Goal: Task Accomplishment & Management: Manage account settings

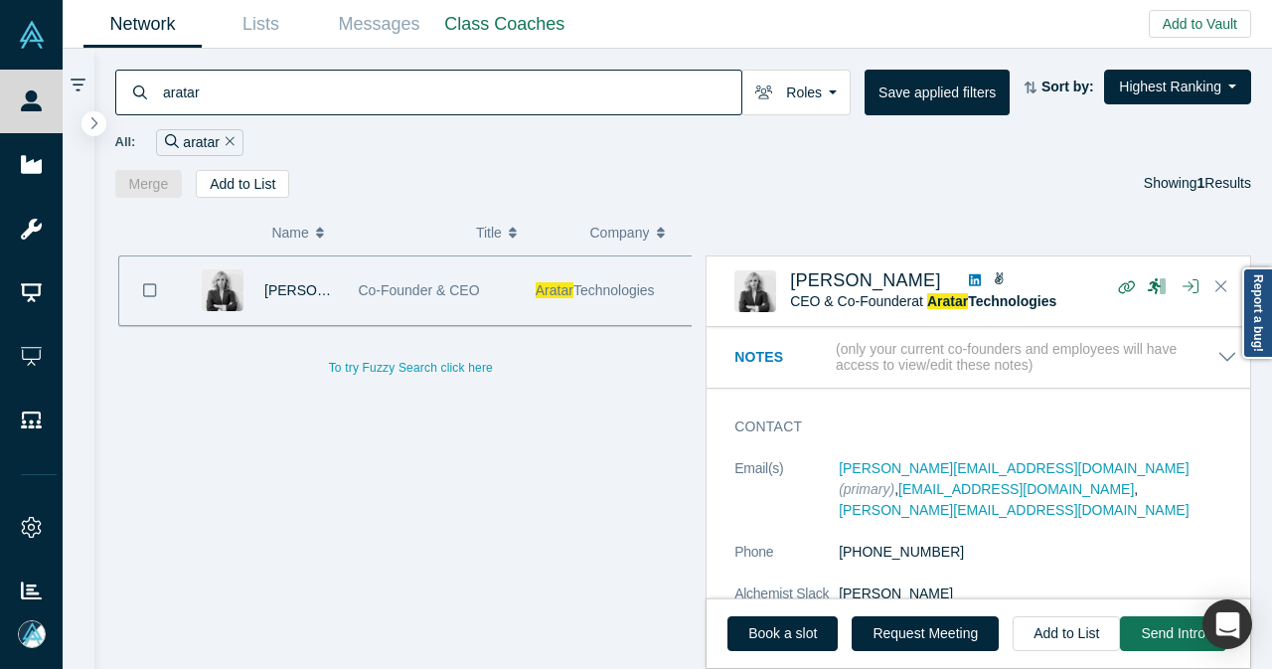
scroll to position [1093, 0]
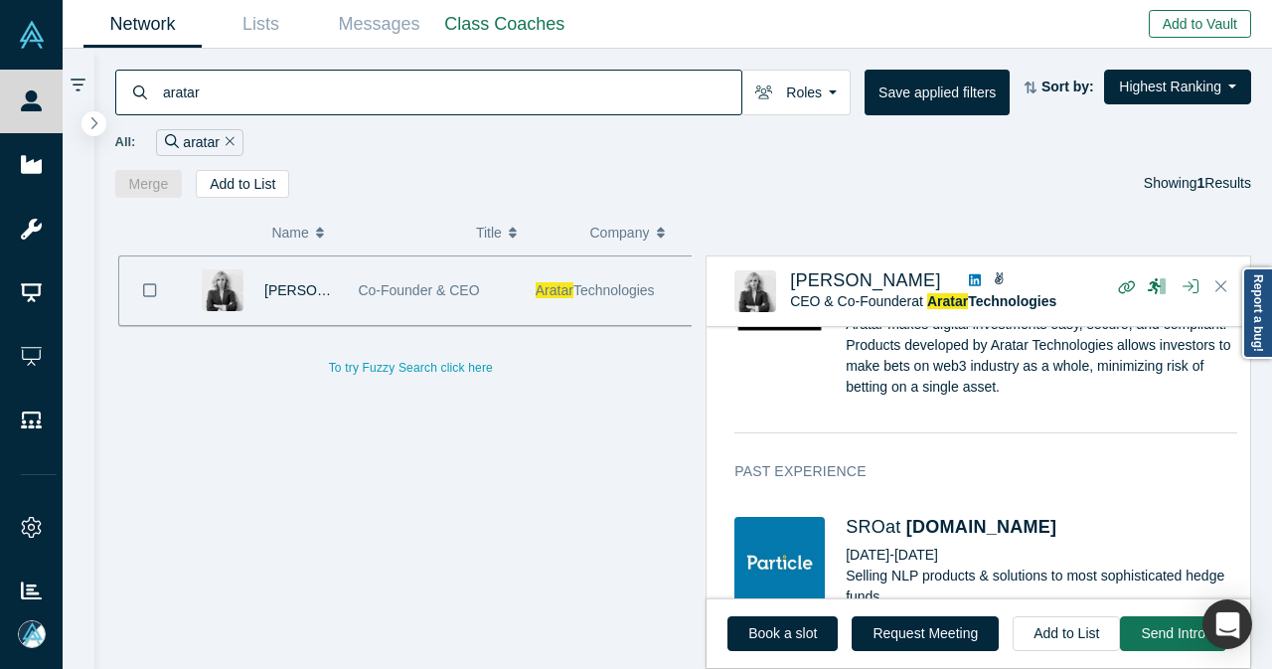
click at [1194, 26] on button "Add to Vault" at bounding box center [1199, 24] width 102 height 28
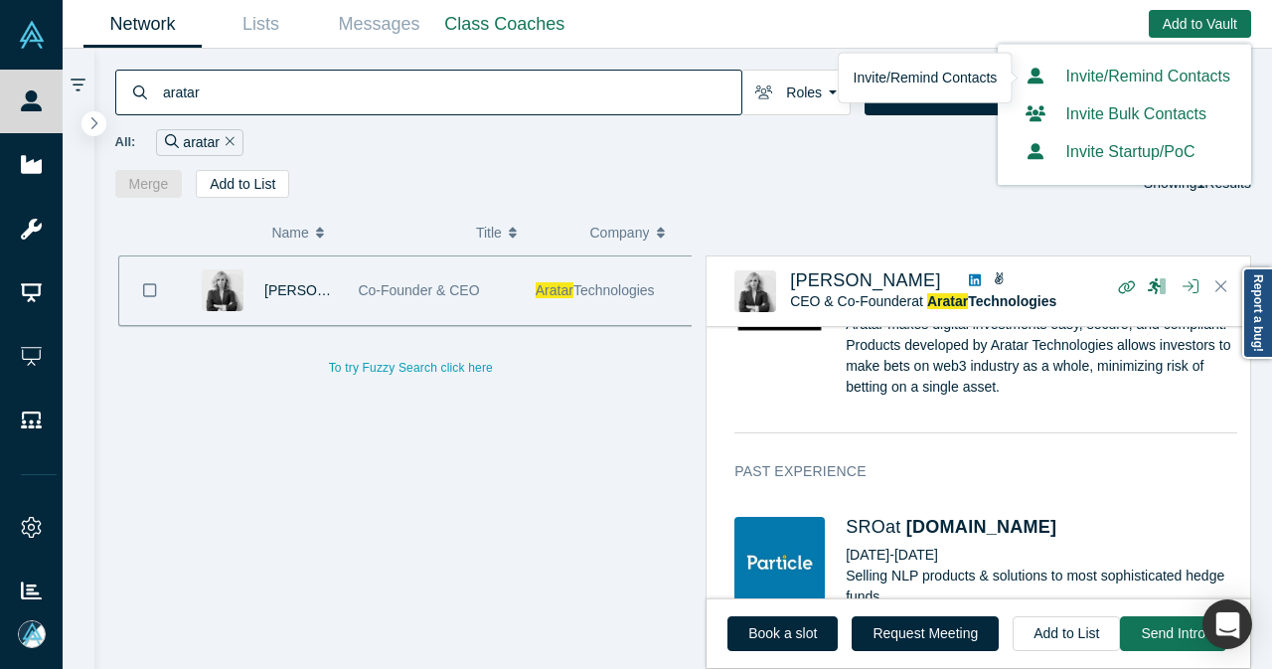
click at [1091, 84] on link "Invite/Remind Contacts" at bounding box center [1124, 76] width 212 height 17
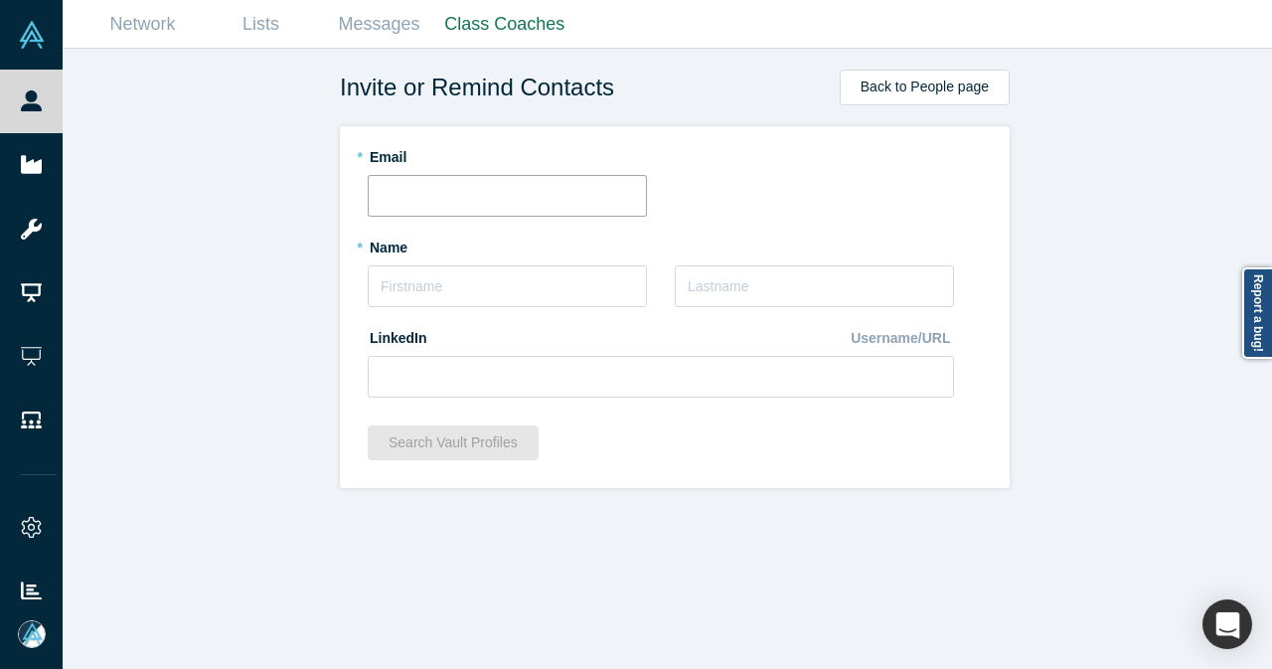
click at [437, 197] on input "text" at bounding box center [507, 196] width 279 height 42
paste input "yusuke.shioyama@jera.co.jp"
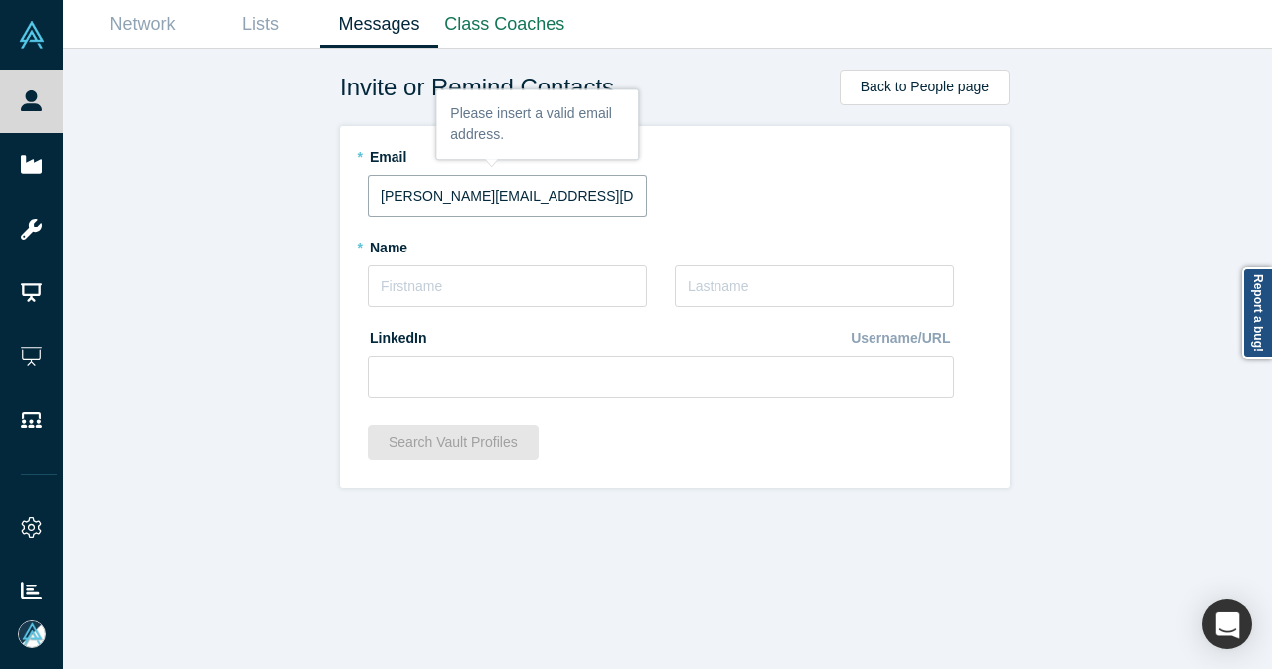
type input "yusuke.shioyama@jera.co.jp"
click at [747, 235] on div "* Last Name" at bounding box center [814, 268] width 279 height 76
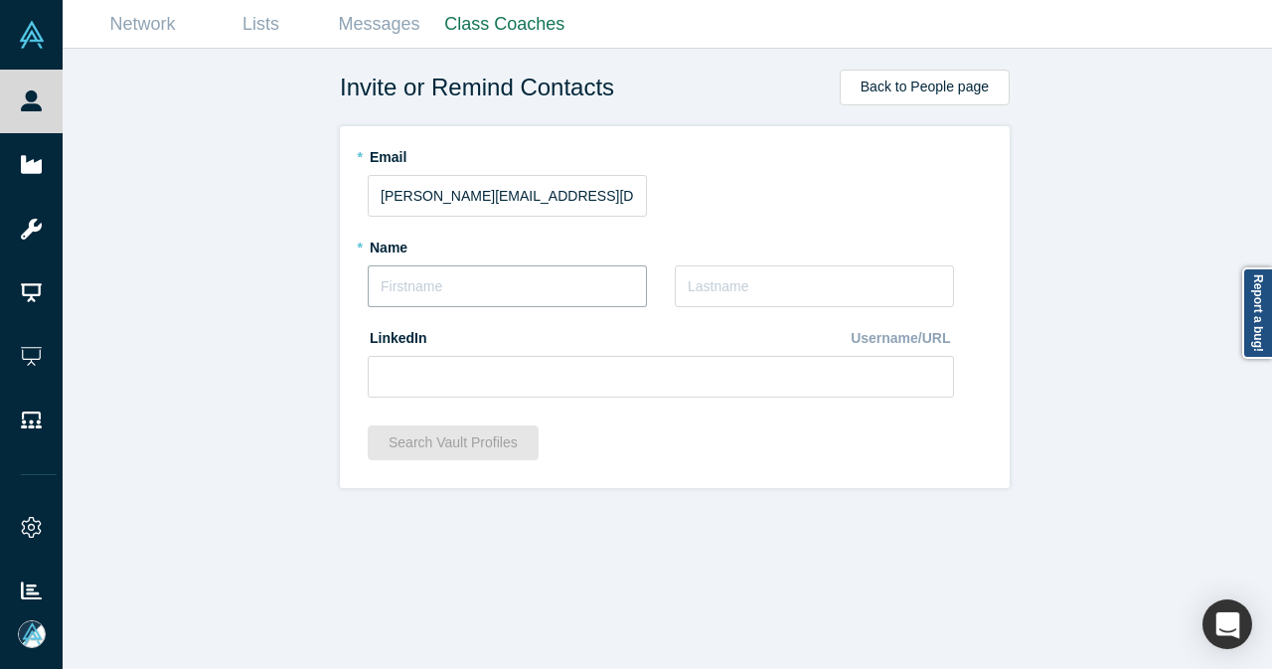
click at [503, 287] on input "text" at bounding box center [507, 286] width 279 height 42
paste input "Yusuke"
type input "Yusuke"
click at [727, 278] on input "text" at bounding box center [814, 286] width 279 height 42
paste input "Shioyama"
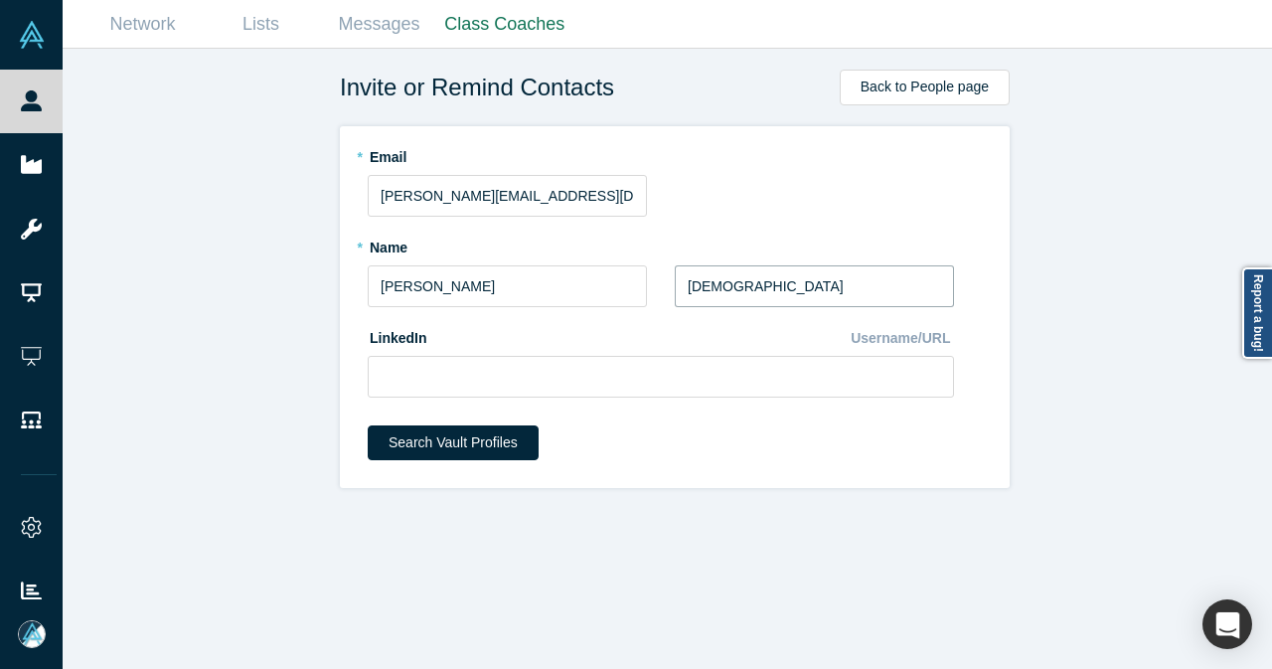
type input "Shioyama"
click at [469, 363] on input at bounding box center [661, 377] width 586 height 42
paste input "https://www.linkedin.com/in/yusuke-shioyama/"
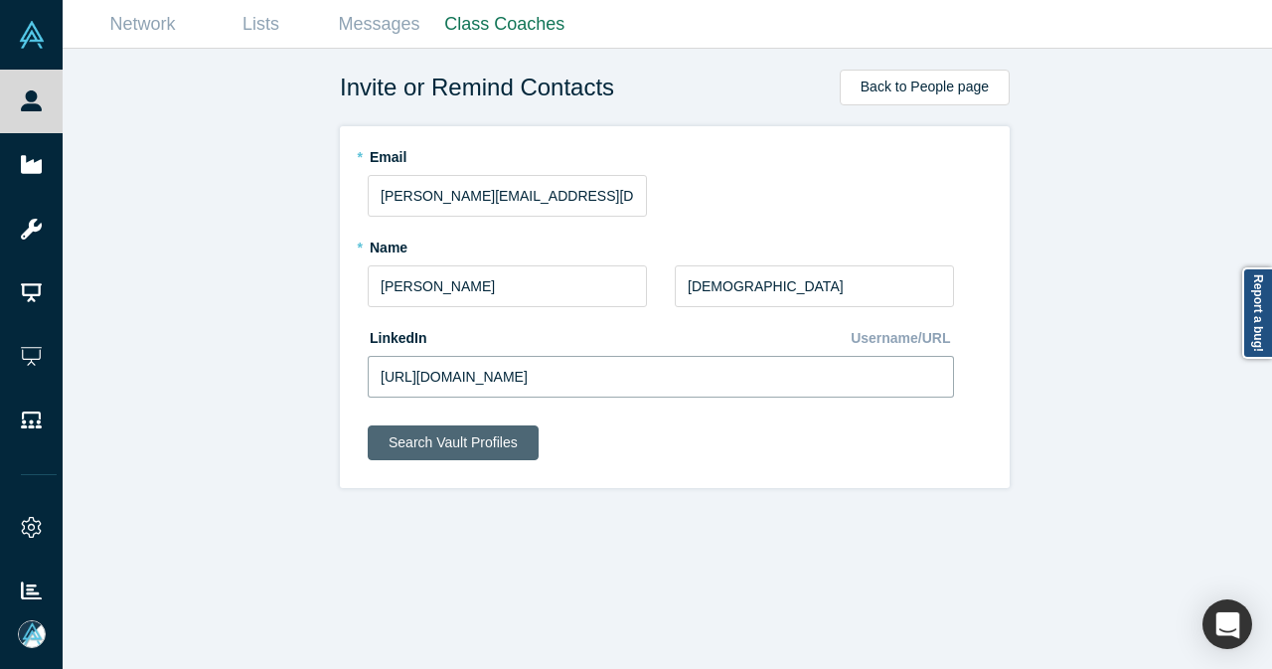
type input "https://www.linkedin.com/in/yusuke-shioyama/"
click at [444, 430] on button "Search Vault Profiles" at bounding box center [453, 442] width 171 height 35
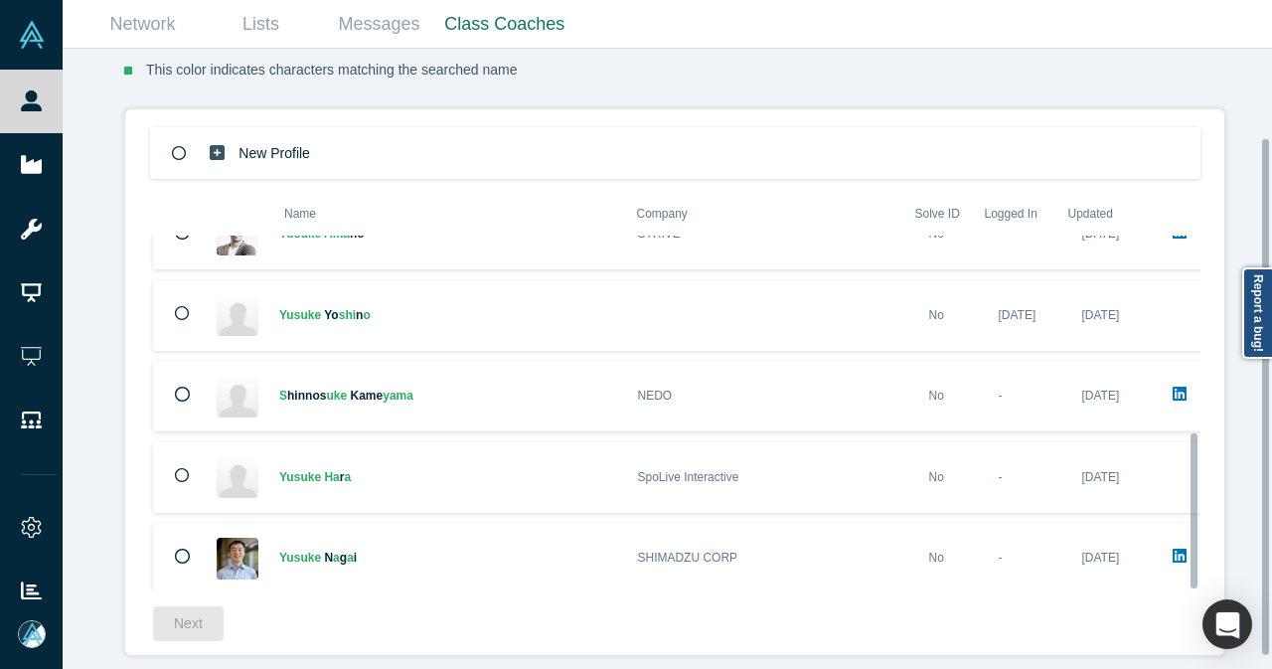
scroll to position [121, 0]
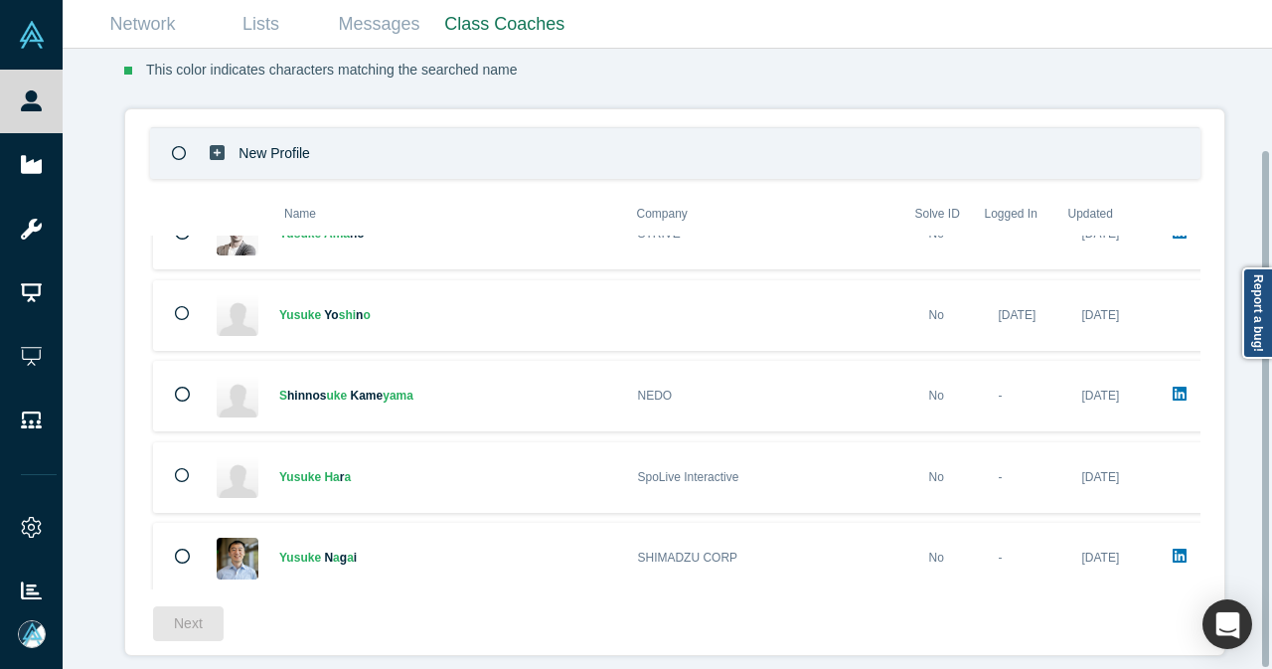
click at [172, 146] on icon at bounding box center [179, 153] width 15 height 15
click at [191, 611] on button "Next" at bounding box center [188, 623] width 71 height 35
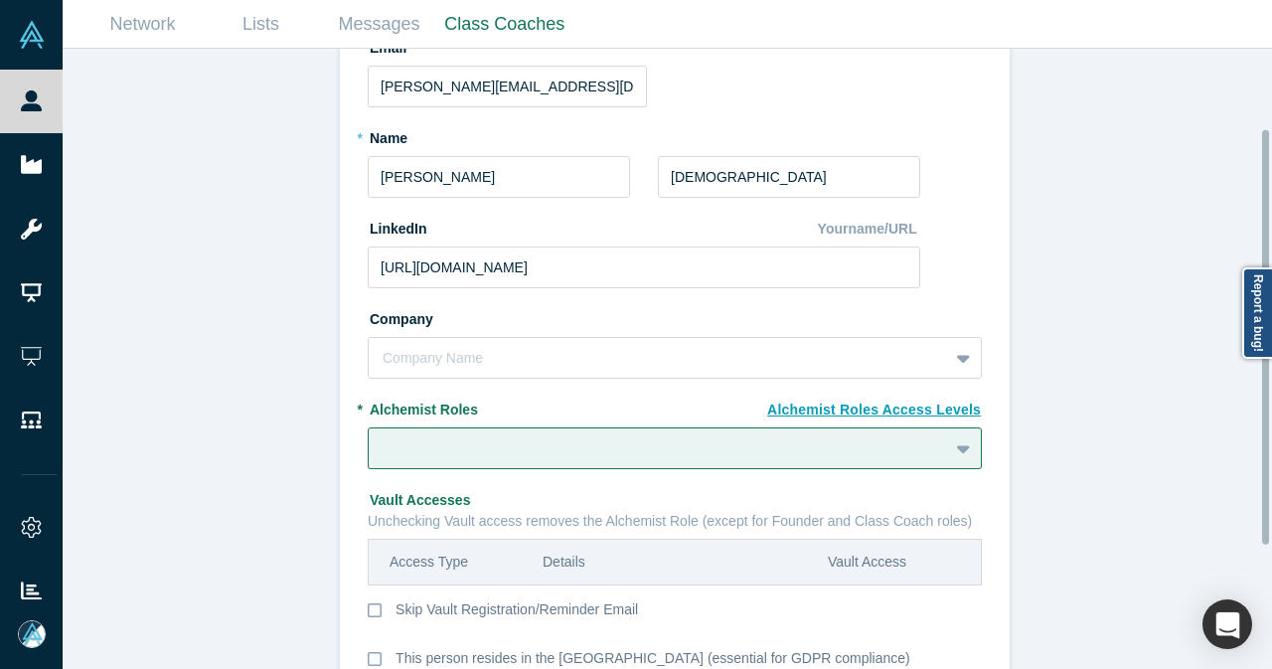
scroll to position [199, 0]
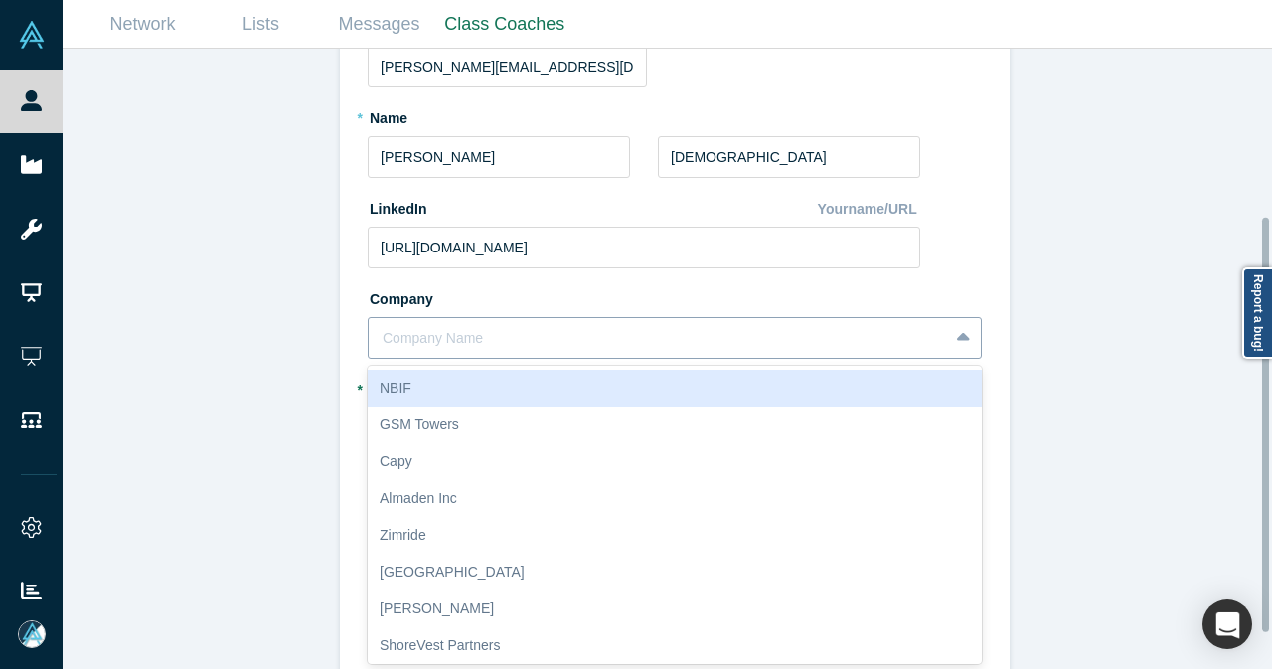
click at [487, 325] on div "10 results available. Use Up and Down to choose options, press Enter to select …" at bounding box center [675, 338] width 614 height 42
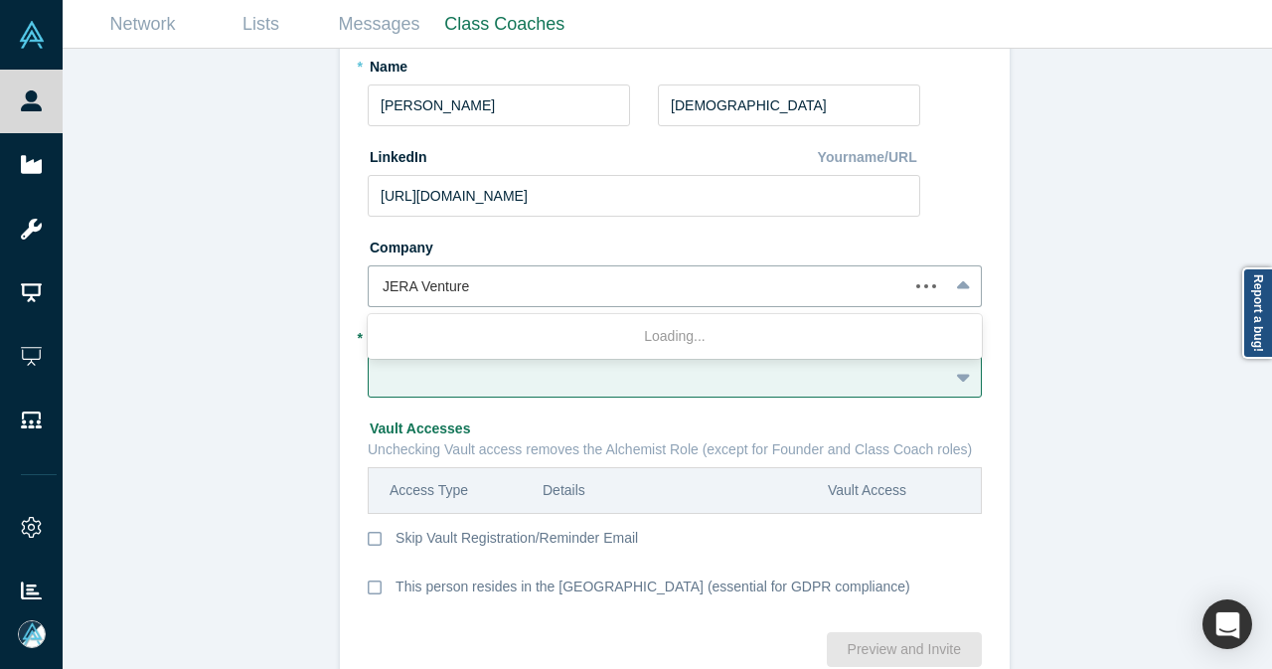
type input "JERA Ventures"
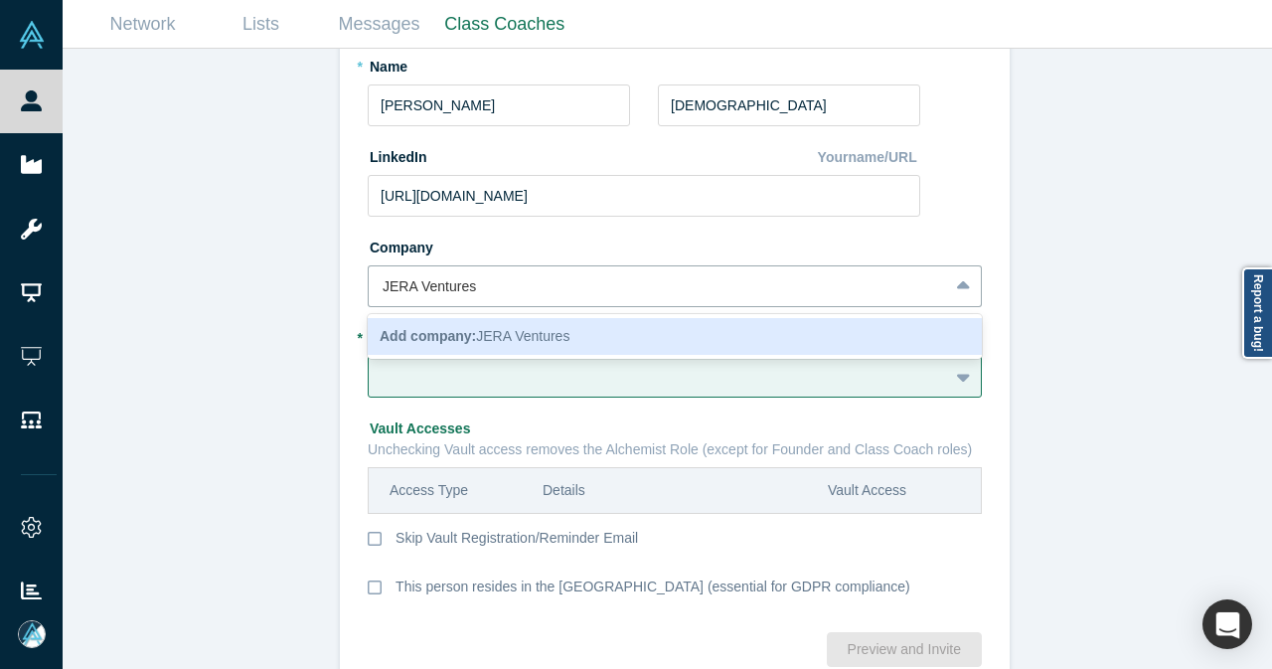
click at [487, 325] on div "Add company: JERA Ventures" at bounding box center [675, 336] width 614 height 37
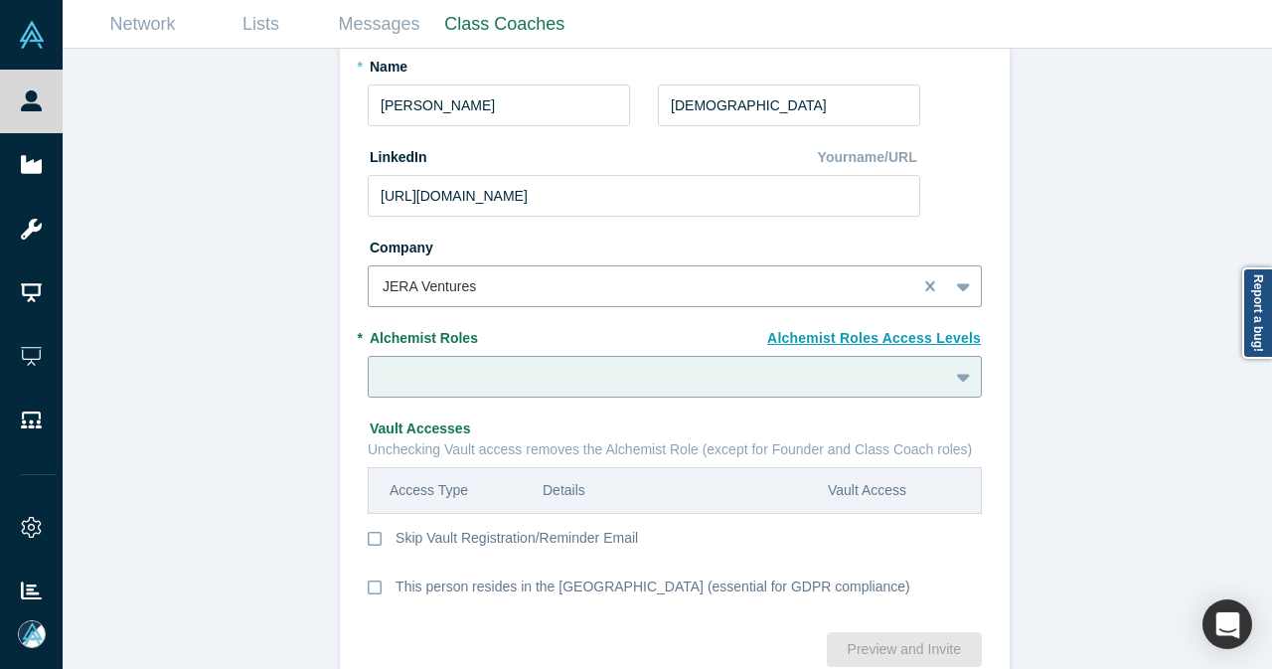
click at [416, 378] on div at bounding box center [675, 377] width 614 height 42
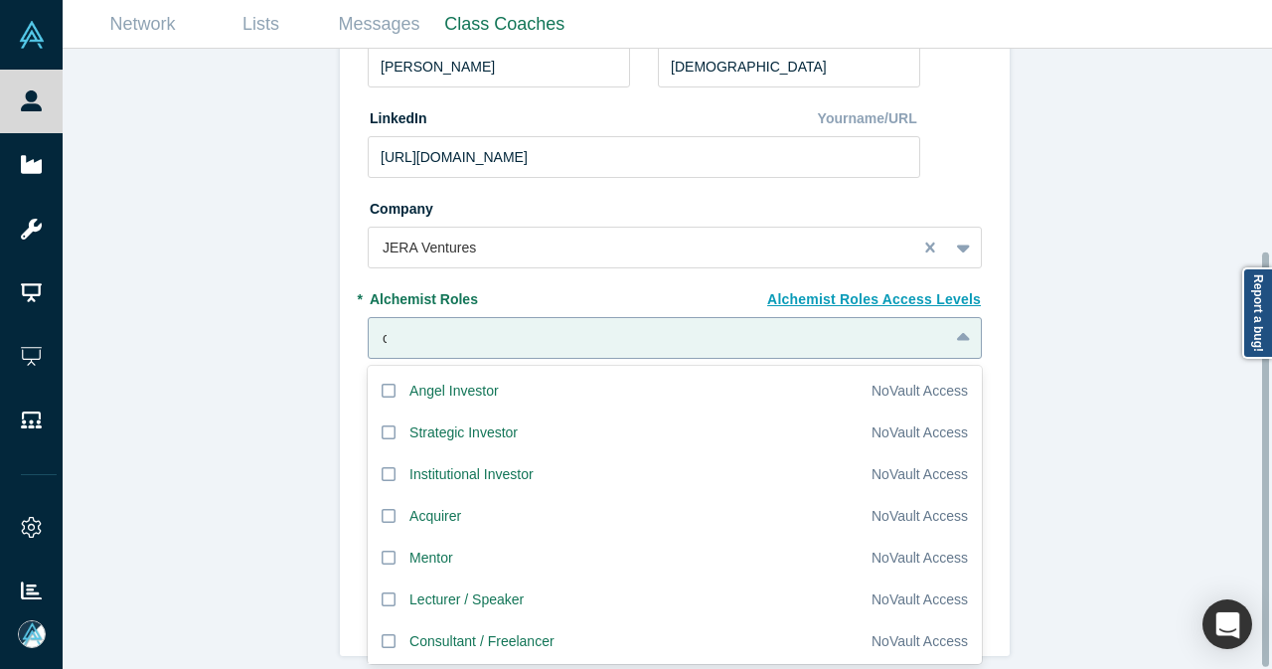
type input "cu"
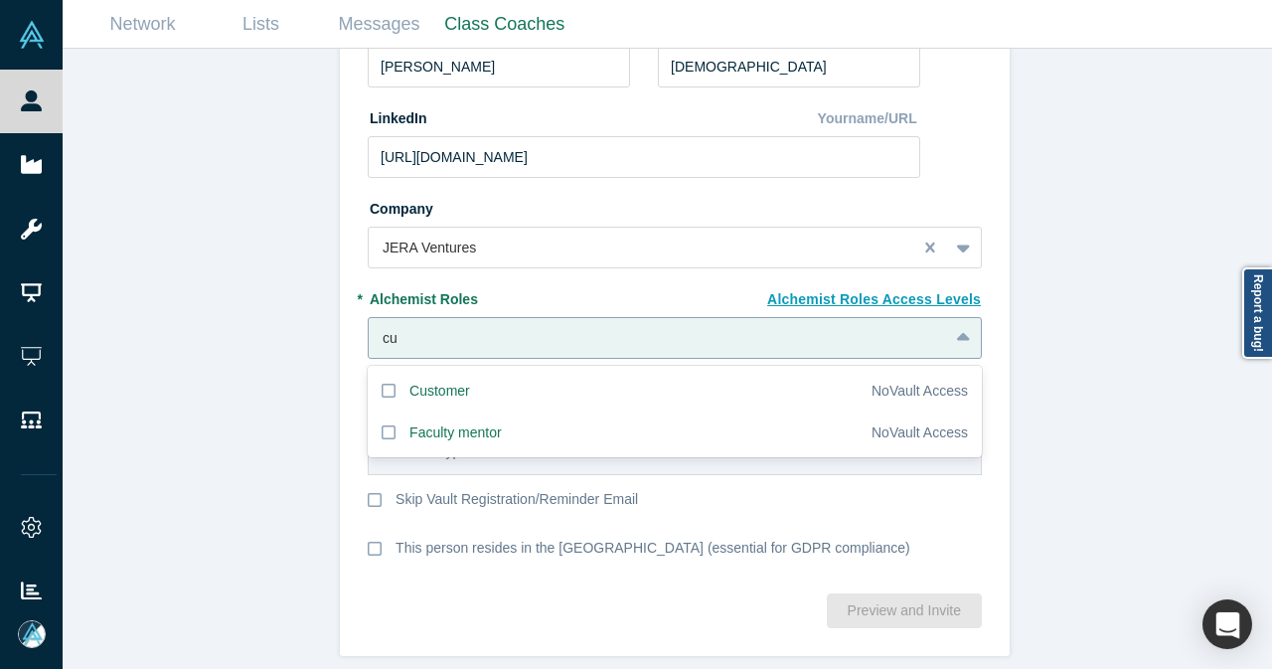
click at [416, 380] on div "Customer" at bounding box center [439, 390] width 61 height 21
click at [0, 0] on input "Customer" at bounding box center [0, 0] width 0 height 0
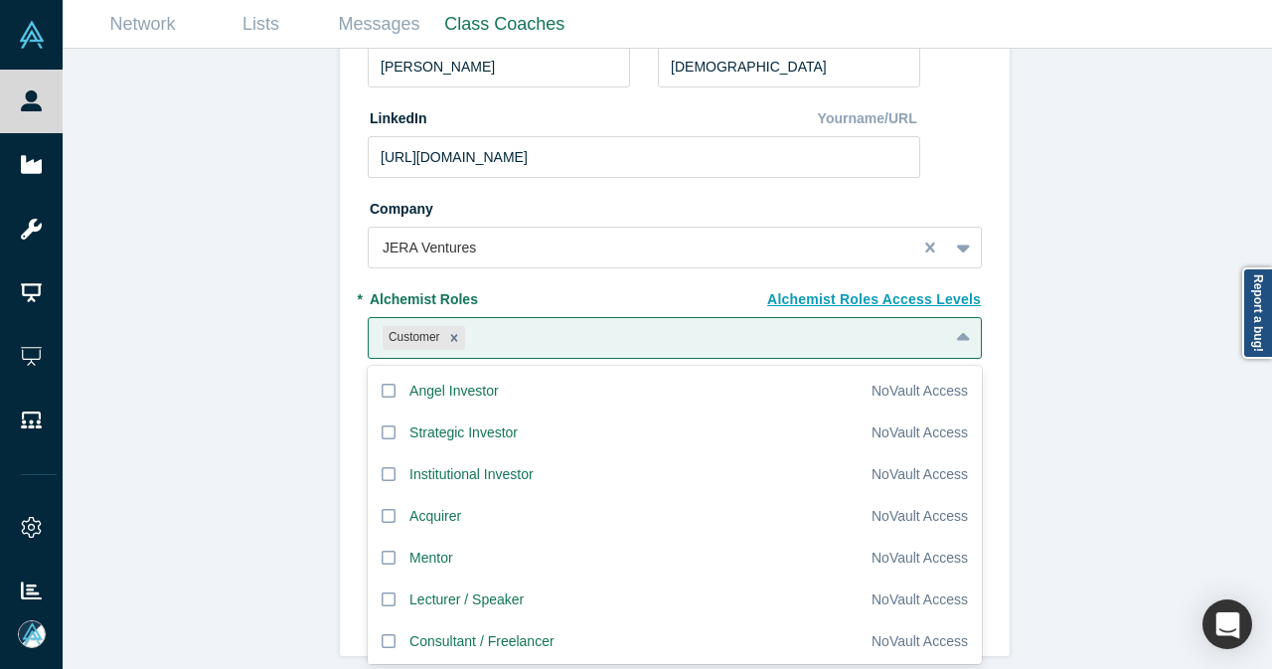
click at [294, 413] on div "Invite or Remind Contacts Back New Profile: Yusuke Shioyama * Email yusuke.shio…" at bounding box center [675, 366] width 1224 height 635
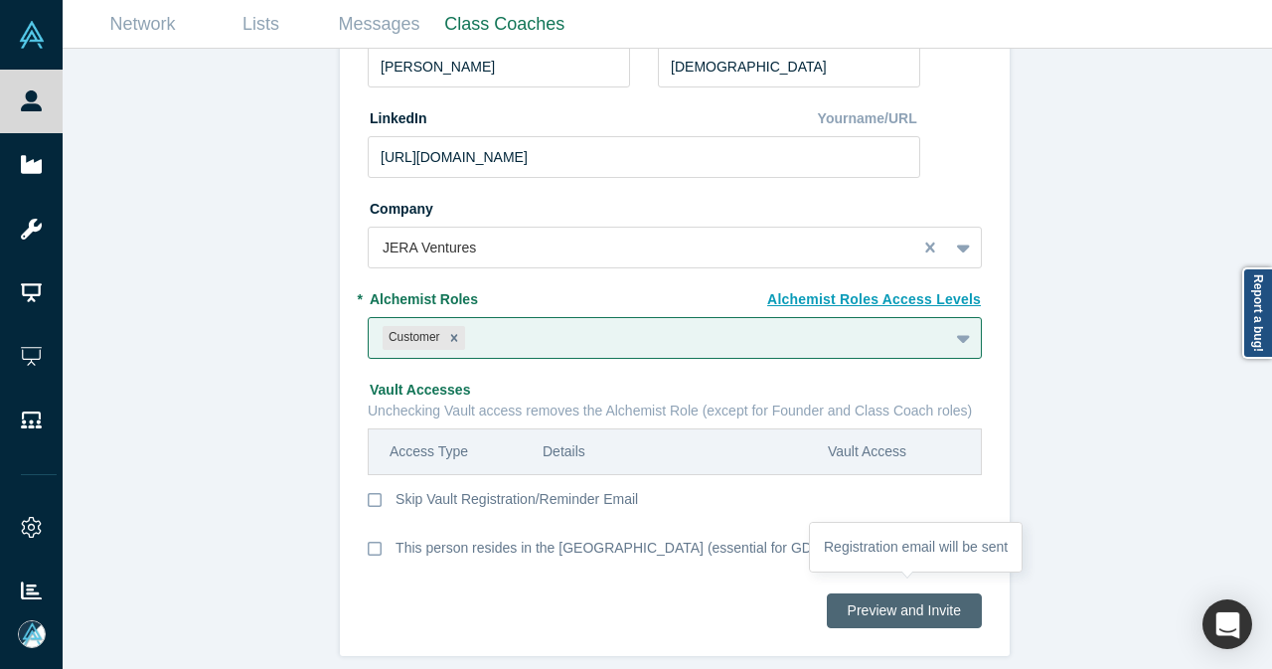
click at [862, 593] on button "Preview and Invite" at bounding box center [904, 610] width 155 height 35
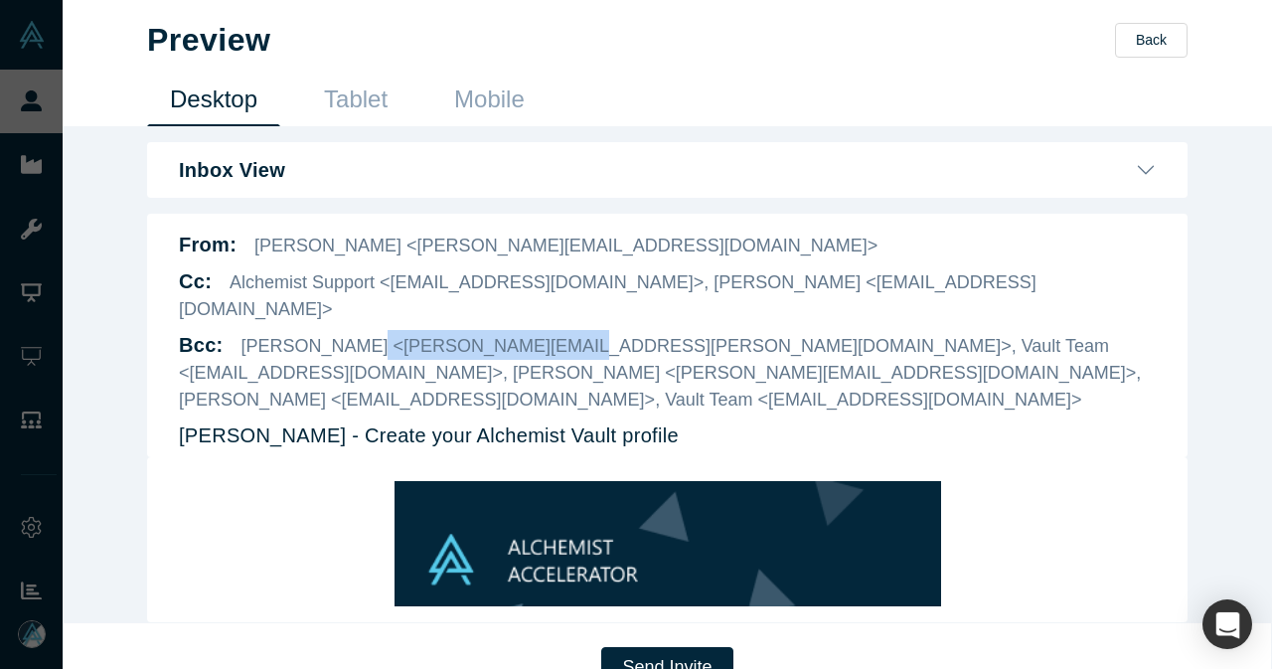
drag, startPoint x: 326, startPoint y: 321, endPoint x: 505, endPoint y: 322, distance: 178.8
click at [505, 336] on span "Ravi Belani <ravi.belani@gmail.com>, Vault Team <product@alchemistaccelerator.c…" at bounding box center [660, 373] width 962 height 74
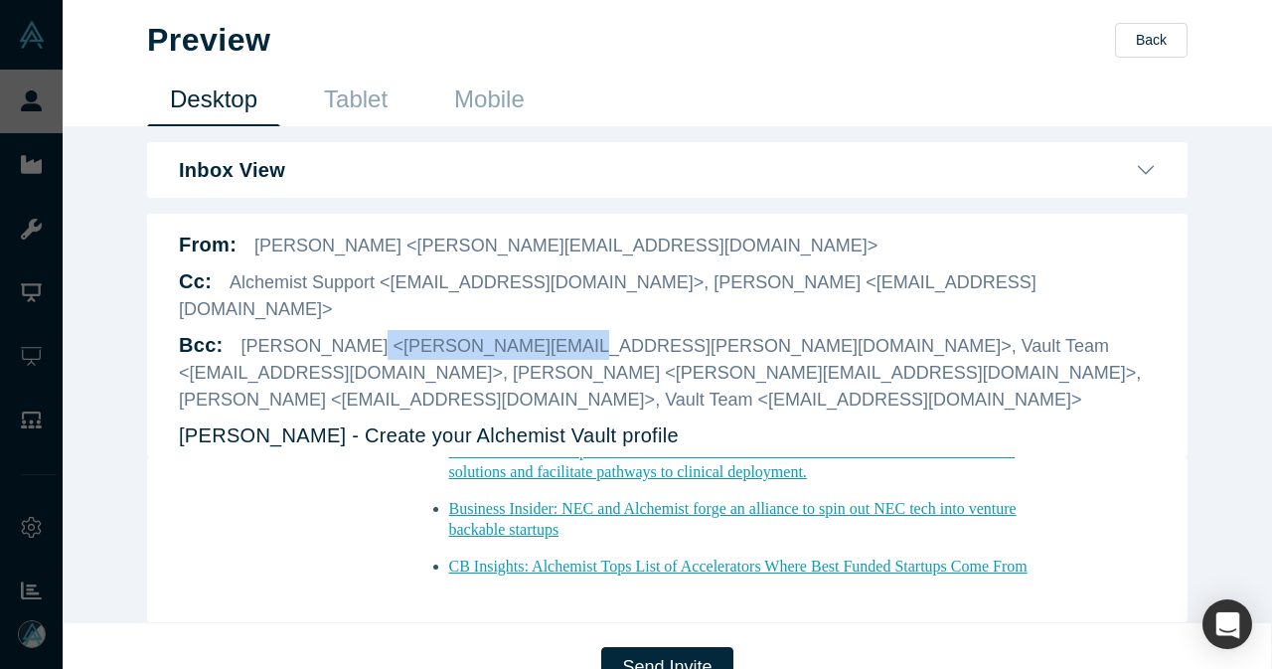
scroll to position [1682, 0]
click at [693, 647] on button "Send Invite" at bounding box center [666, 667] width 131 height 41
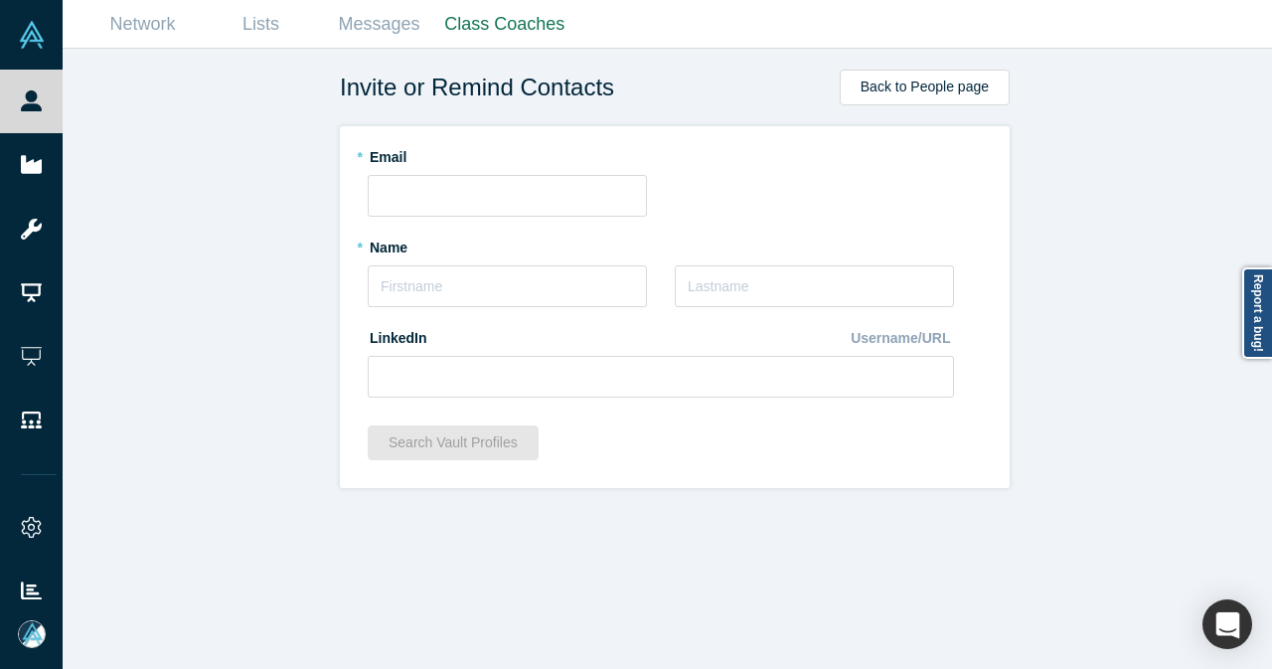
scroll to position [0, 0]
click at [438, 202] on input "text" at bounding box center [507, 196] width 279 height 42
paste input "makita_momota@am.sumitomolife.co.jp"
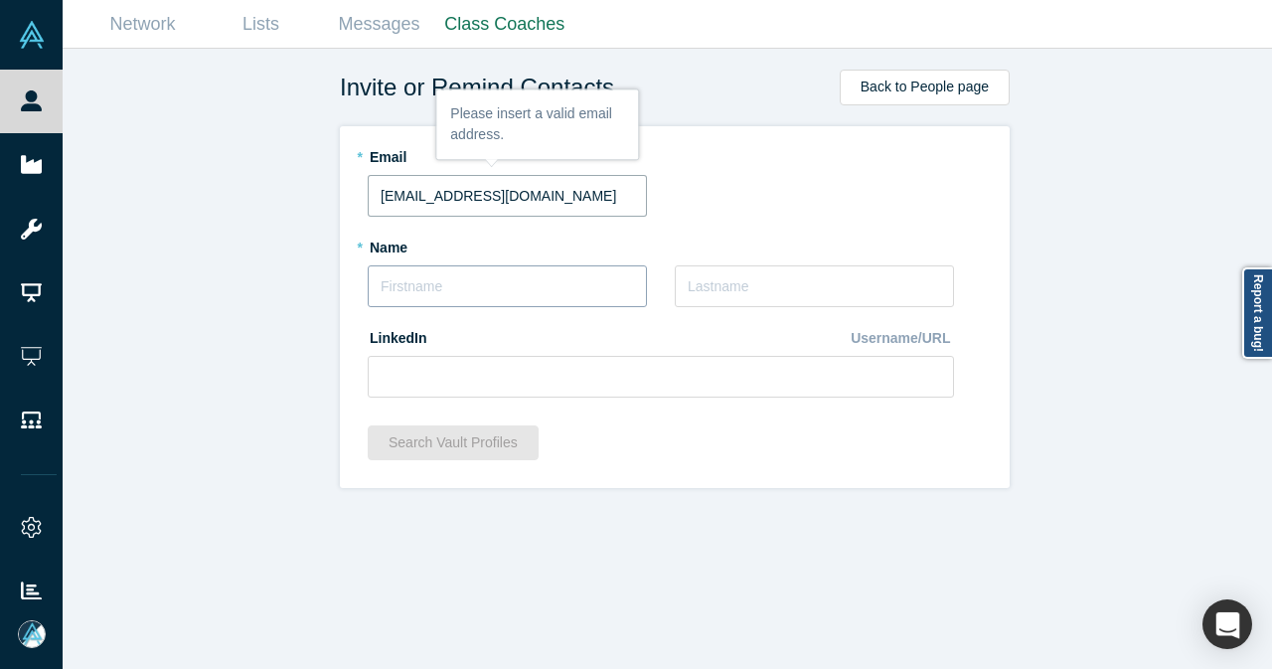
type input "makita_momota@am.sumitomolife.co.jp"
click at [524, 287] on input "text" at bounding box center [507, 286] width 279 height 42
type input "Makita"
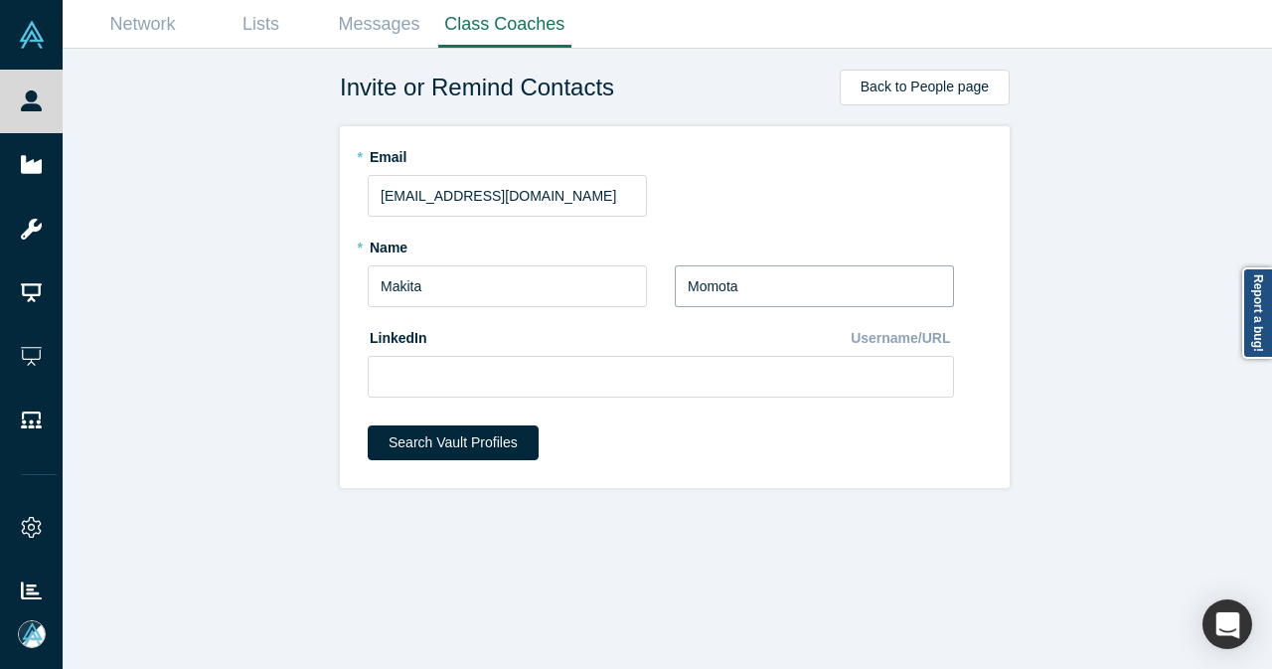
type input "Momota"
click at [412, 194] on input "makita_momota@am.sumitomolife.co.jp" at bounding box center [507, 196] width 279 height 42
type input "makito_momota@am.sumitomolife.co.jp"
click at [526, 295] on input "Makita" at bounding box center [507, 286] width 279 height 42
type input "Makito"
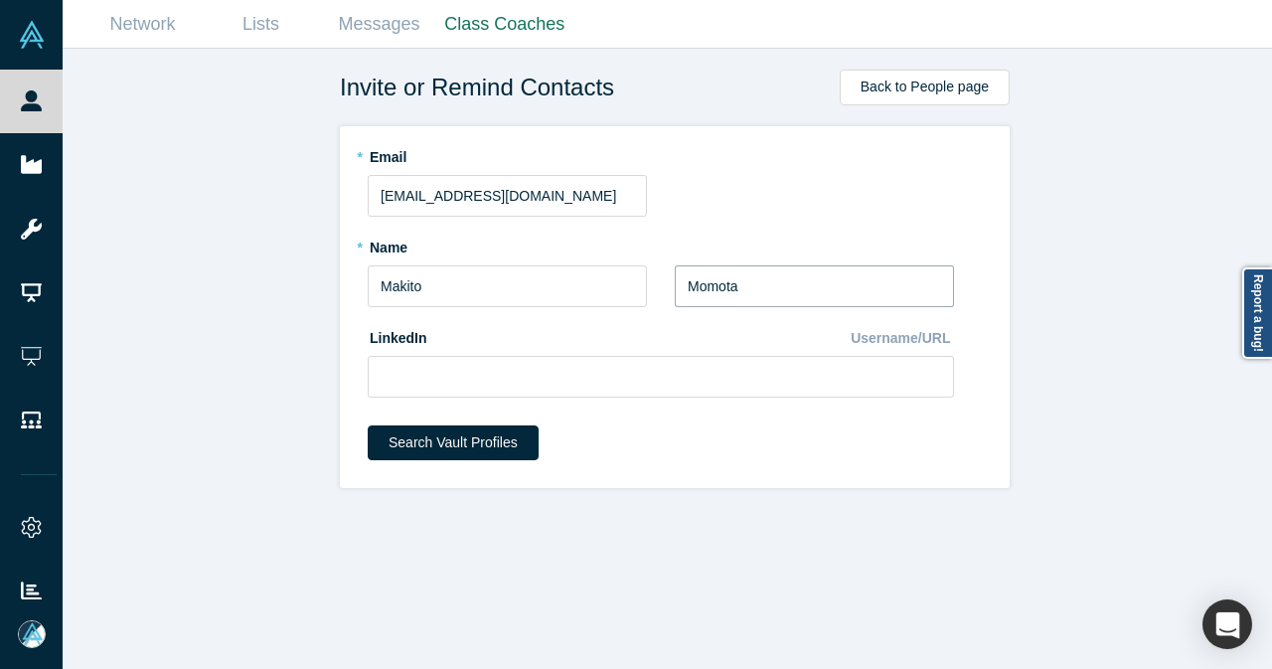
click at [787, 281] on input "Momota" at bounding box center [814, 286] width 279 height 42
click at [499, 378] on input at bounding box center [661, 377] width 586 height 42
paste input "https://www.linkedin.com/in/mikemomota/"
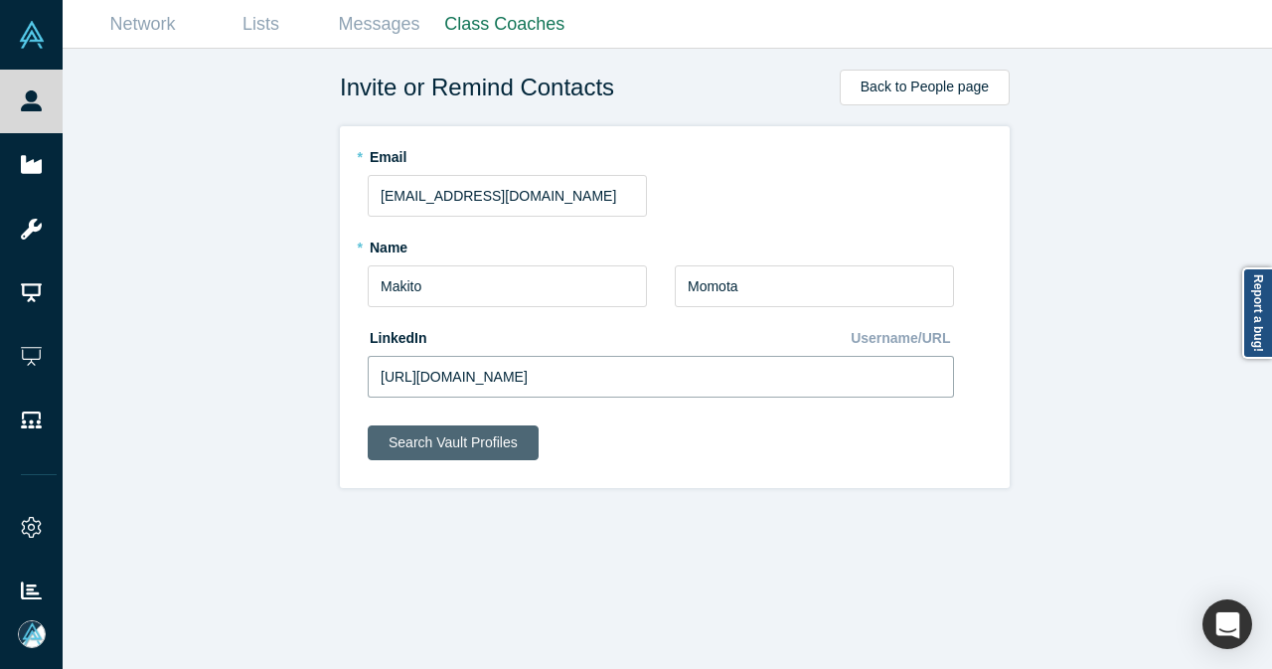
type input "https://www.linkedin.com/in/mikemomota/"
click at [465, 444] on button "Search Vault Profiles" at bounding box center [453, 442] width 171 height 35
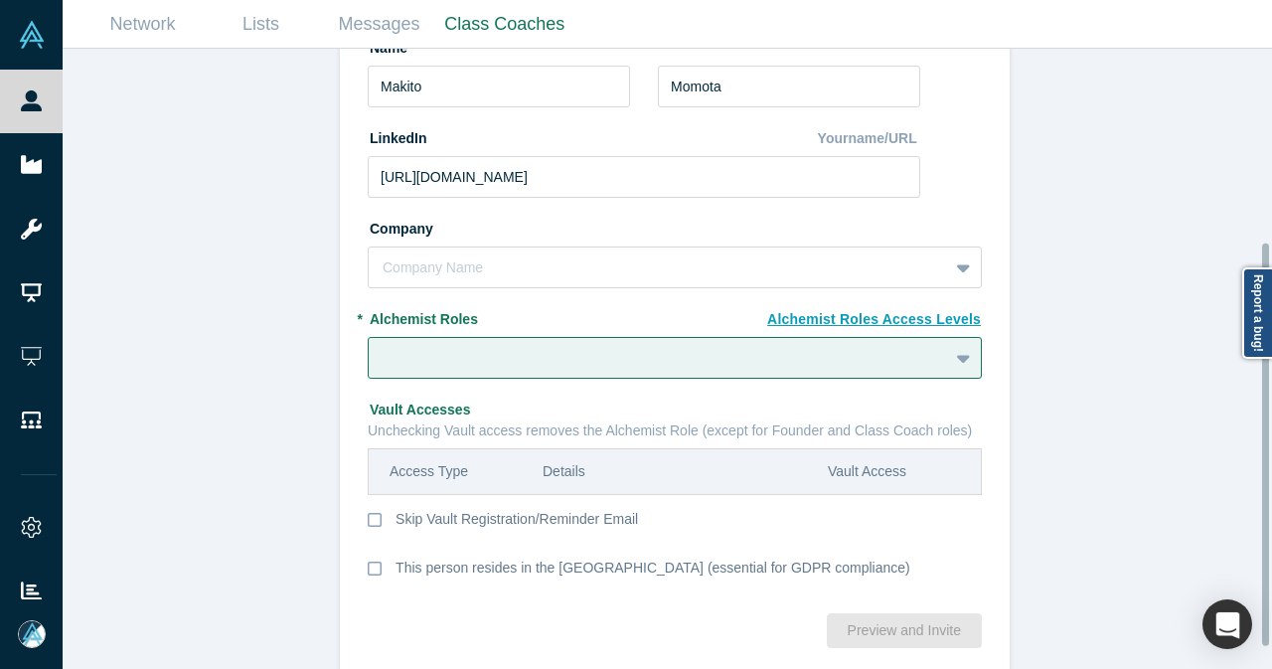
scroll to position [298, 0]
click at [873, 278] on div at bounding box center [657, 266] width 551 height 25
paste input "Sumitomo Life Insurance Company"
type input "Sumitomo Life Insurance Company"
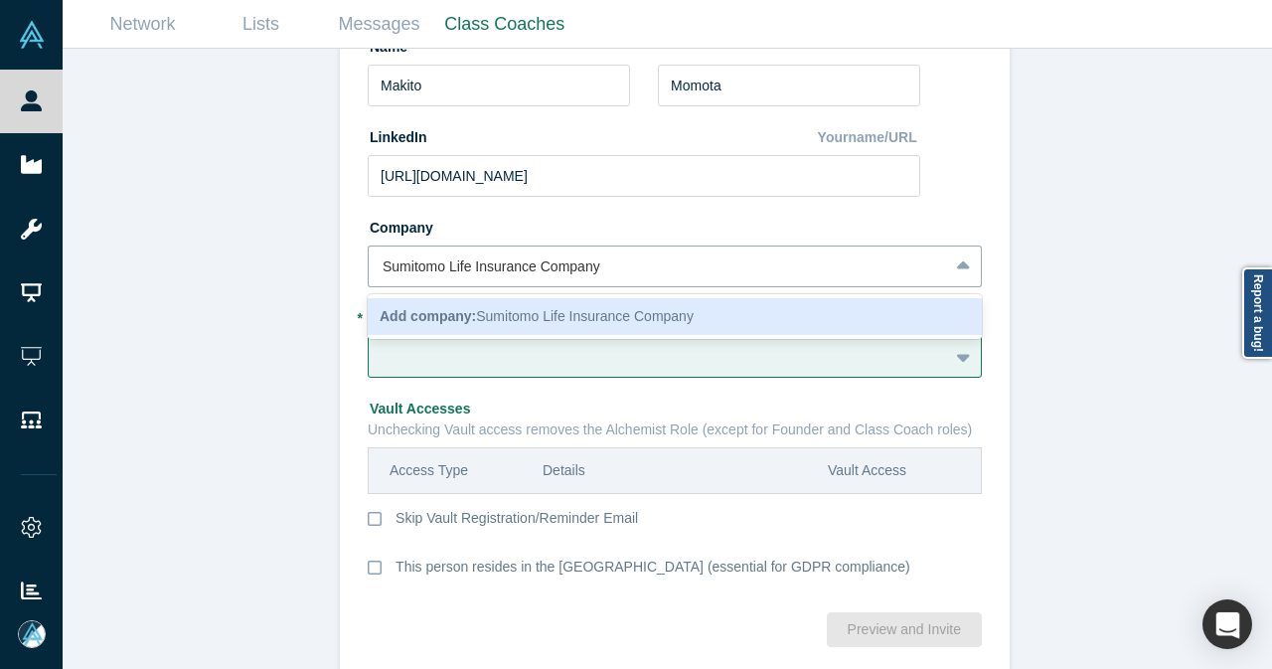
click at [544, 305] on div "Add company: Sumitomo Life Insurance Company" at bounding box center [675, 316] width 614 height 37
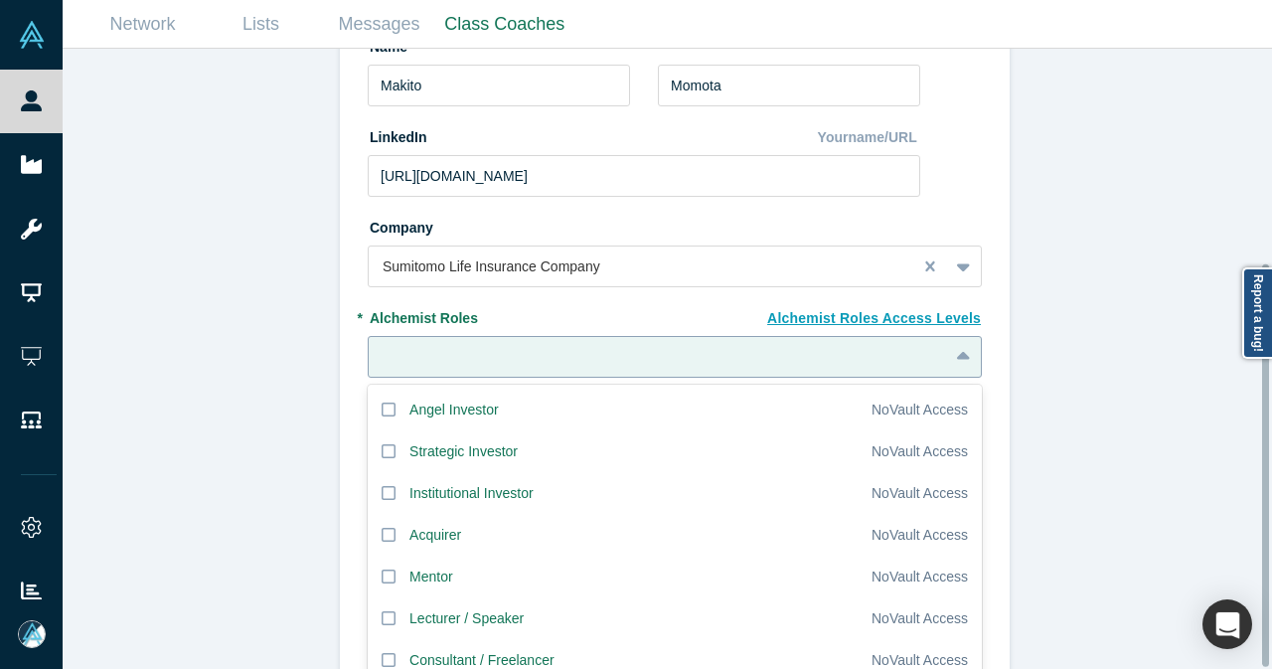
click at [521, 359] on div "20 results available. Use Up and Down to choose options, press Enter to select …" at bounding box center [675, 357] width 614 height 42
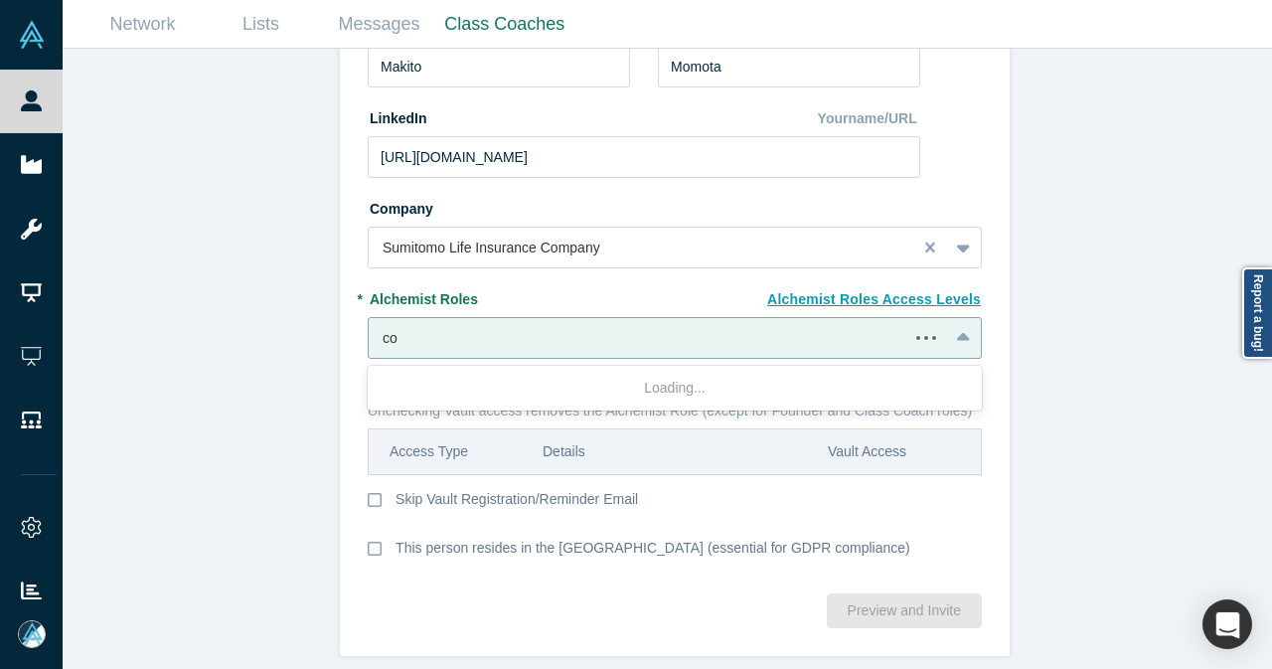
type input "c"
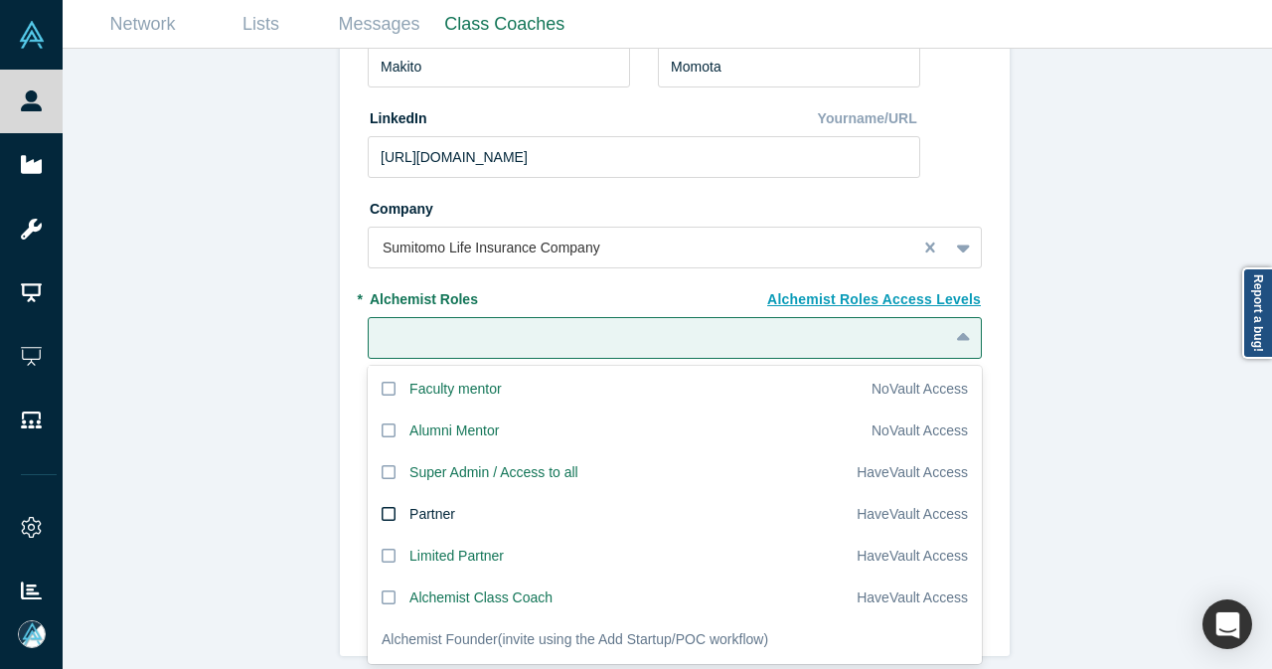
scroll to position [445, 0]
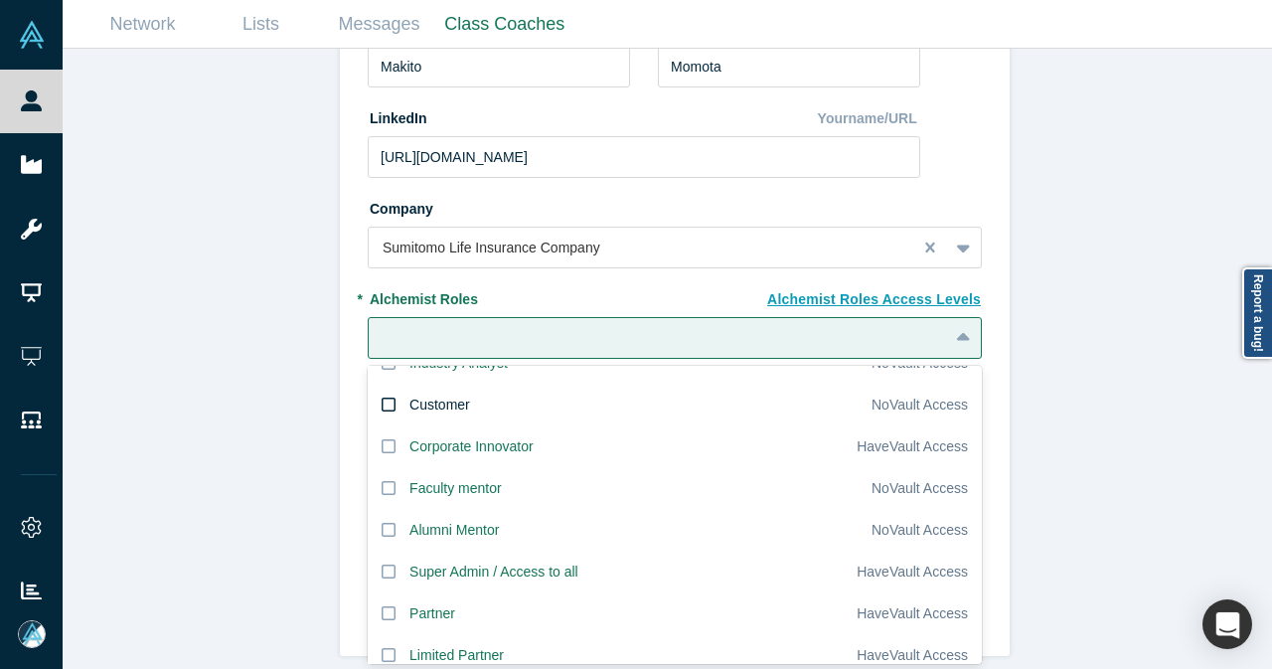
click at [379, 398] on label "Customer" at bounding box center [620, 404] width 504 height 42
click at [0, 0] on input "Customer" at bounding box center [0, 0] width 0 height 0
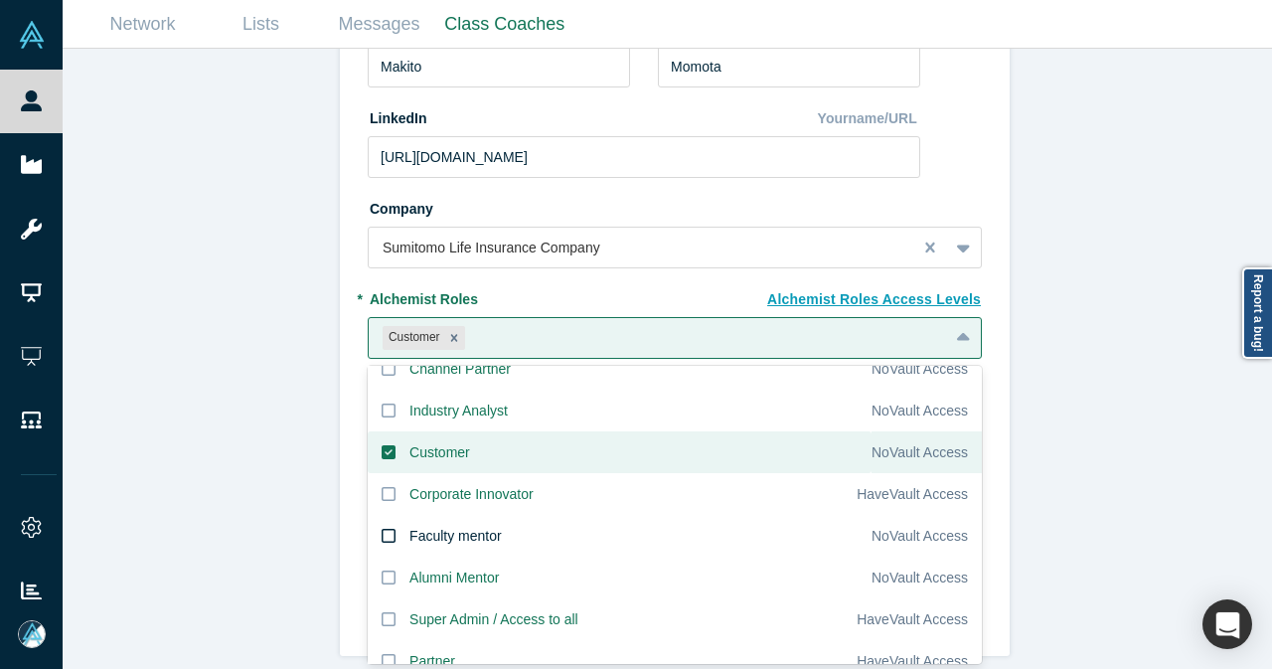
scroll to position [544, 0]
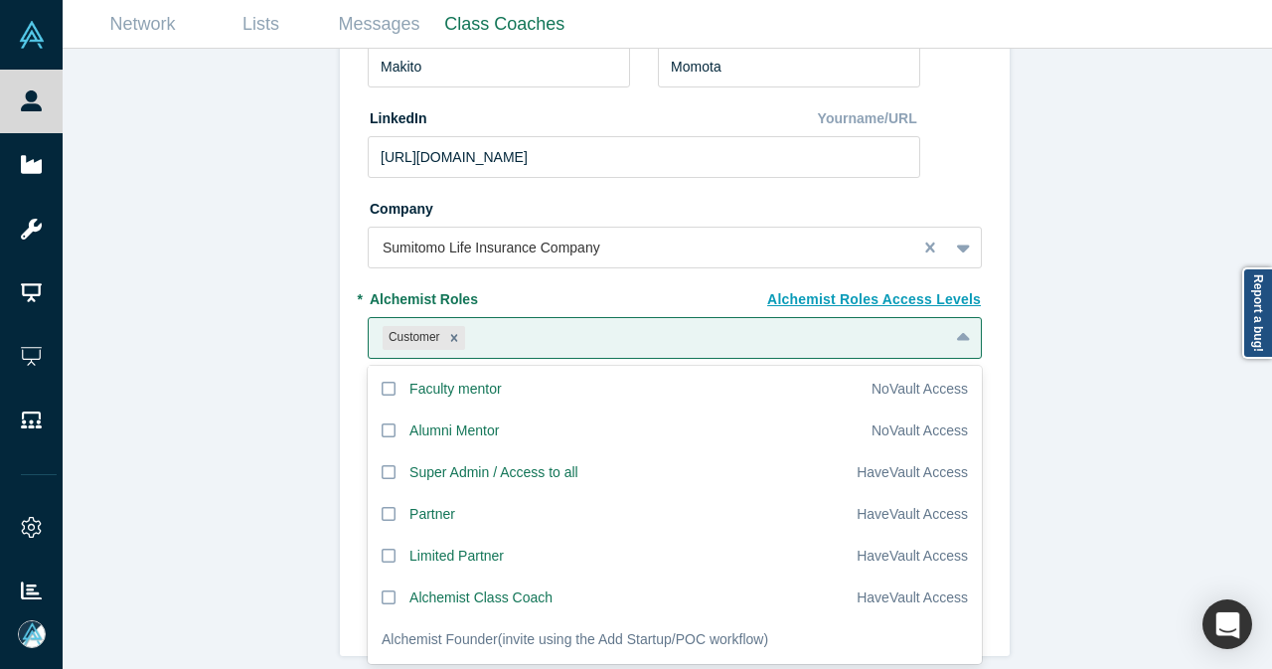
click at [1060, 477] on div "Invite or Remind Contacts Back New Profile: Makito Momota * Email makito_momota…" at bounding box center [675, 366] width 1224 height 635
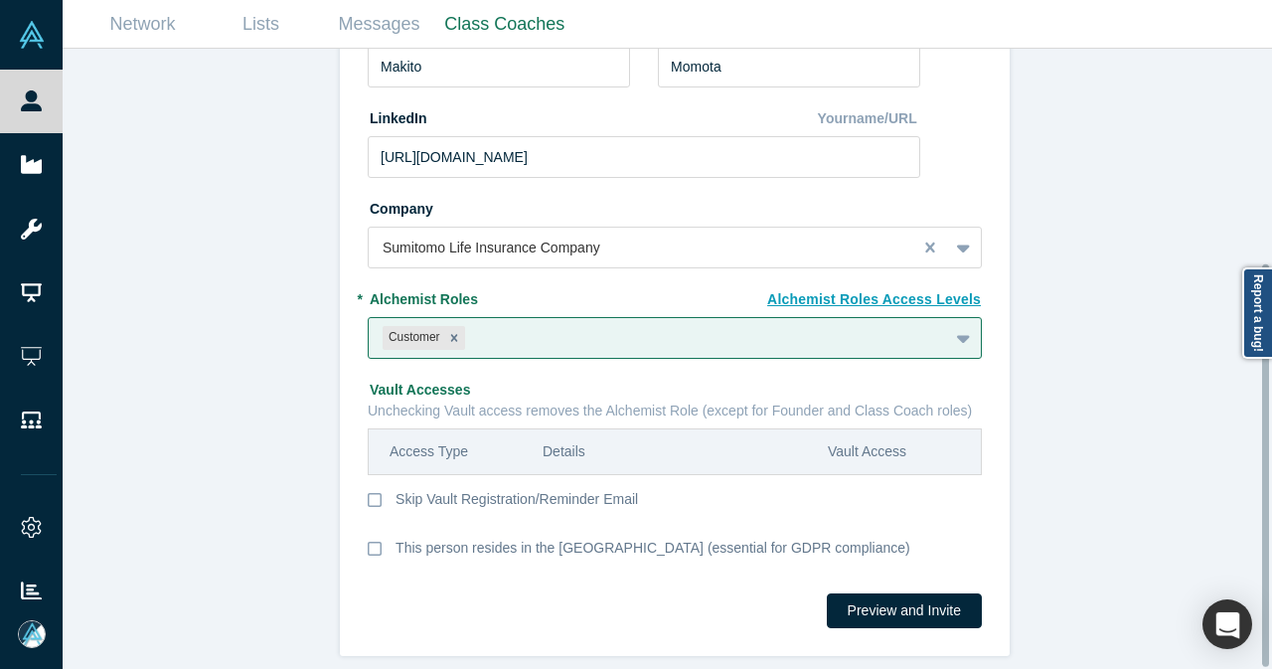
scroll to position [330, 0]
drag, startPoint x: 850, startPoint y: 604, endPoint x: 766, endPoint y: 555, distance: 97.5
click at [849, 604] on button "Preview and Invite" at bounding box center [904, 610] width 155 height 35
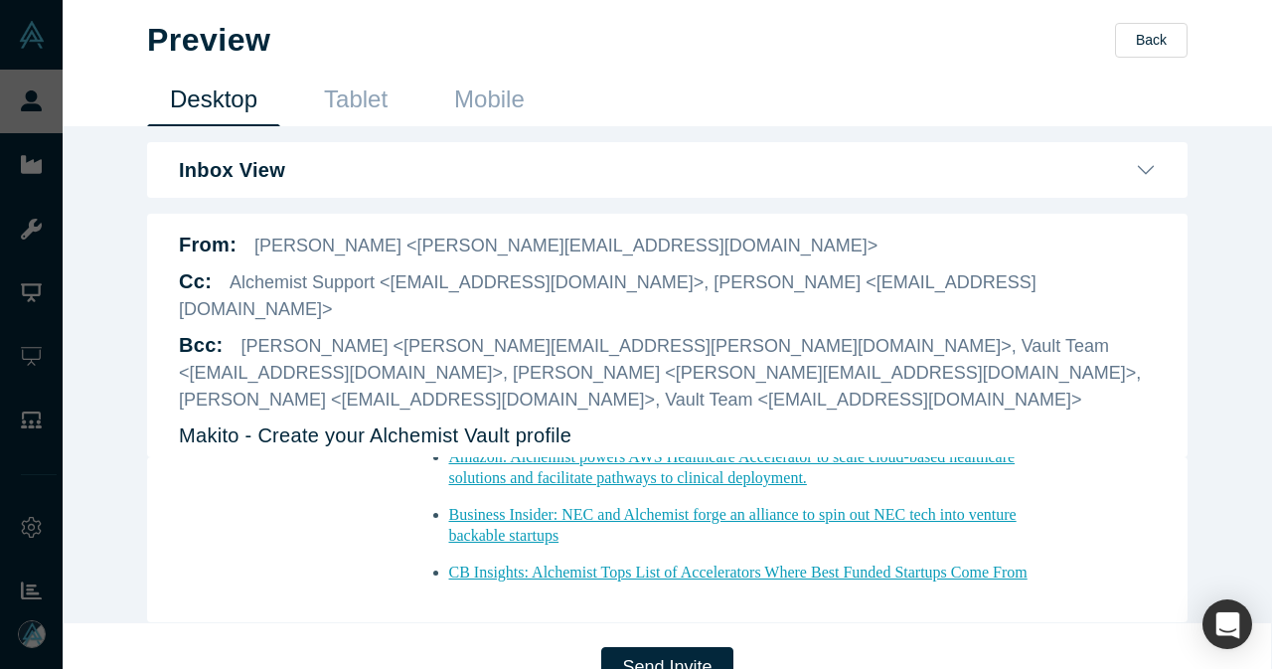
scroll to position [1682, 0]
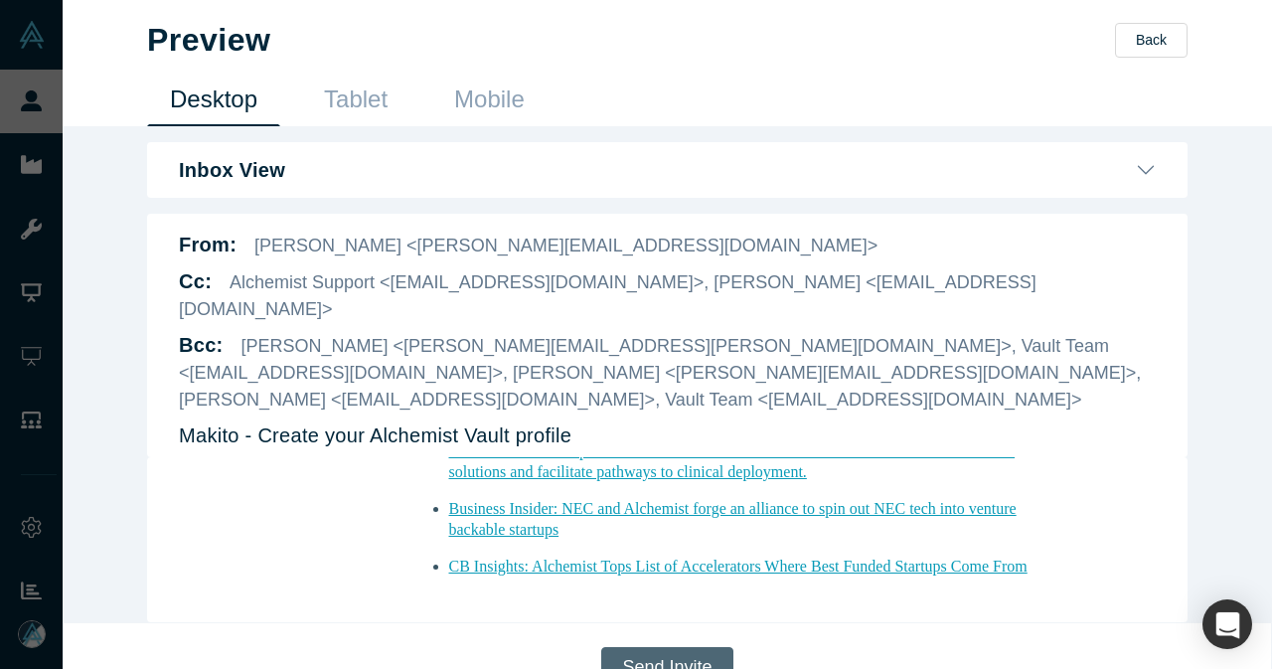
click at [644, 648] on button "Send Invite" at bounding box center [666, 667] width 131 height 41
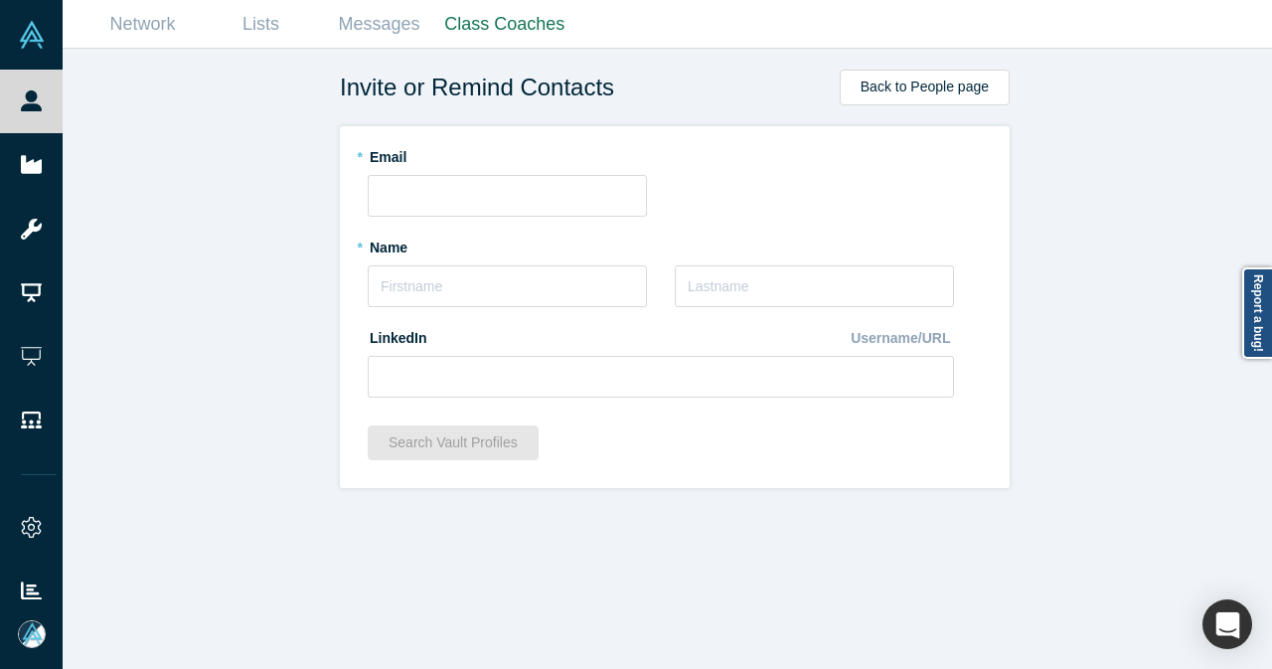
scroll to position [0, 0]
click at [454, 190] on input "text" at bounding box center [507, 196] width 279 height 42
paste input "s.daff.in@hitachi-kenki.com"
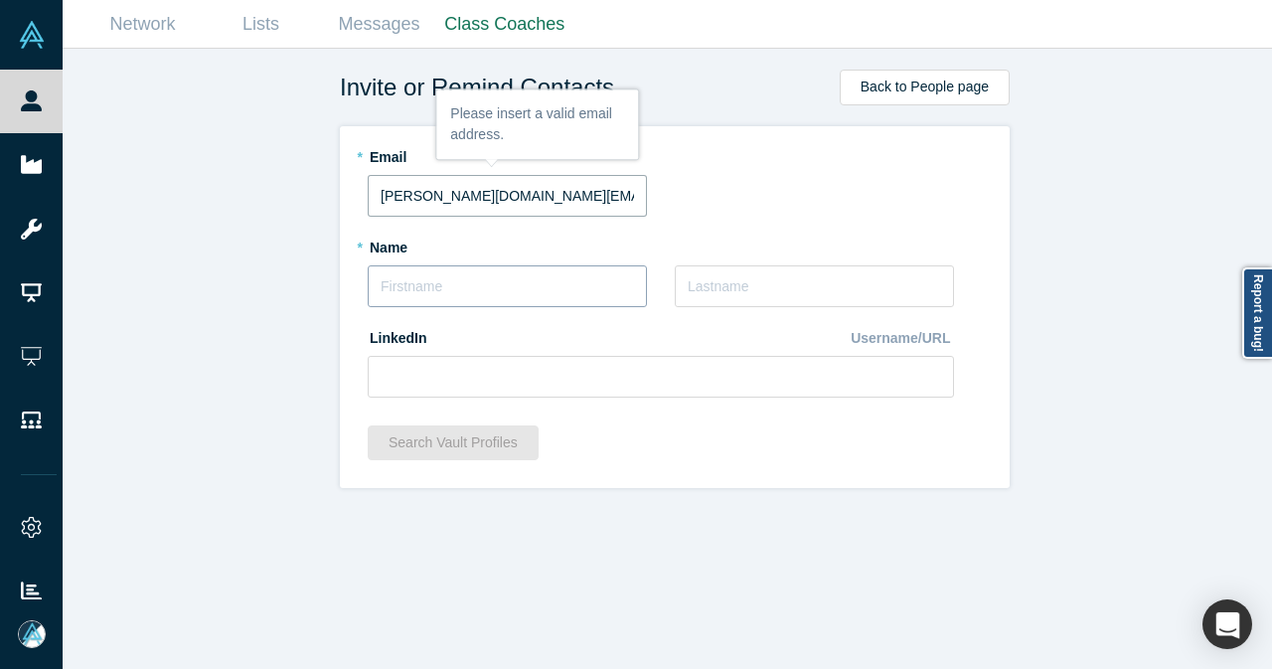
type input "s.daff.in@hitachi-kenki.com"
click at [457, 293] on input "text" at bounding box center [507, 286] width 279 height 42
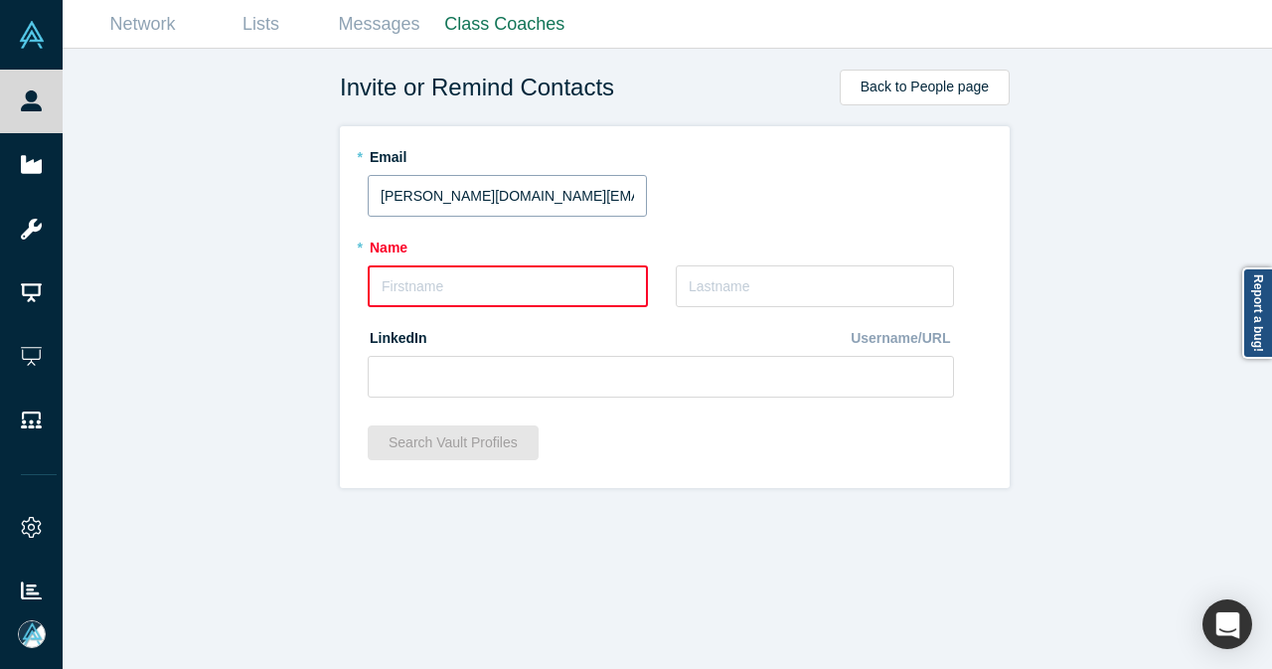
paste input "Stephen"
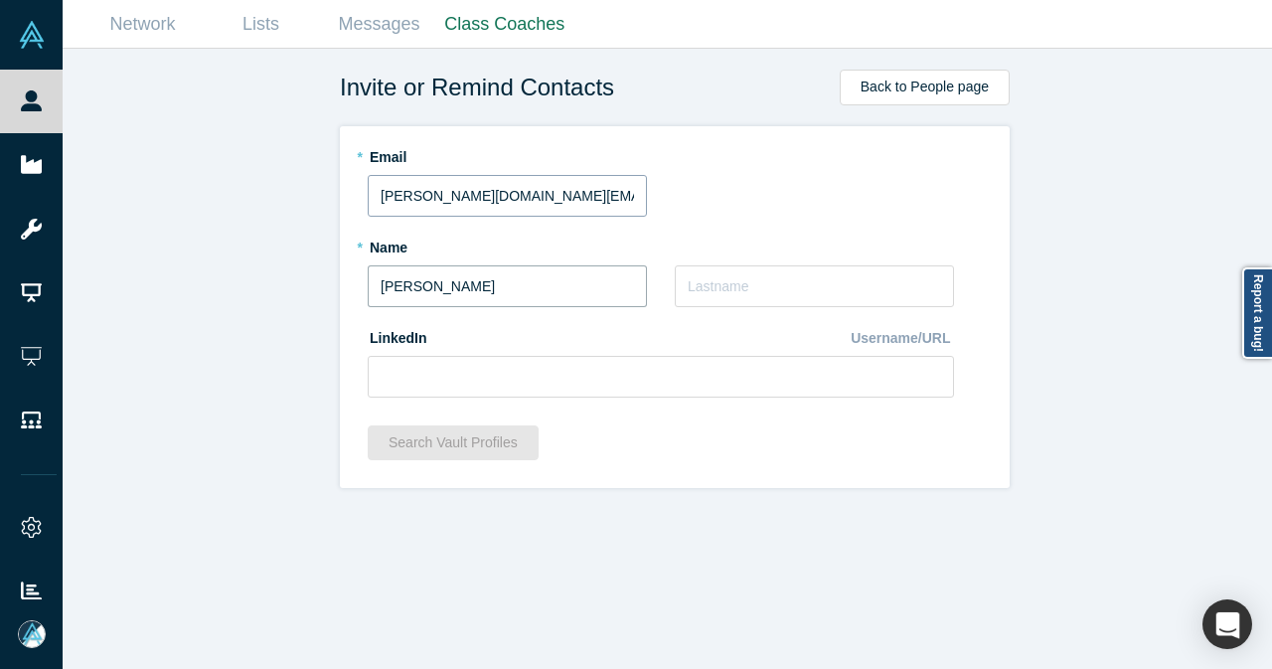
type input "Stephen"
type input "Daff"
click at [512, 380] on input at bounding box center [661, 377] width 586 height 42
paste input "https://www.linkedin.com/in/stephen-daff-09703a34/"
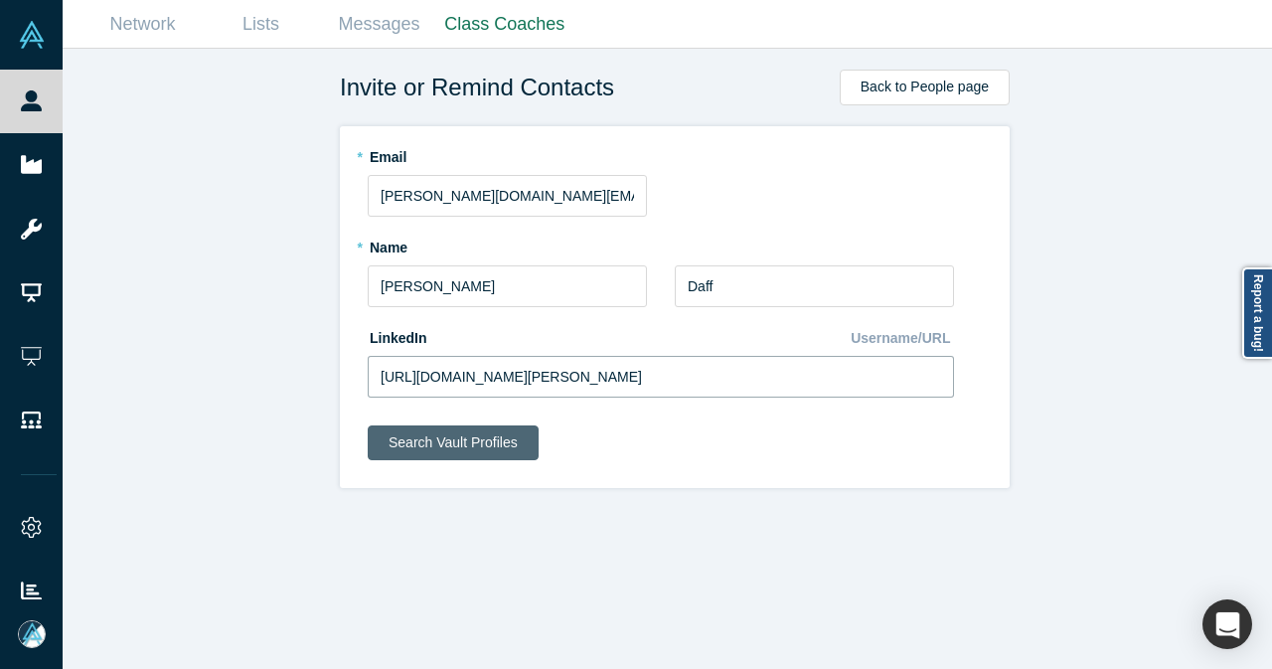
type input "https://www.linkedin.com/in/stephen-daff-09703a34/"
click at [503, 448] on button "Search Vault Profiles" at bounding box center [453, 442] width 171 height 35
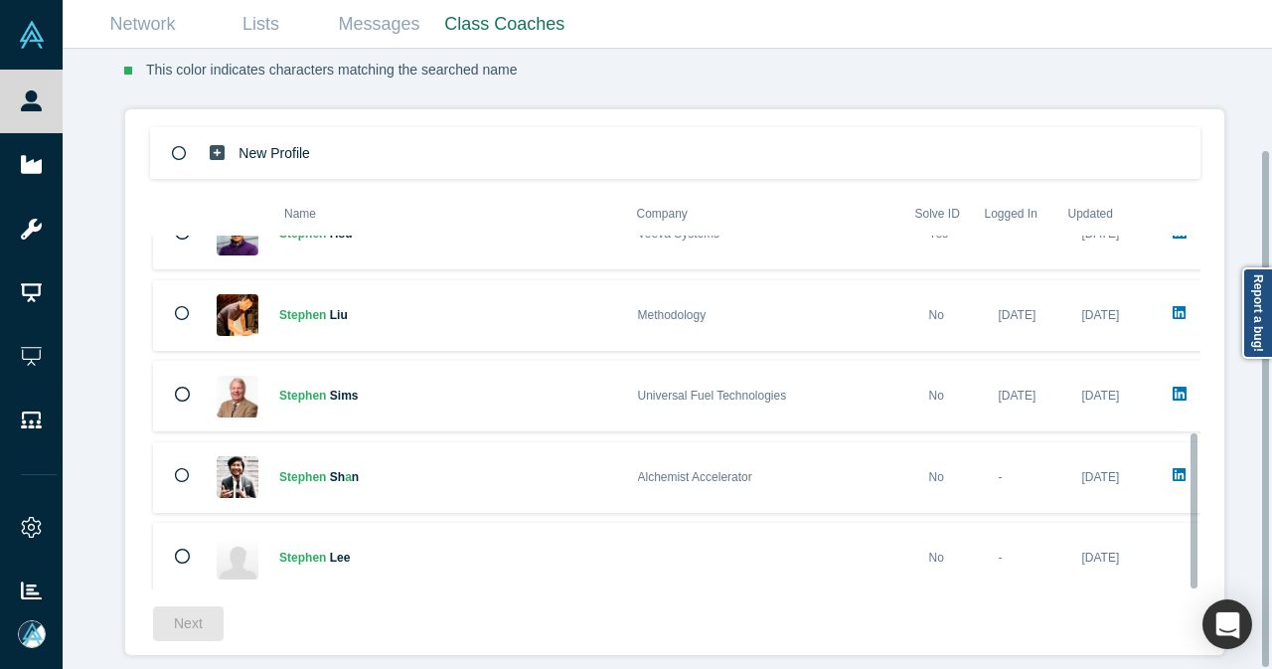
scroll to position [121, 0]
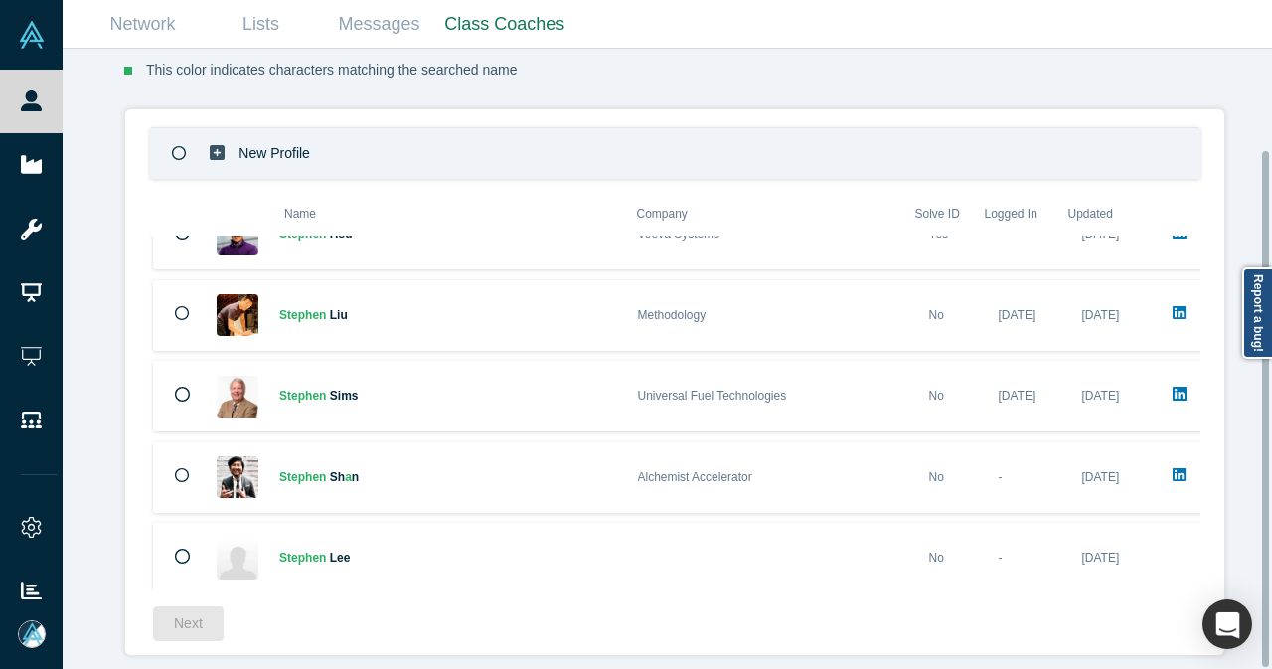
click at [172, 146] on icon at bounding box center [179, 153] width 15 height 15
click at [191, 615] on button "Next" at bounding box center [188, 623] width 71 height 35
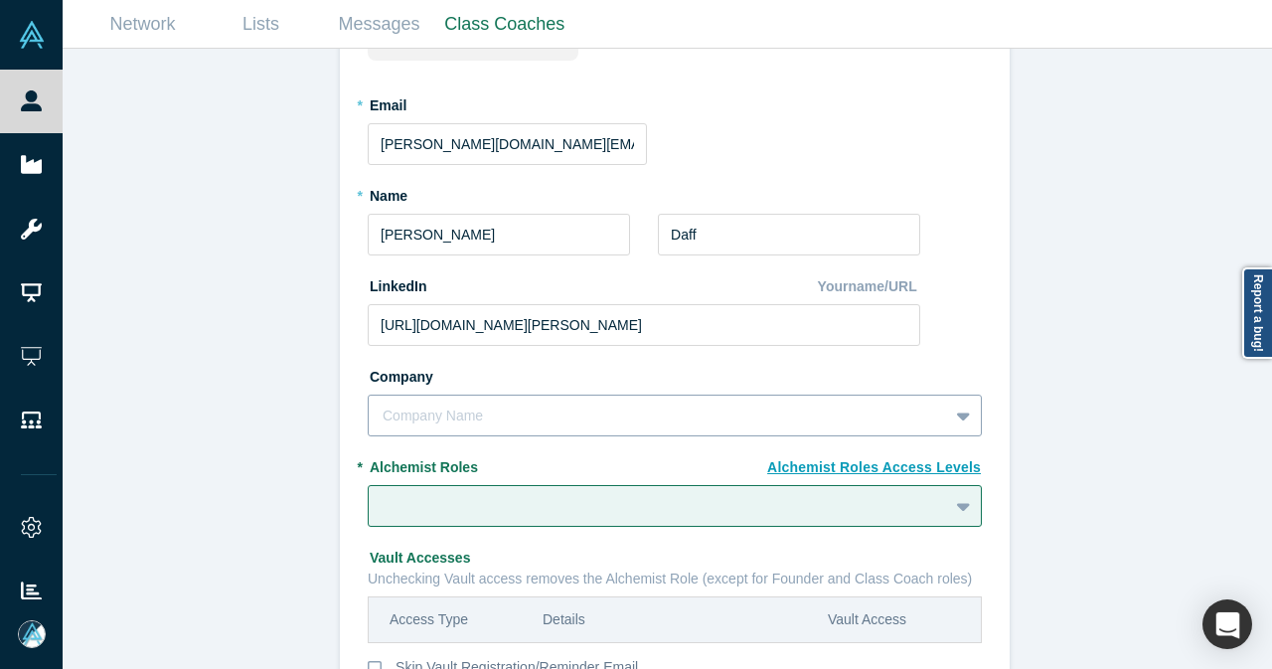
scroll to position [250, 0]
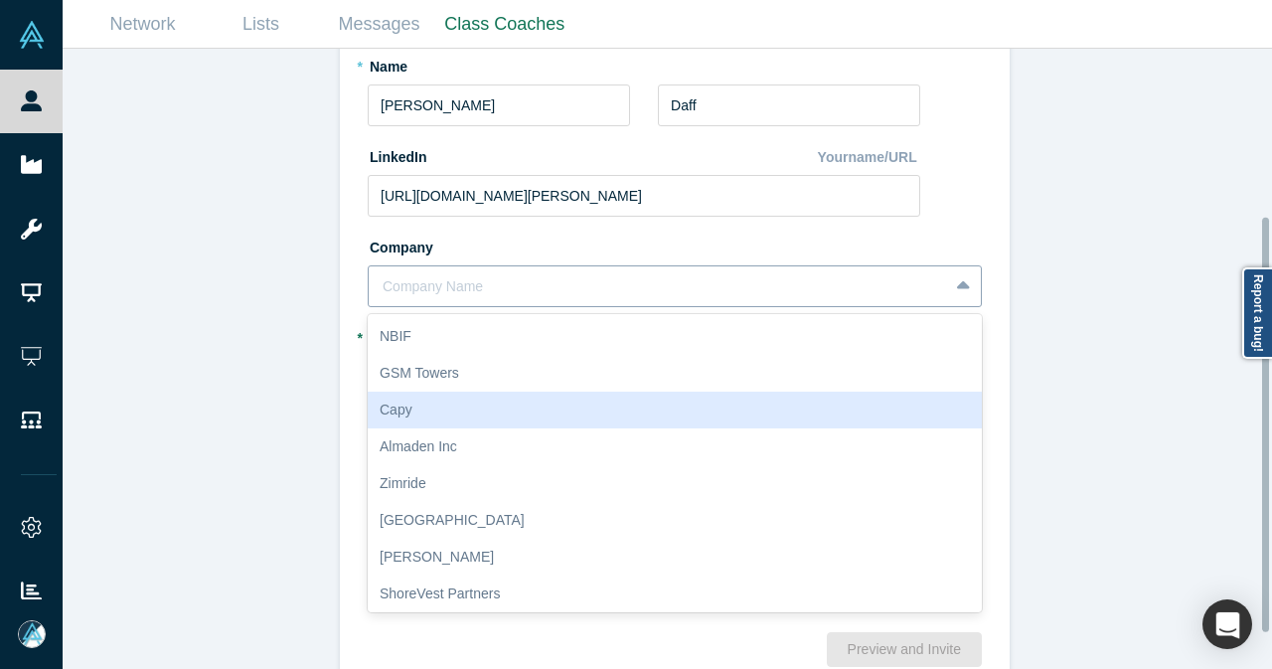
click at [460, 307] on div "10 results available. Use Up and Down to choose options, press Enter to select …" at bounding box center [675, 286] width 614 height 42
paste input "Hitachi Construction Machinery"
type input "Hitachi Construction Machinery"
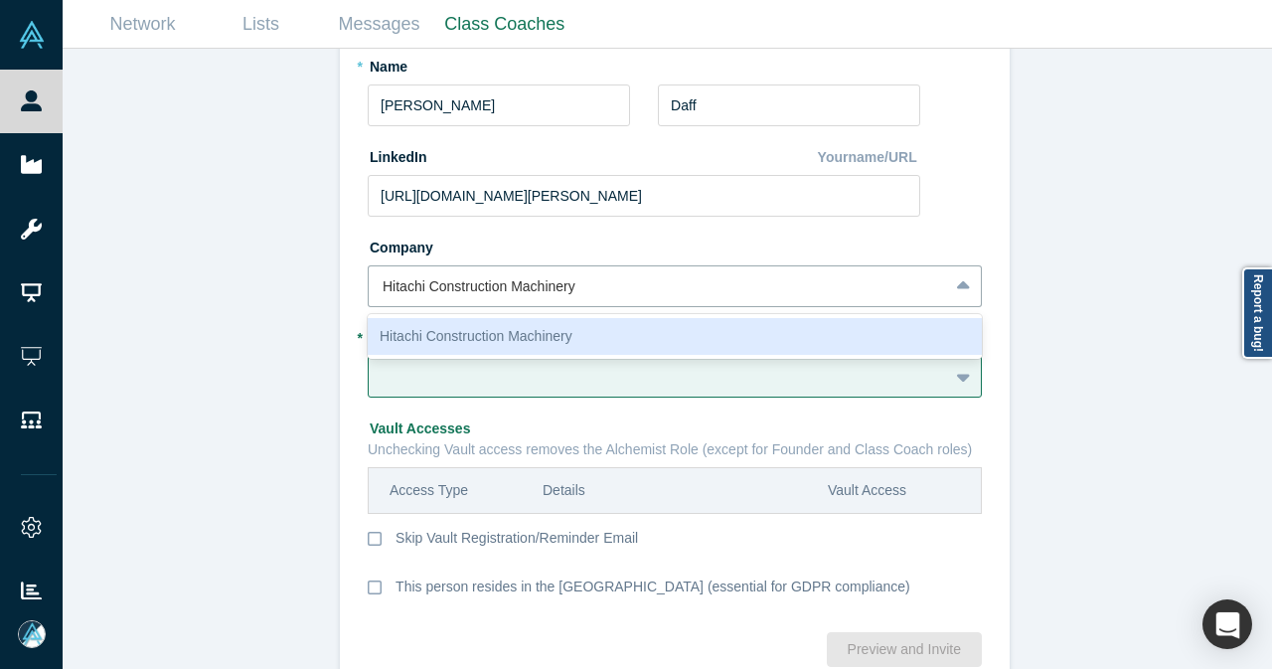
click at [449, 342] on div "Hitachi Construction Machinery" at bounding box center [675, 336] width 614 height 37
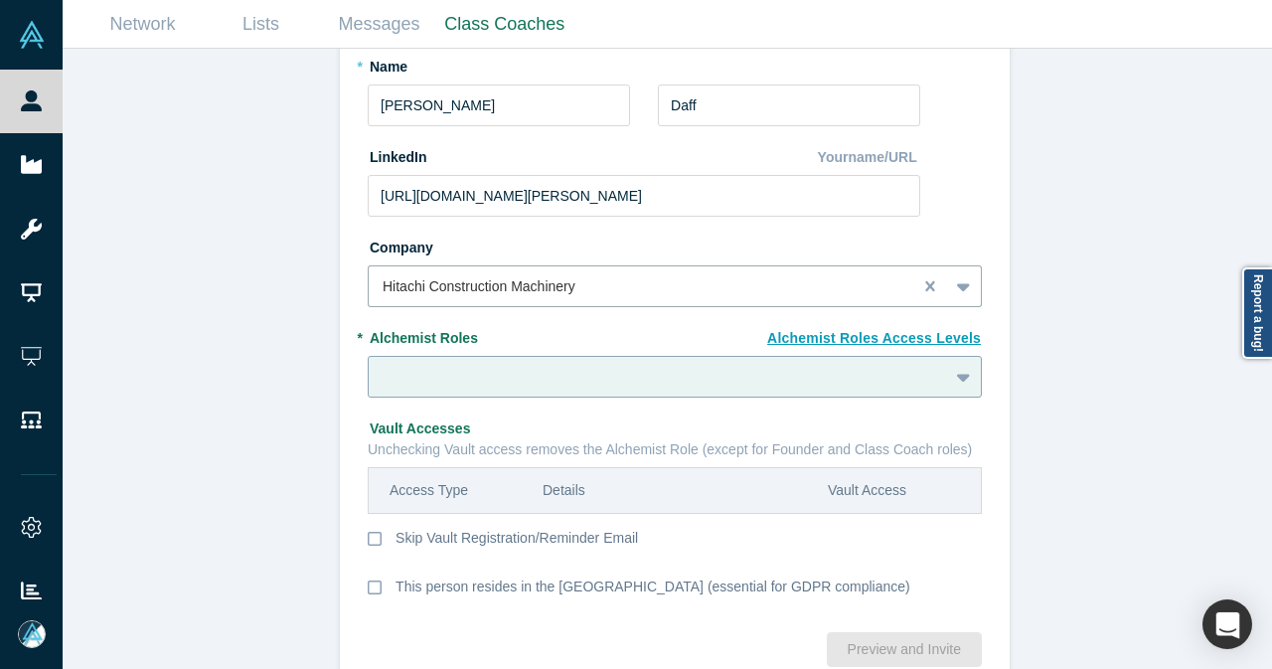
scroll to position [302, 0]
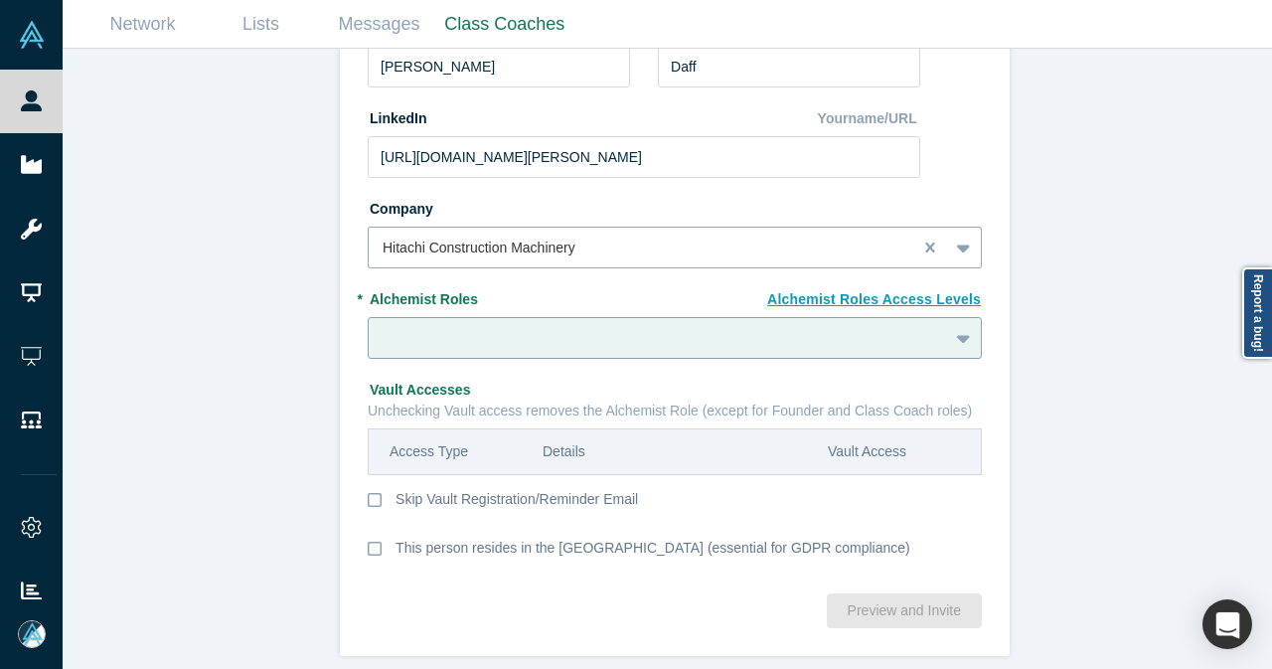
click at [509, 359] on div at bounding box center [675, 338] width 614 height 42
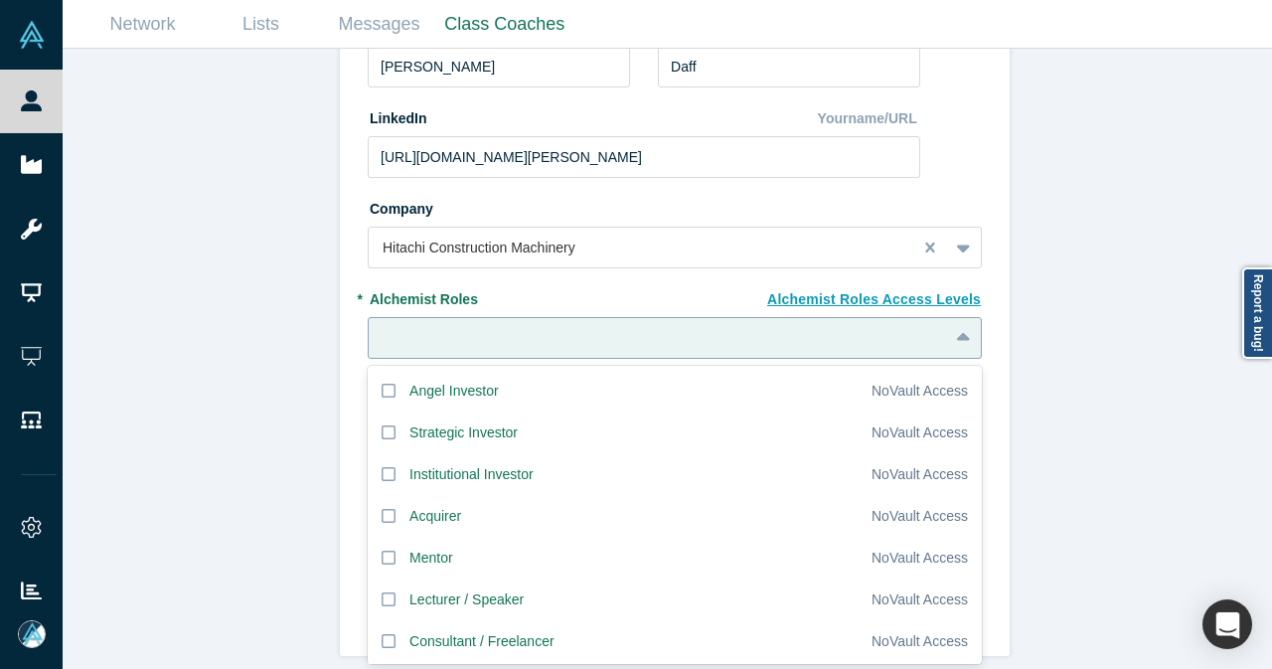
type input "c"
click at [382, 633] on icon at bounding box center [388, 641] width 14 height 16
click at [0, 0] on input "Customer" at bounding box center [0, 0] width 0 height 0
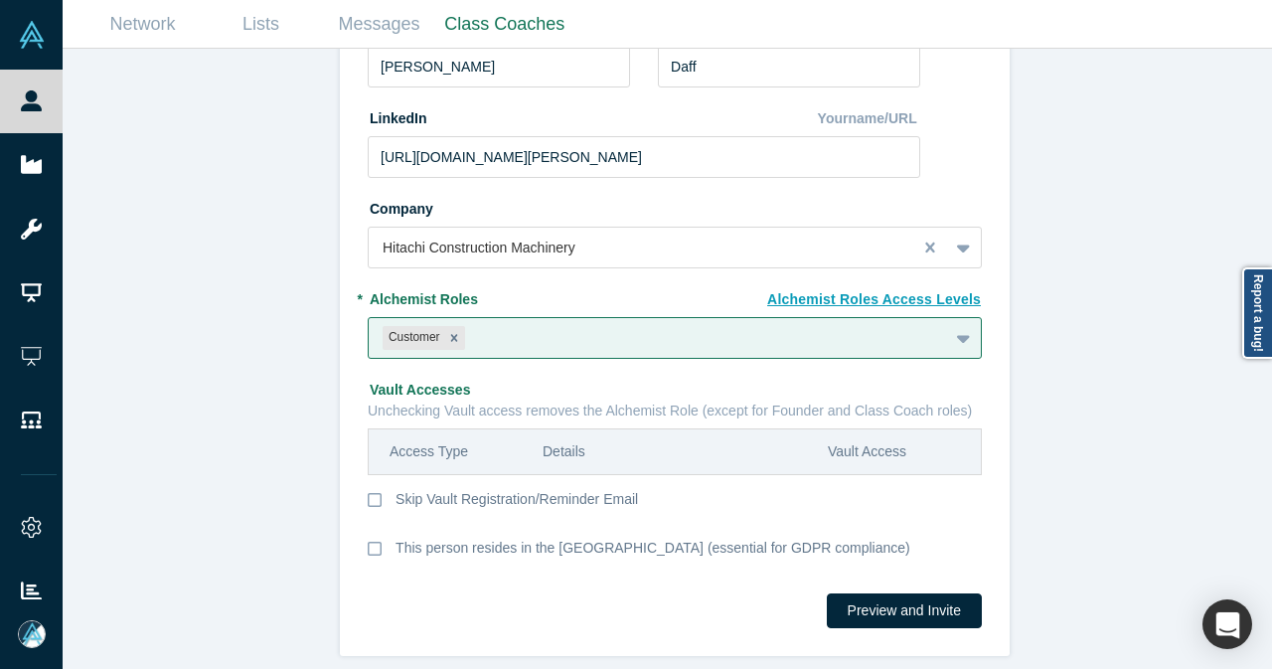
click at [291, 539] on div "Invite or Remind Contacts Back New Profile: Stephen Daff * Email s.daff.in@hita…" at bounding box center [675, 366] width 1224 height 635
click at [922, 601] on button "Preview and Invite" at bounding box center [904, 610] width 155 height 35
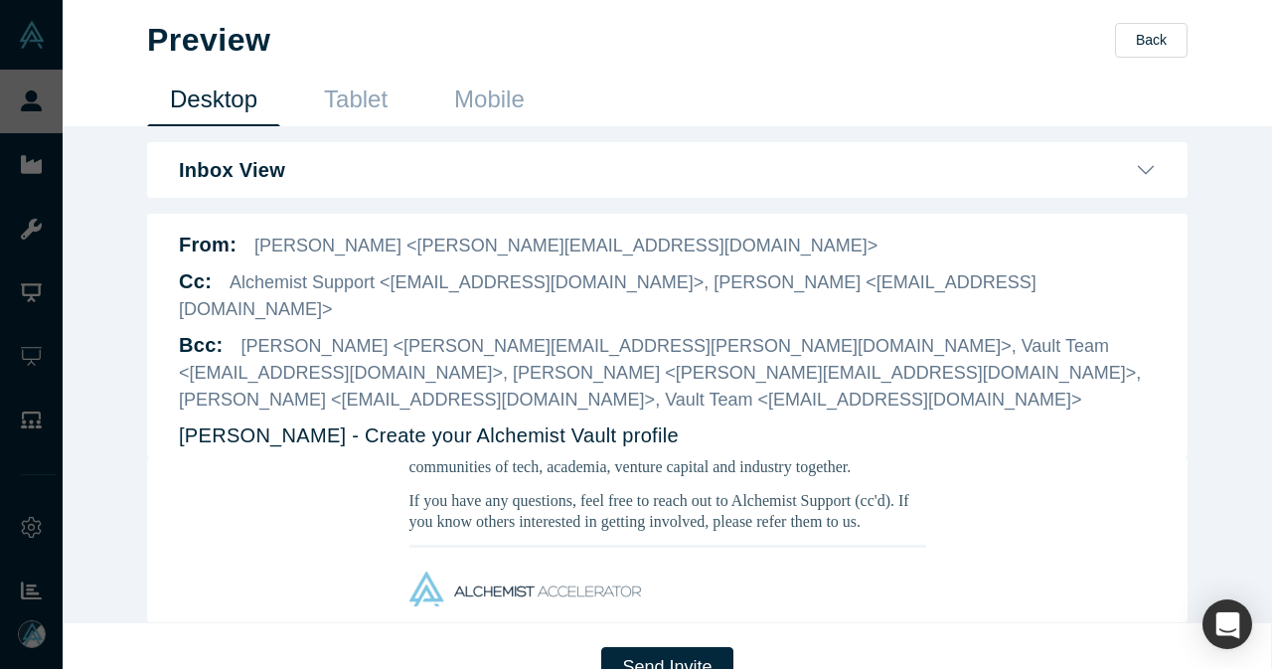
scroll to position [497, 0]
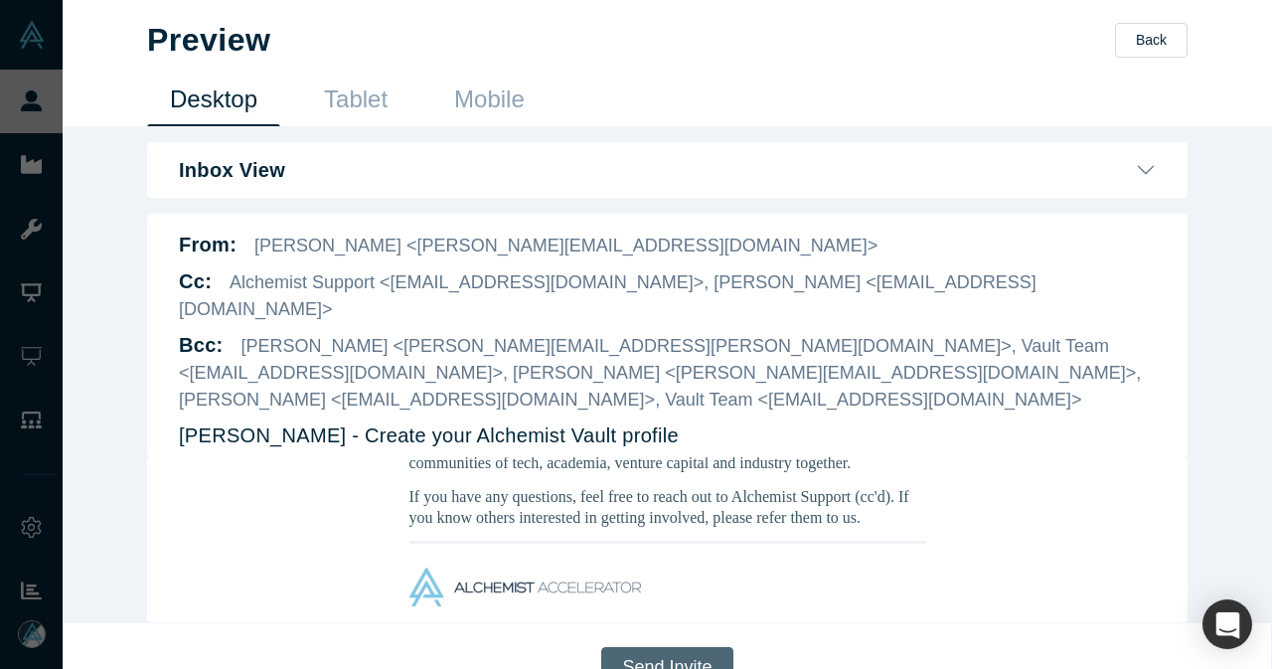
click at [680, 647] on button "Send Invite" at bounding box center [666, 667] width 131 height 41
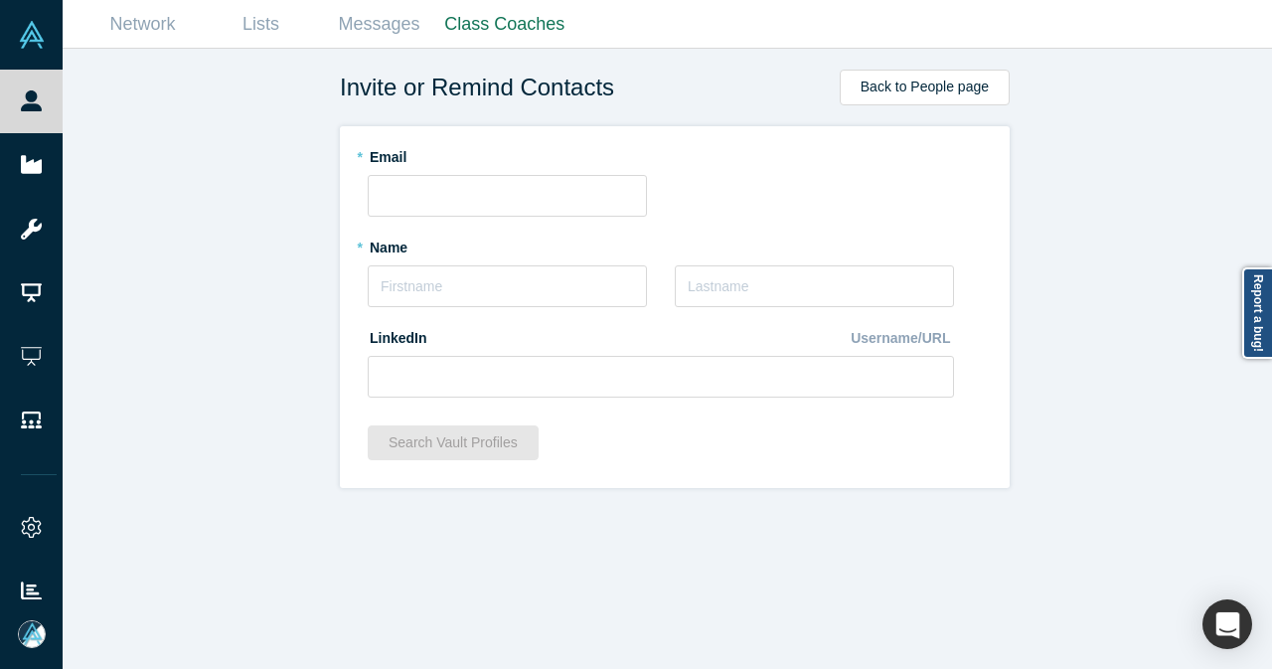
scroll to position [0, 0]
click at [461, 202] on input "text" at bounding box center [507, 196] width 279 height 42
paste input "anvesh.madabushi@e"
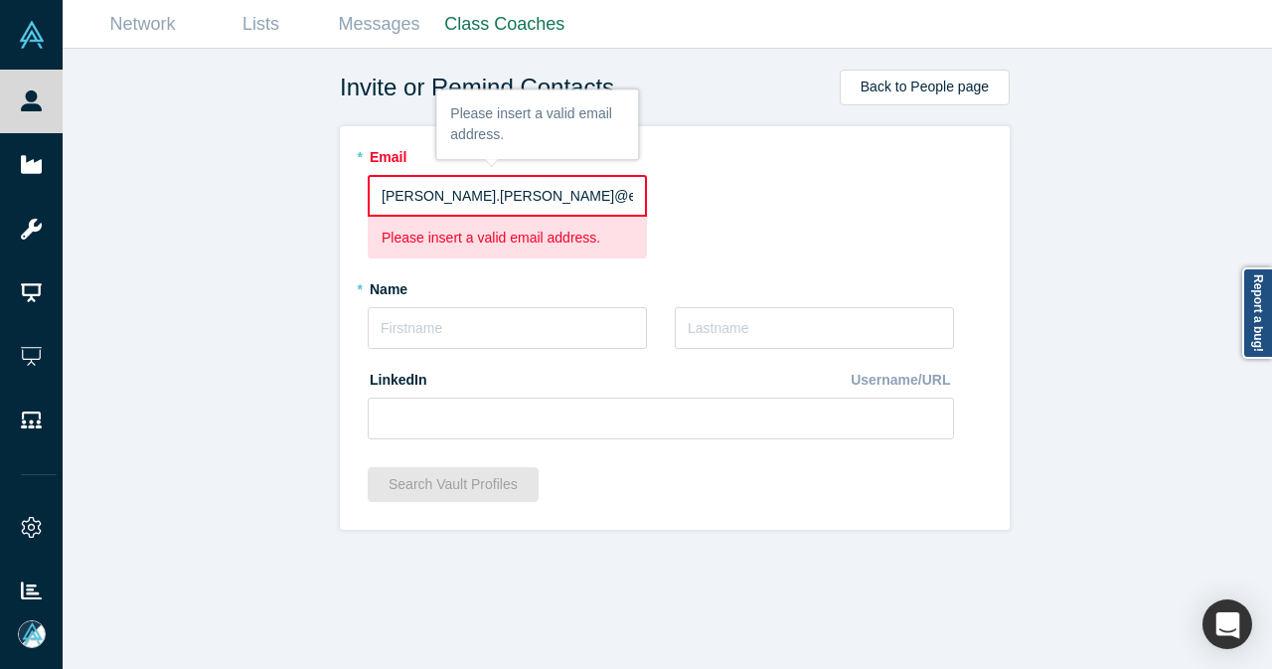
drag, startPoint x: 536, startPoint y: 198, endPoint x: 322, endPoint y: 198, distance: 214.6
click at [322, 198] on div "Invite or Remind Contacts Back to People page * Email anvesh.madabushi@e Please…" at bounding box center [675, 366] width 1224 height 635
paste input "merald.vc"
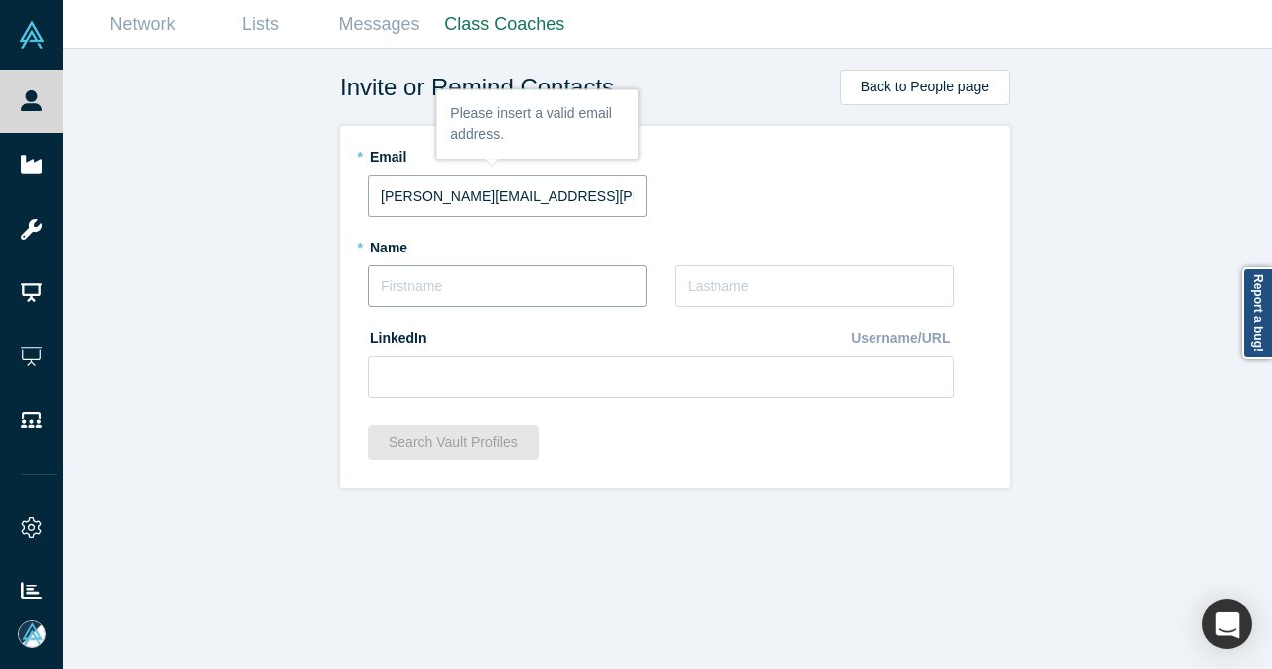
type input "anvesh.madabushi@emerald.vc"
click at [425, 281] on input "text" at bounding box center [507, 286] width 279 height 42
type input "Anvesh"
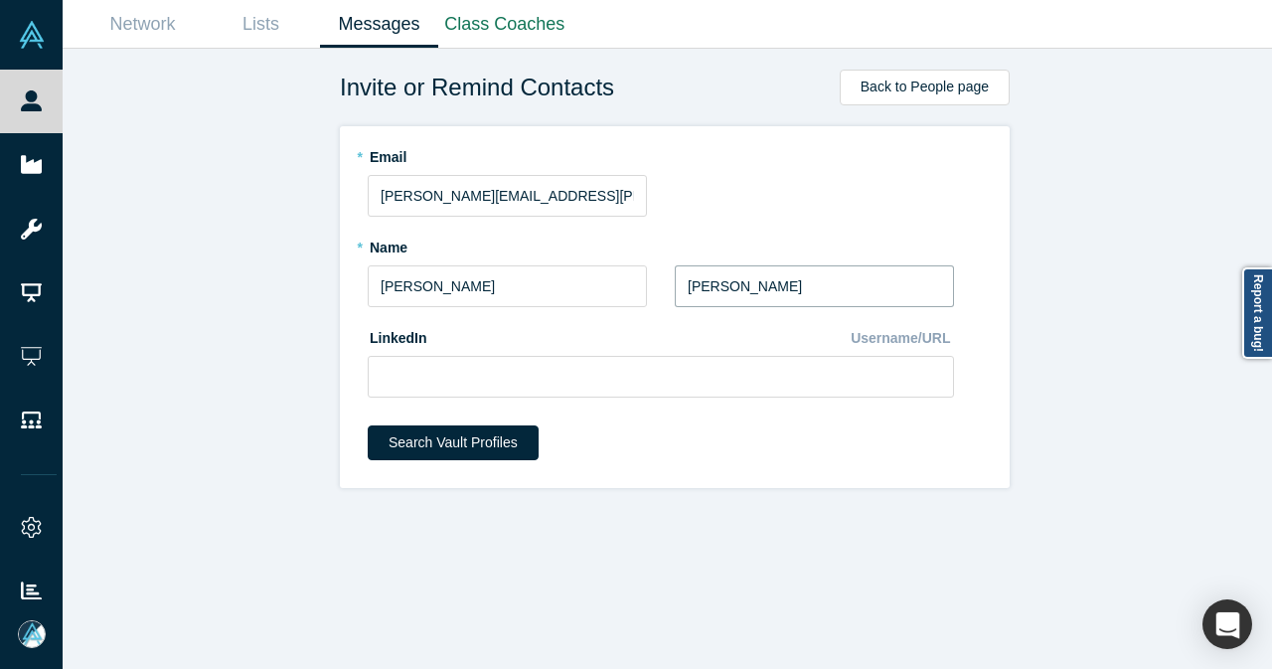
type input "Madabushi"
click at [423, 380] on input at bounding box center [661, 377] width 586 height 42
paste input "https://www.linkedin.com/in/anvesh-madabushi-03b14b51/"
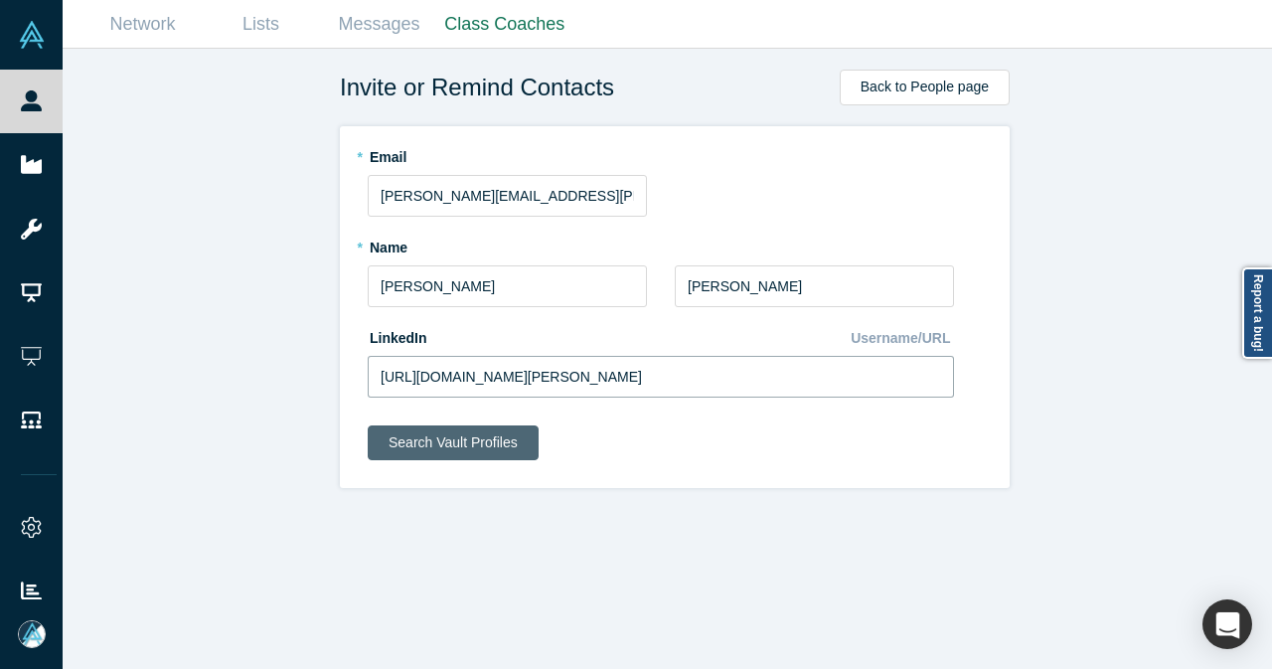
type input "https://www.linkedin.com/in/anvesh-madabushi-03b14b51/"
click at [480, 442] on button "Search Vault Profiles" at bounding box center [453, 442] width 171 height 35
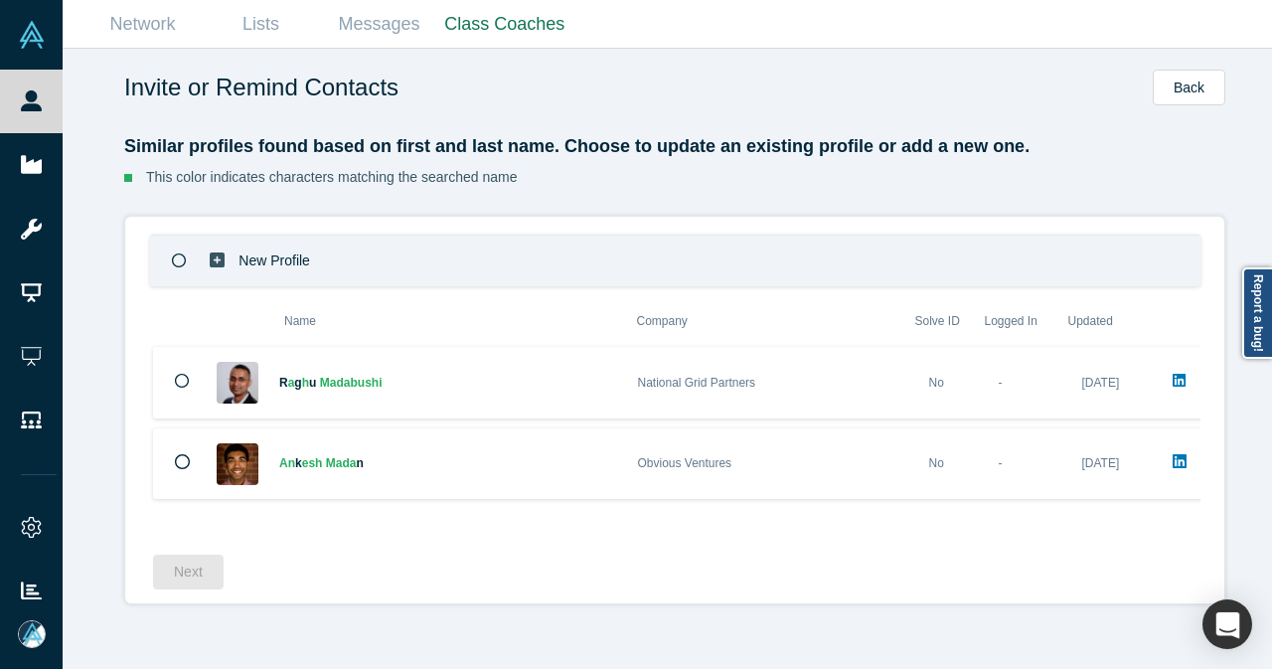
click at [210, 261] on icon at bounding box center [217, 259] width 15 height 15
click at [185, 584] on button "Next" at bounding box center [188, 571] width 71 height 35
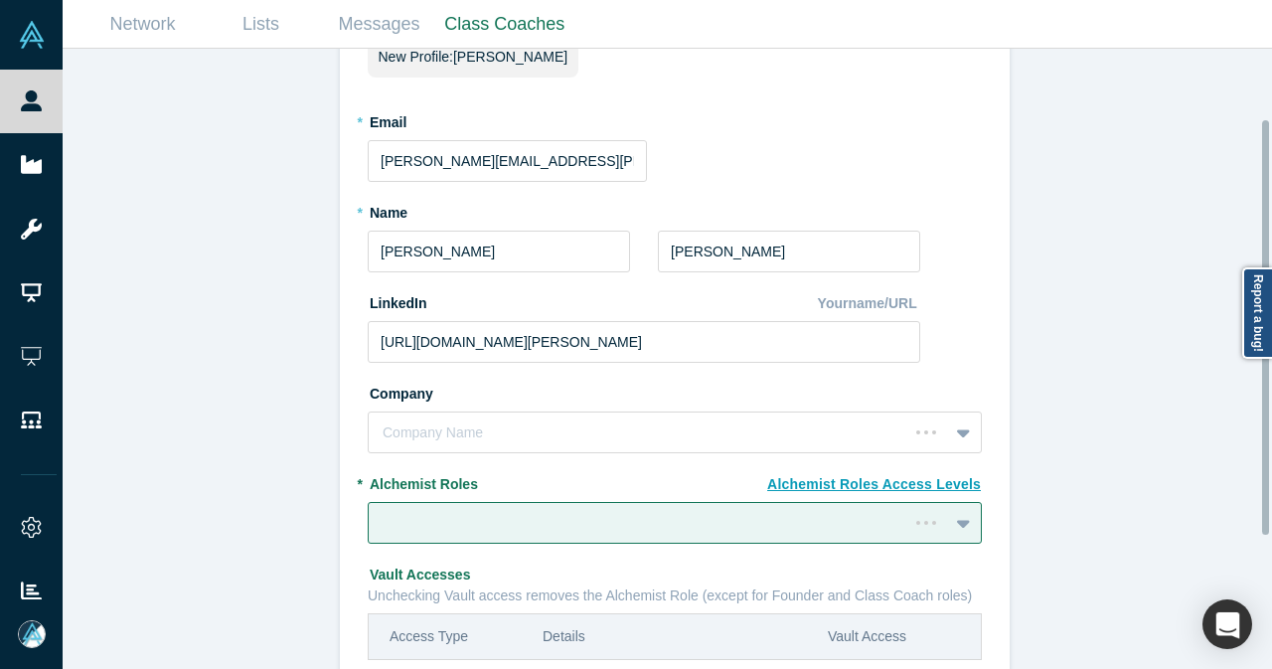
scroll to position [199, 0]
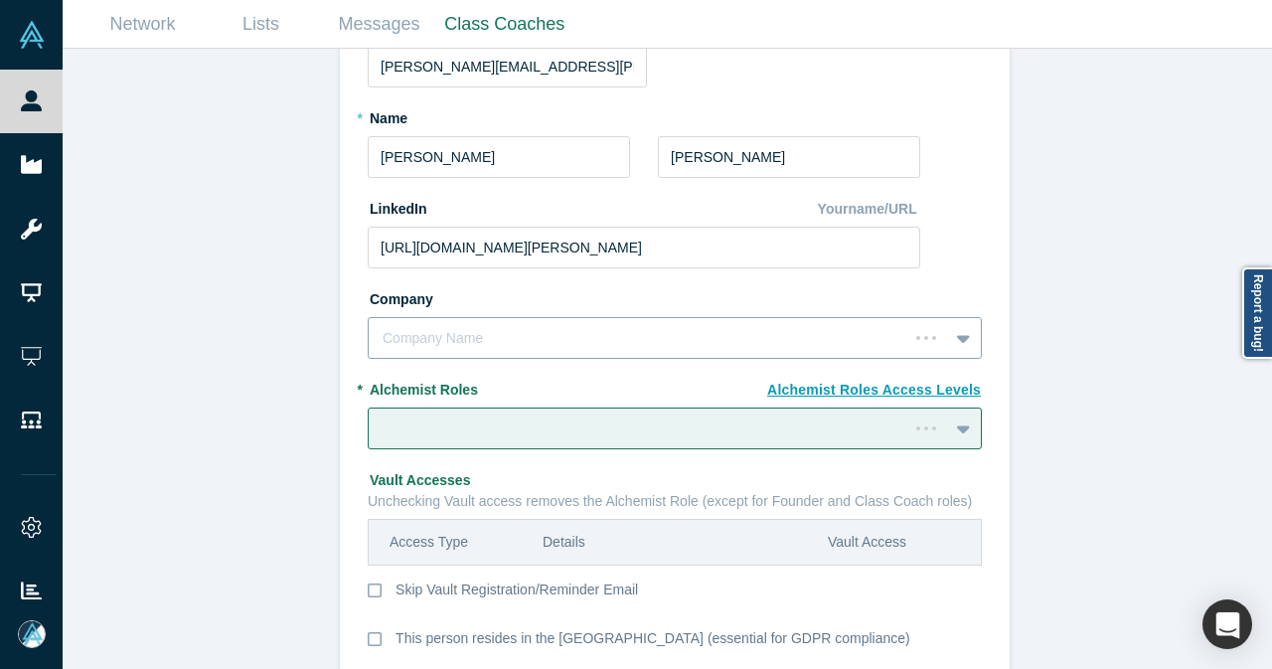
click at [865, 343] on div at bounding box center [638, 338] width 512 height 25
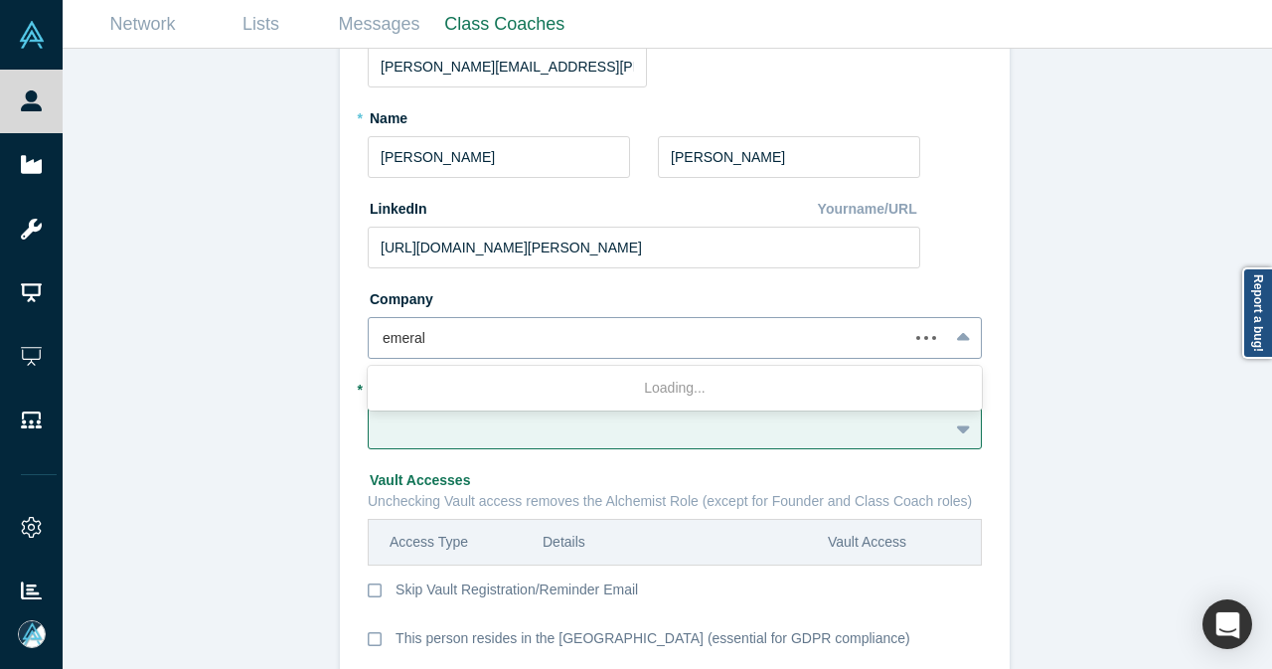
type input "emerald"
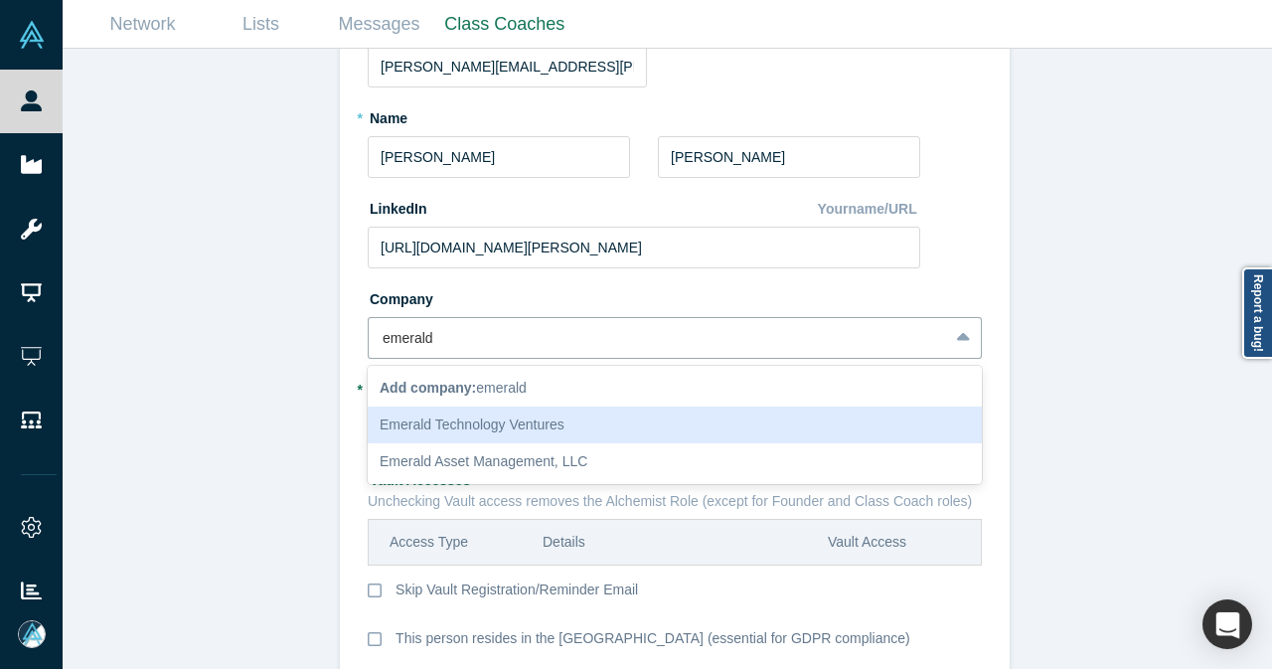
click at [594, 434] on div "Emerald Technology Ventures" at bounding box center [675, 424] width 614 height 37
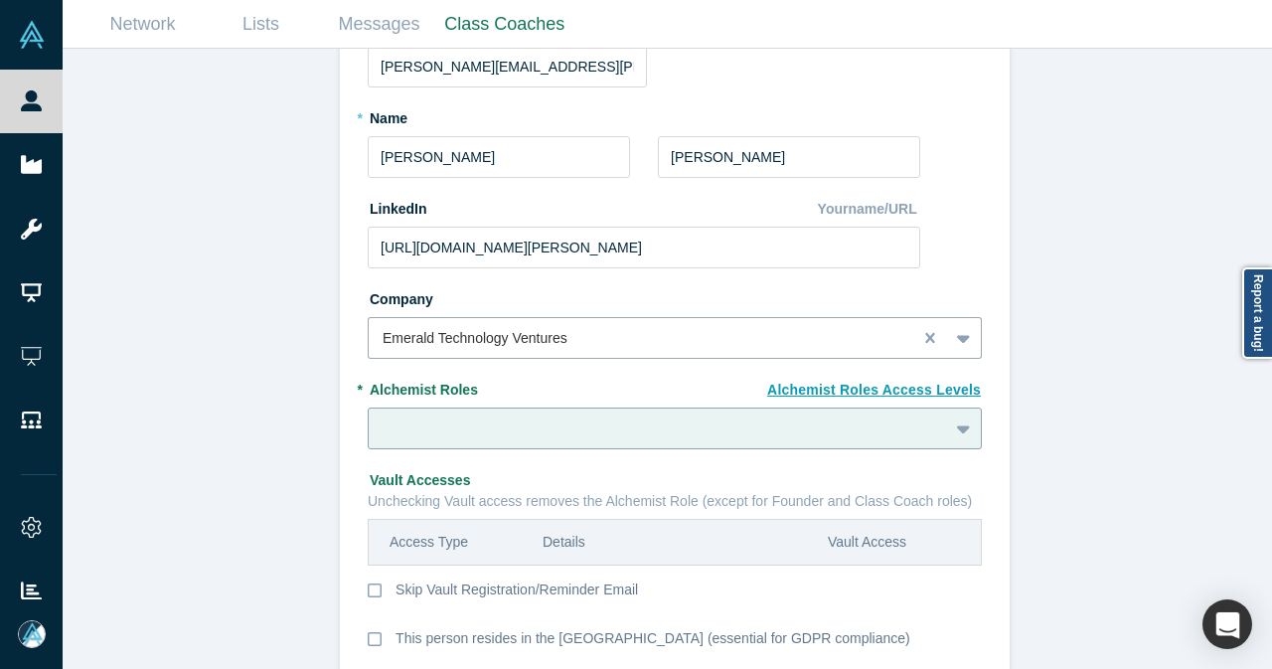
scroll to position [302, 0]
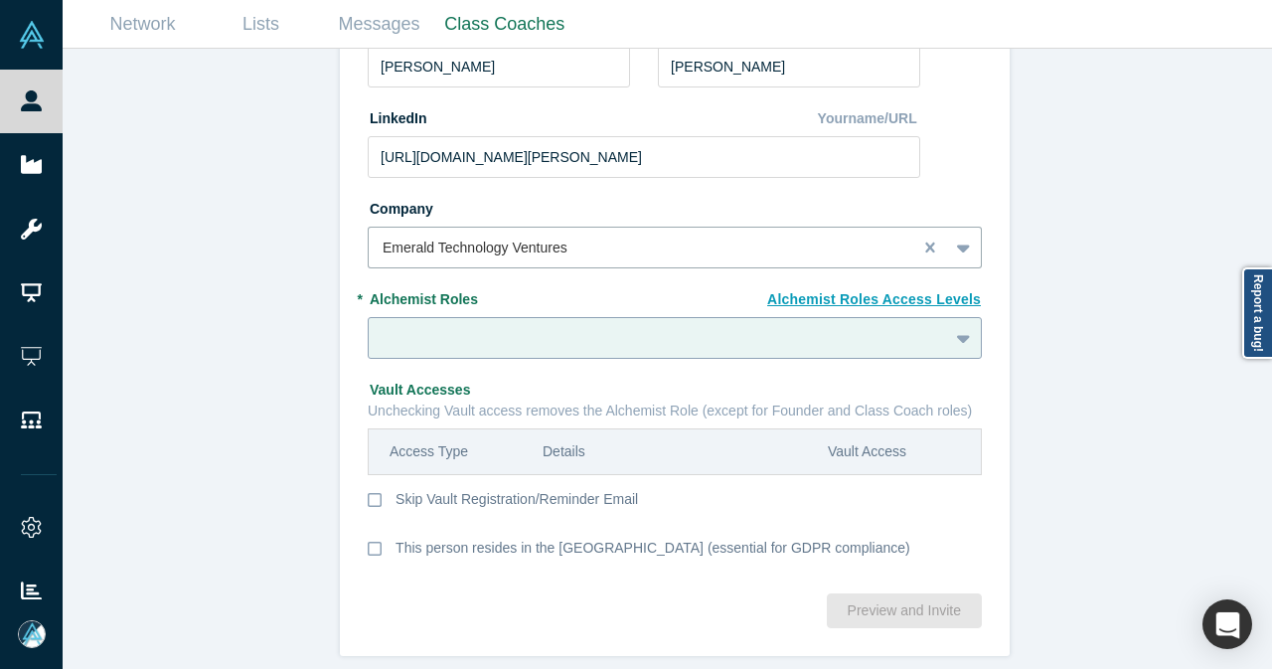
click at [525, 359] on div at bounding box center [675, 338] width 614 height 42
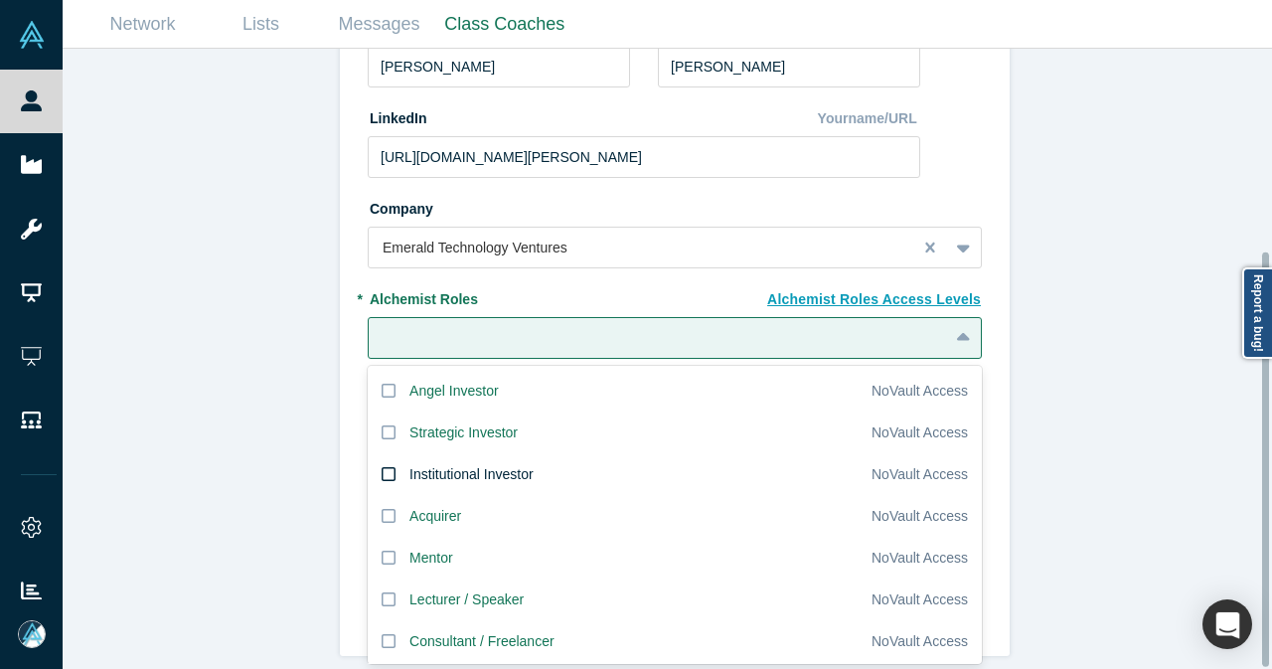
click at [507, 464] on div "Institutional Investor" at bounding box center [471, 474] width 124 height 21
click at [0, 0] on input "Institutional Investor" at bounding box center [0, 0] width 0 height 0
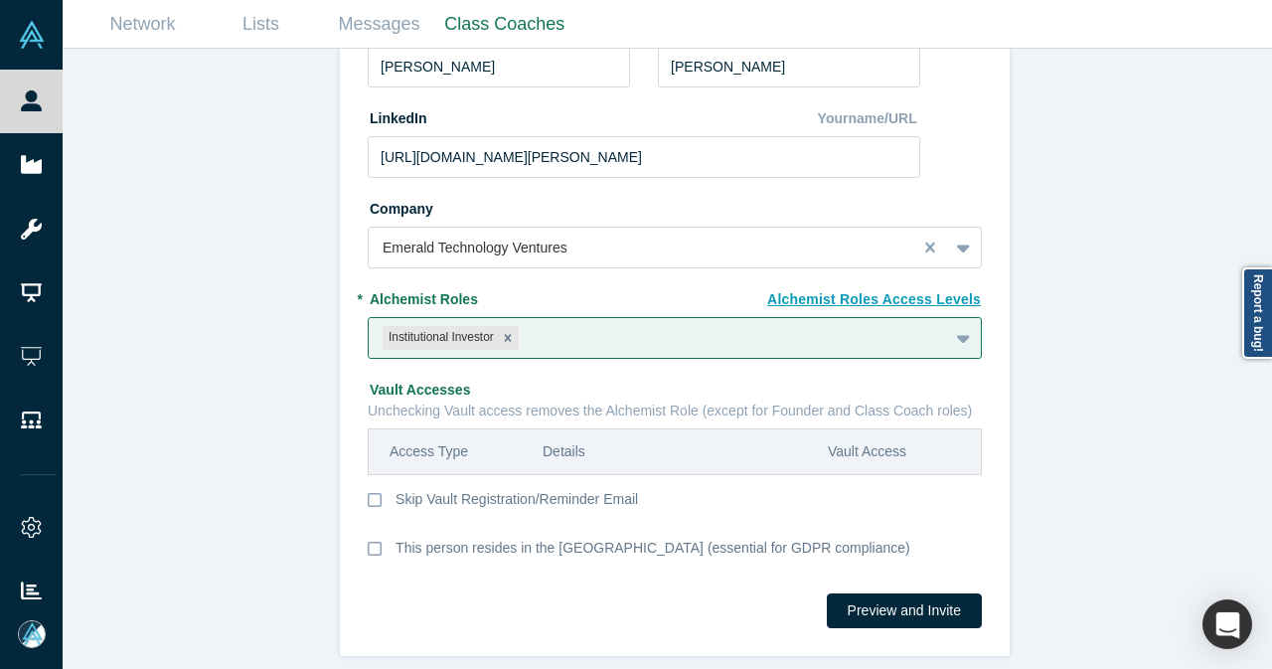
click at [248, 440] on div "Invite or Remind Contacts Back New Profile: Anvesh Madabushi * Email anvesh.mad…" at bounding box center [675, 366] width 1224 height 635
click at [902, 593] on button "Preview and Invite" at bounding box center [904, 610] width 155 height 35
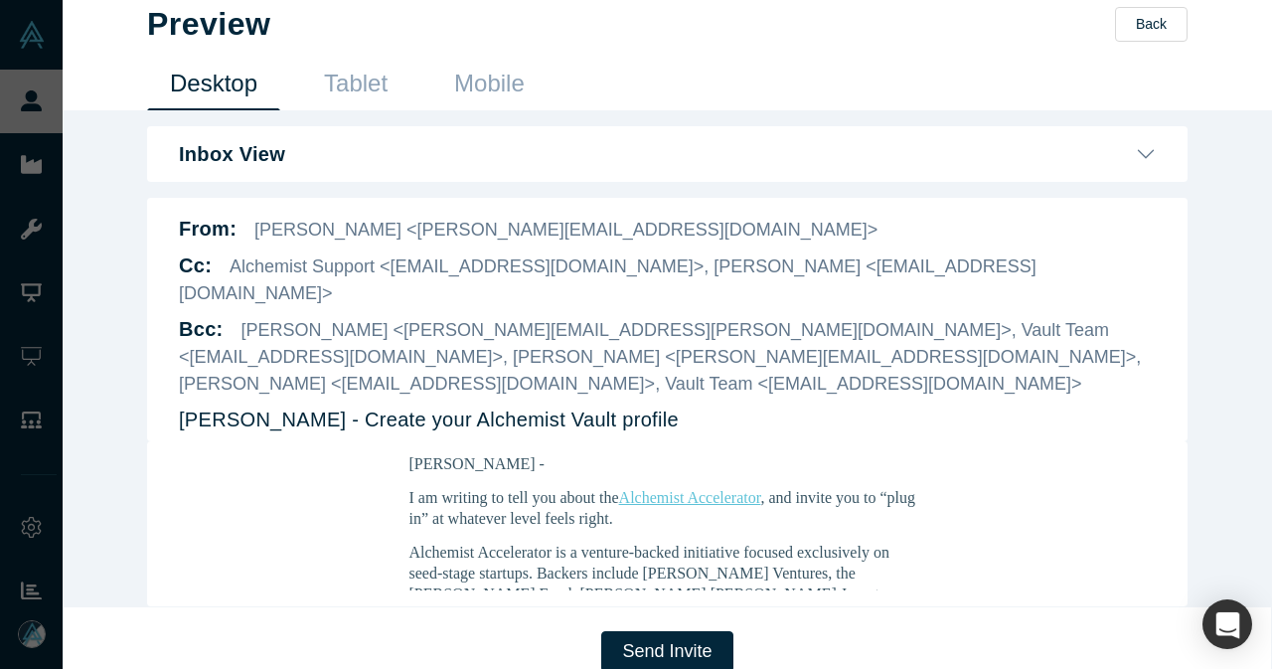
scroll to position [397, 0]
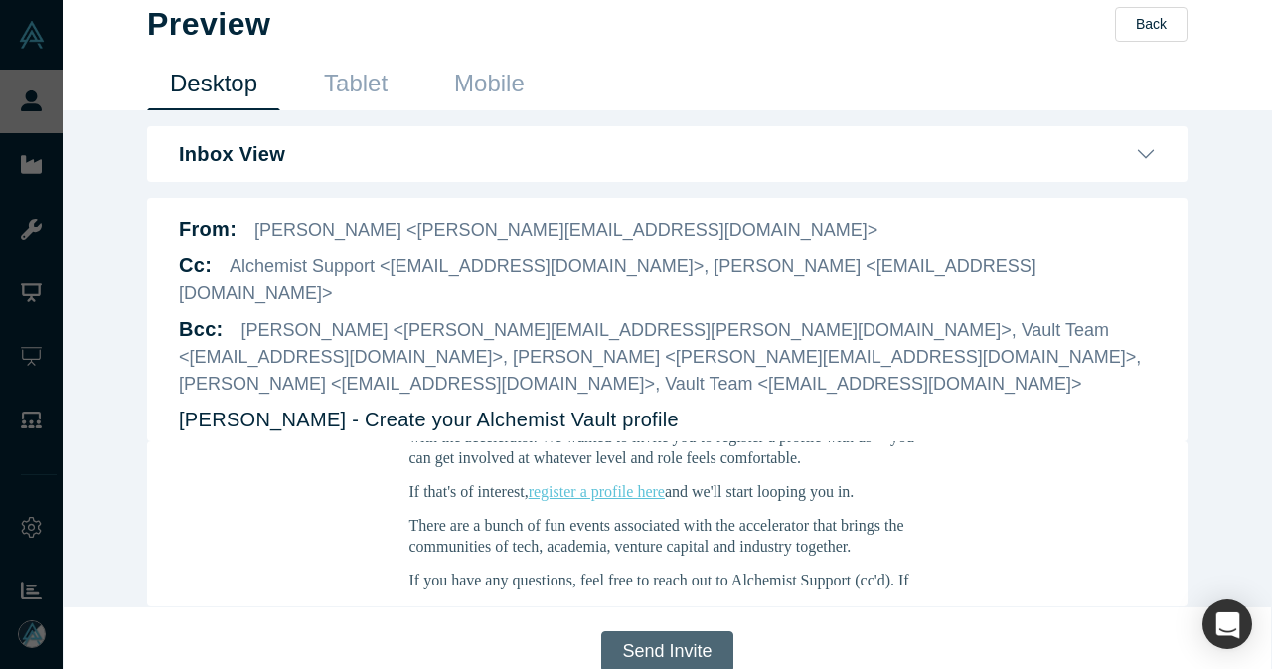
click at [664, 631] on button "Send Invite" at bounding box center [666, 651] width 131 height 41
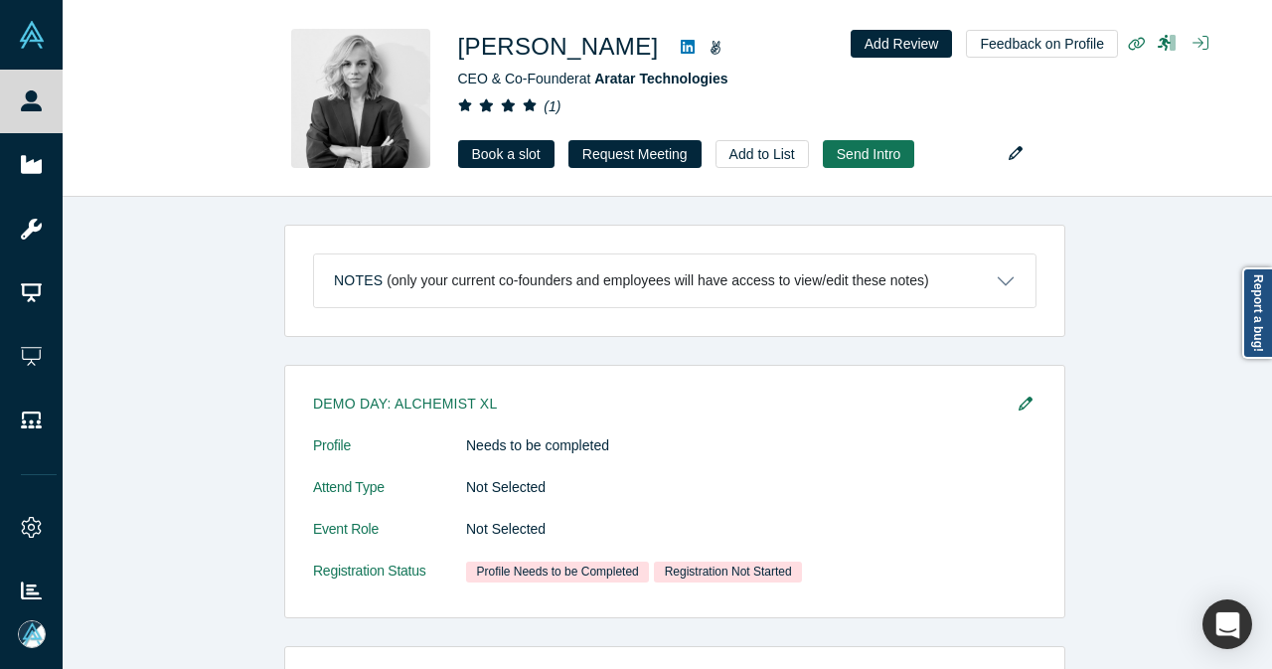
scroll to position [1291, 0]
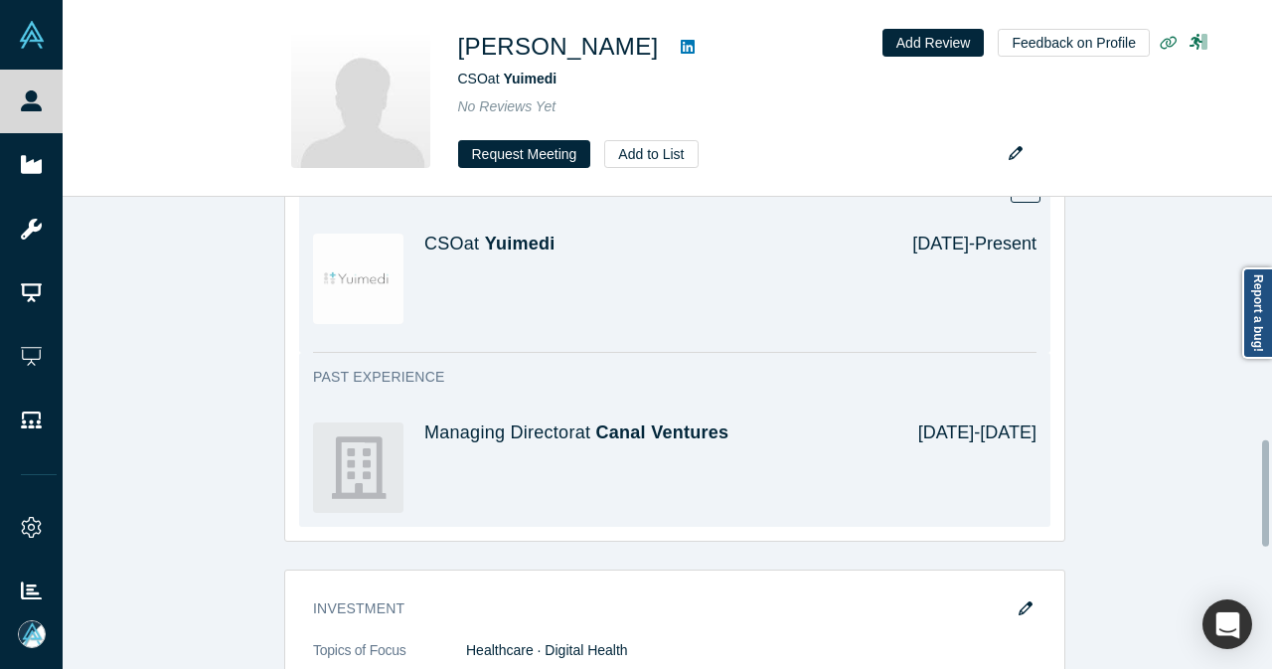
scroll to position [993, 0]
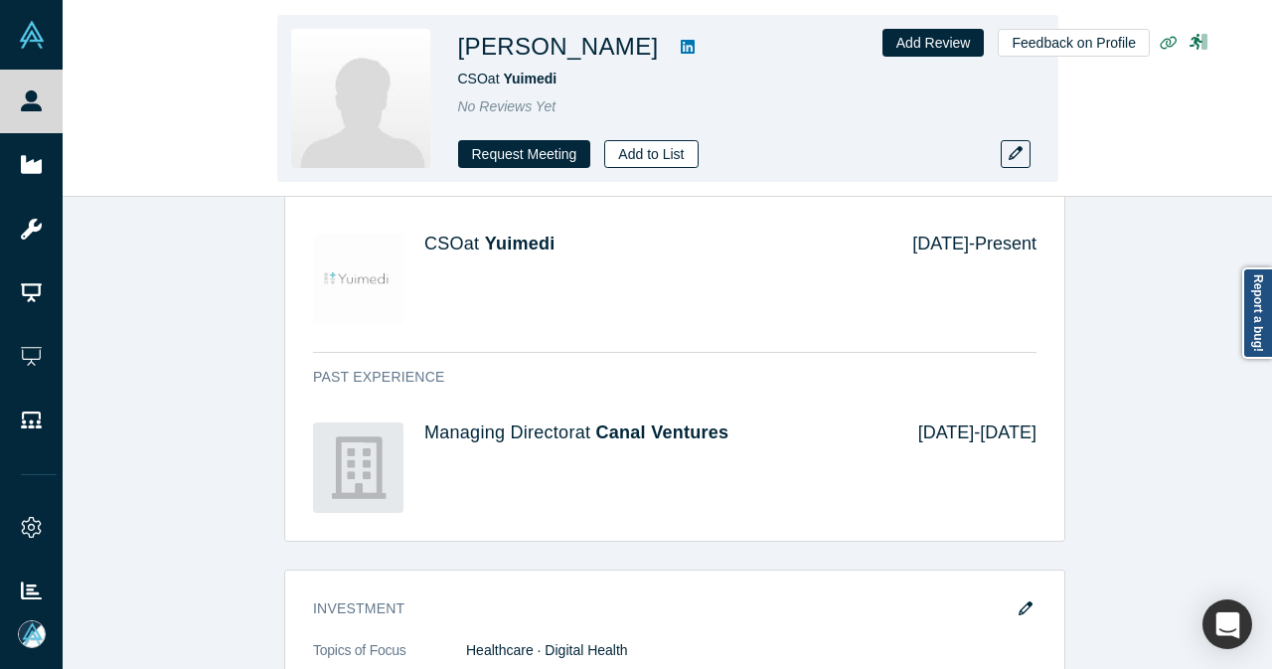
click at [634, 155] on button "Add to List" at bounding box center [650, 154] width 93 height 28
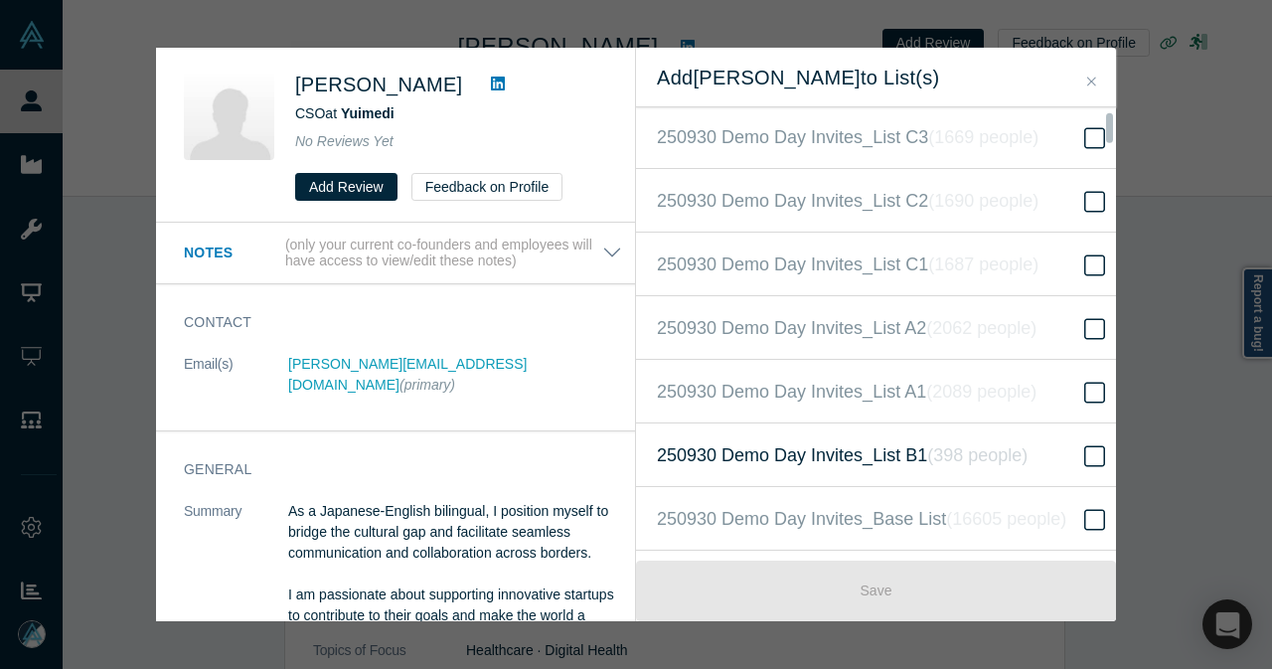
scroll to position [596, 0]
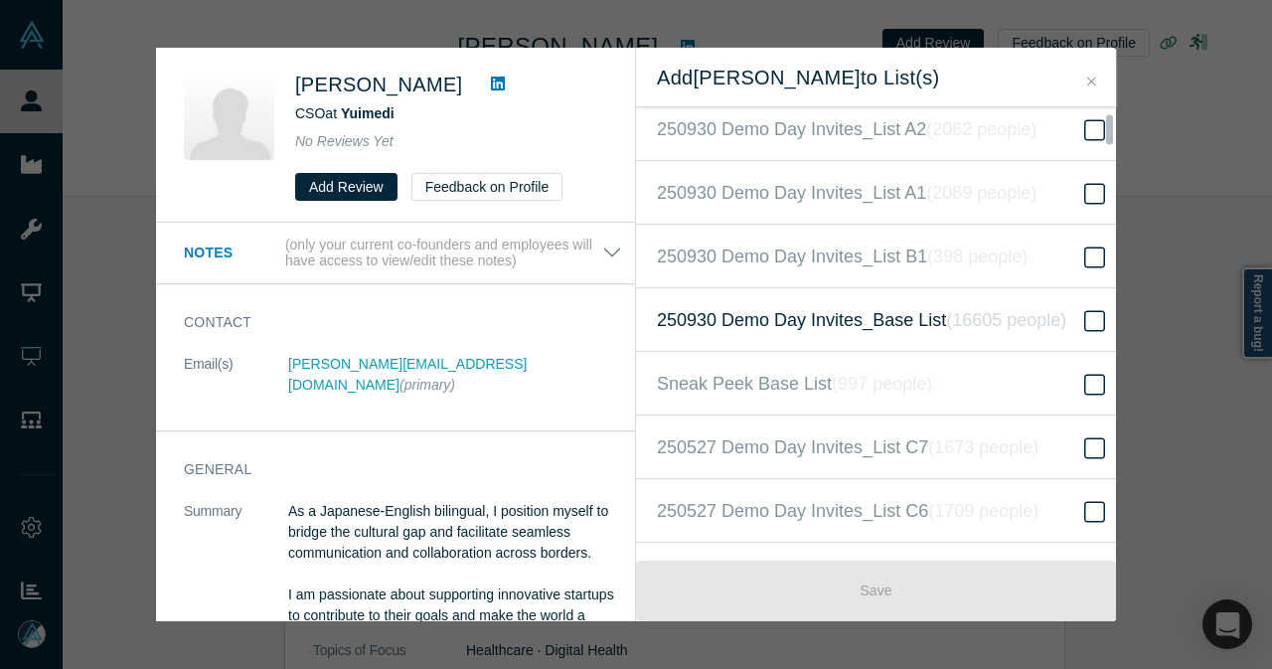
click at [922, 319] on span "250930 Demo Day Invites_Base List ( 16605 people )" at bounding box center [861, 320] width 409 height 28
click at [0, 0] on input "250930 Demo Day Invites_Base List ( 16605 people )" at bounding box center [0, 0] width 0 height 0
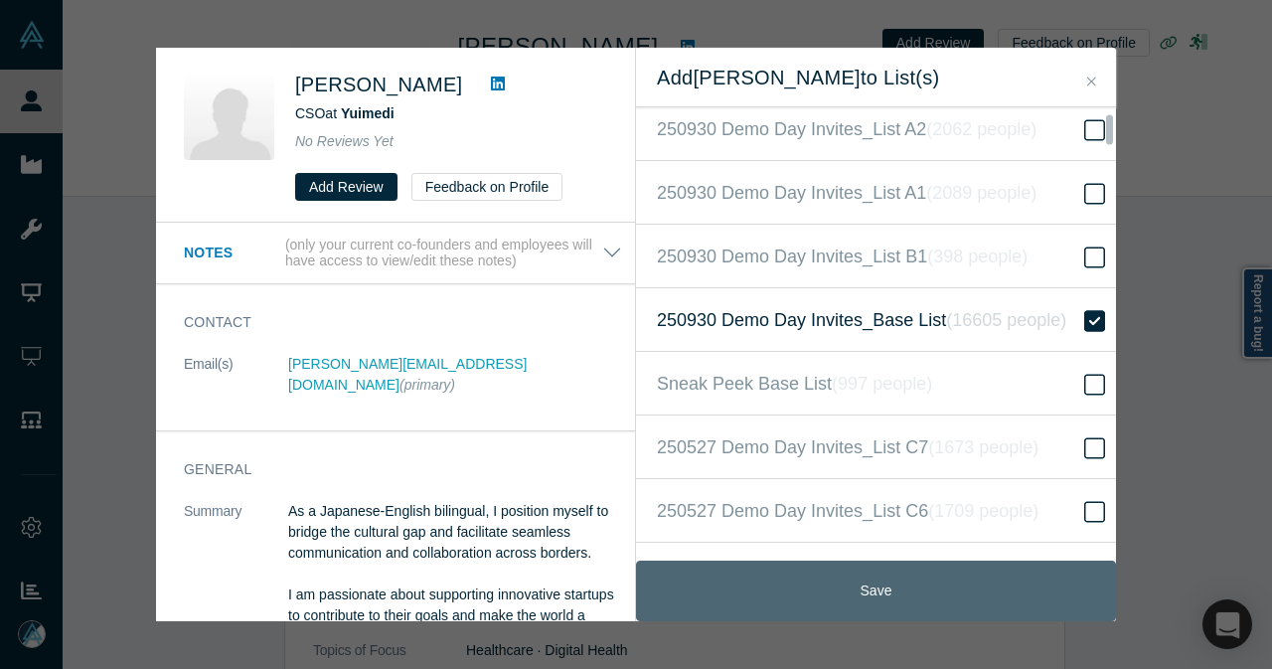
click at [922, 577] on button "Save" at bounding box center [876, 590] width 480 height 61
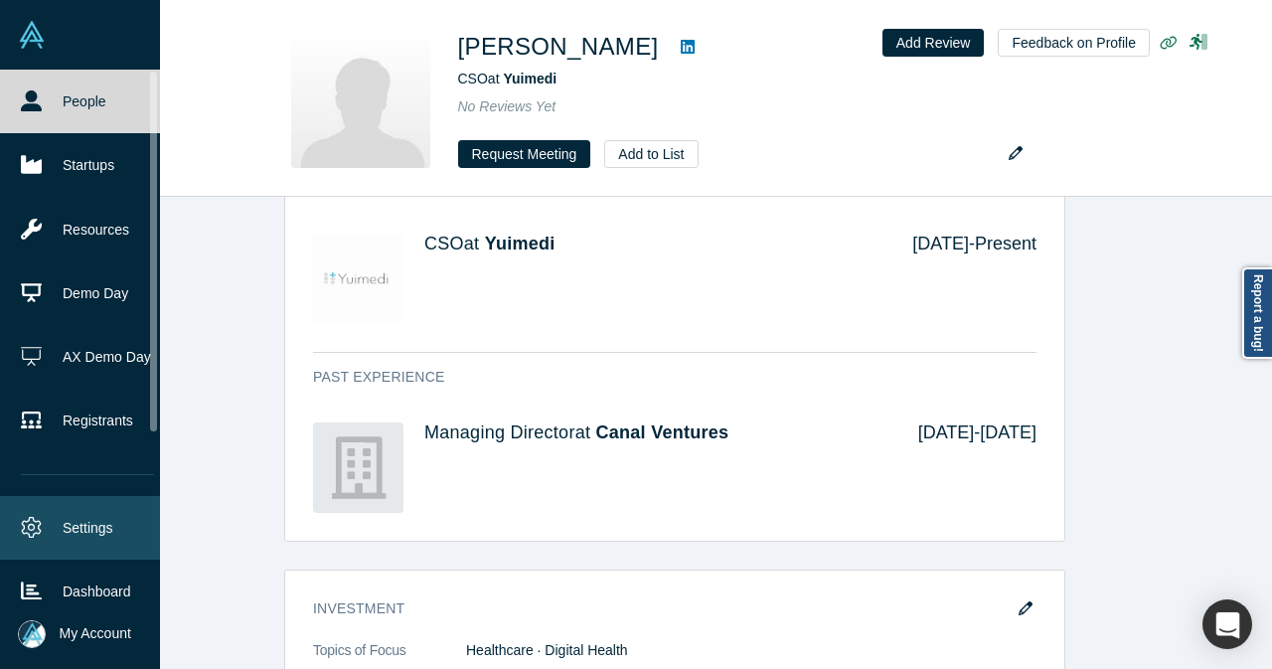
click at [105, 536] on link "Settings" at bounding box center [87, 528] width 175 height 64
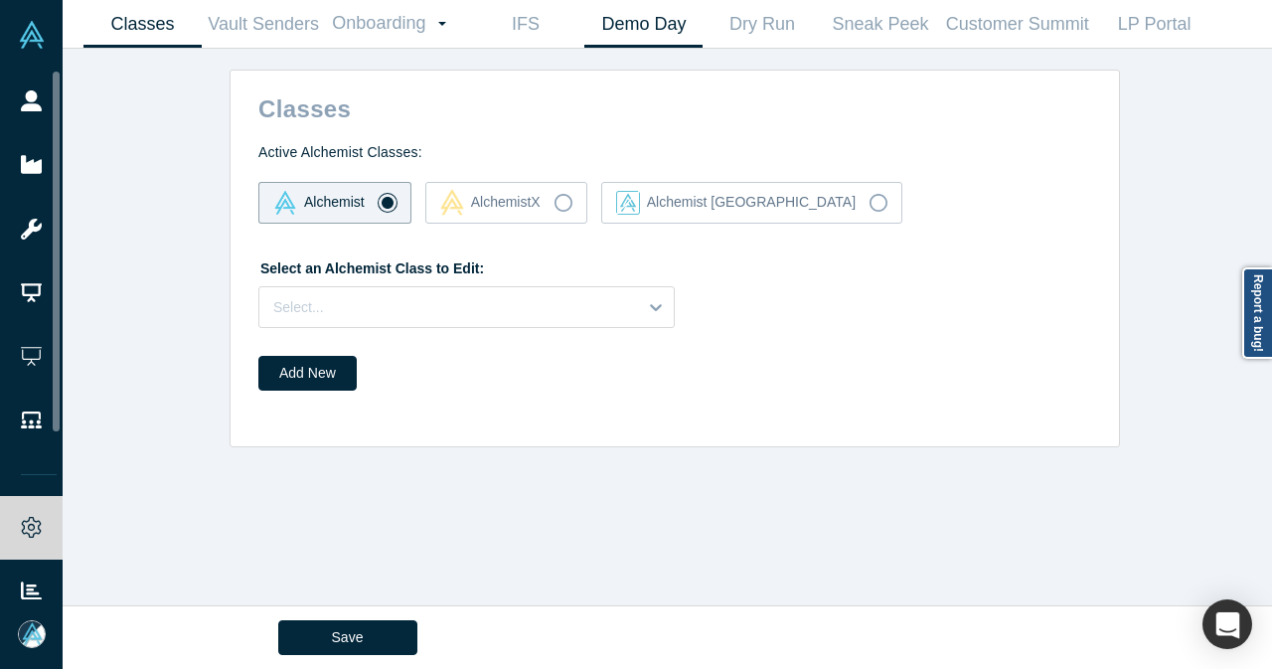
click at [638, 9] on link "Demo Day" at bounding box center [643, 24] width 118 height 47
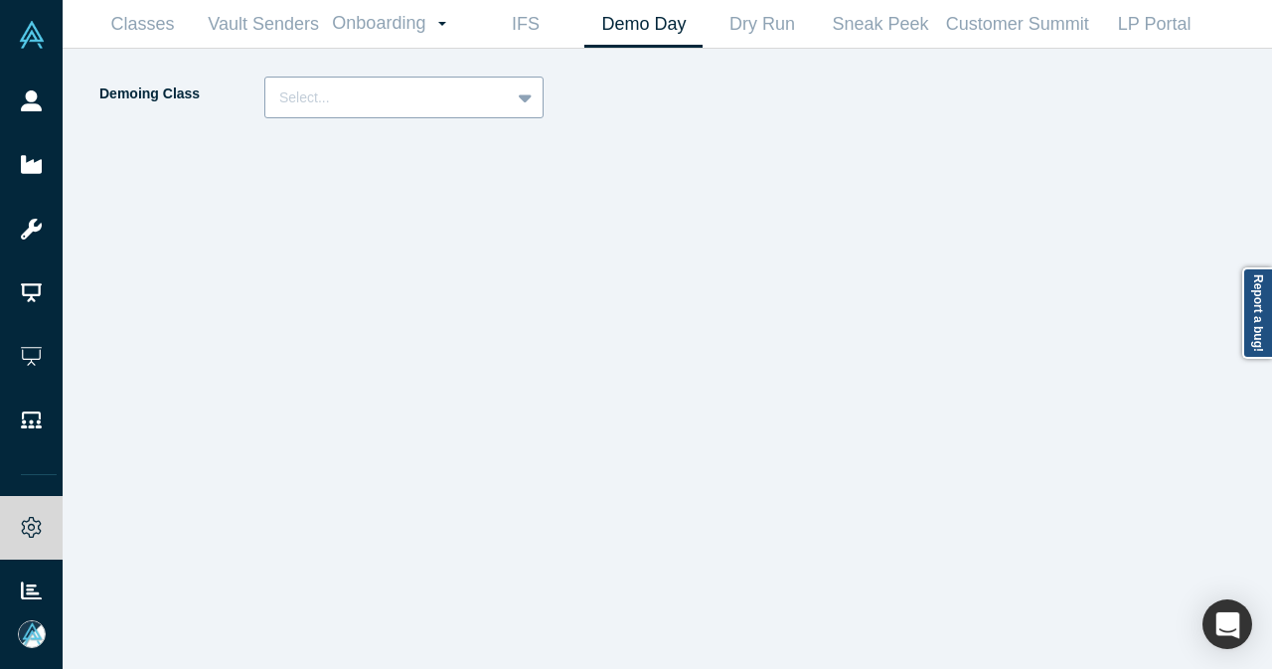
click at [450, 88] on div at bounding box center [387, 97] width 217 height 25
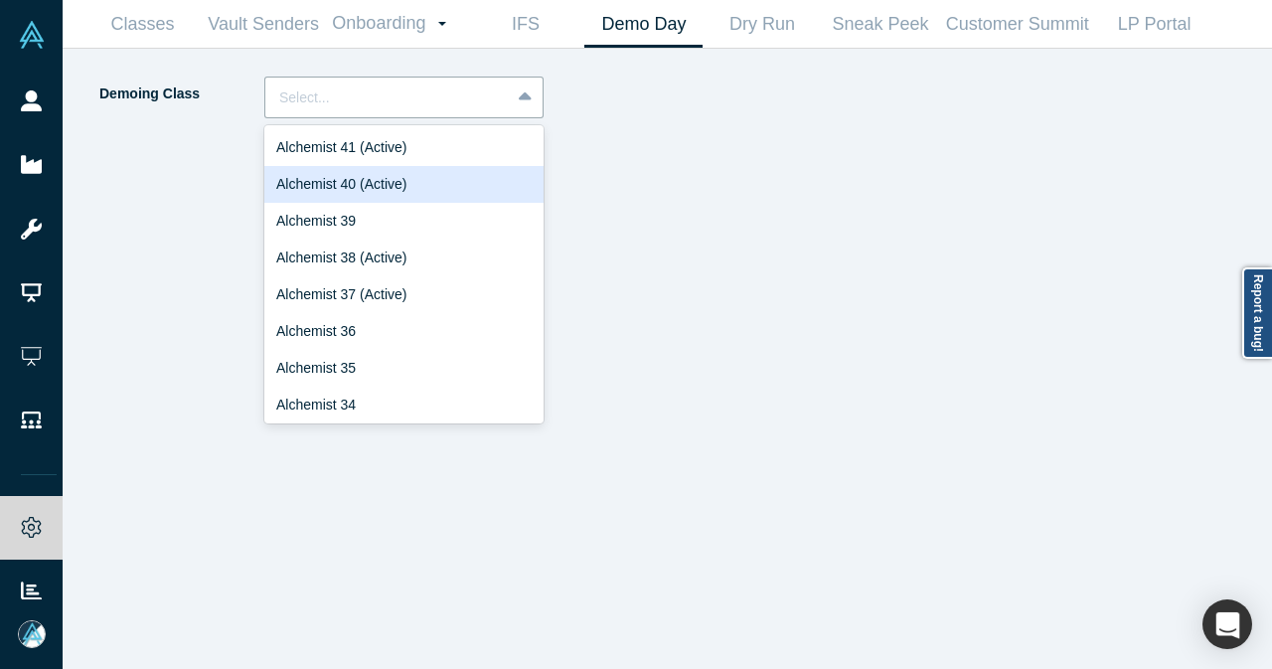
click at [434, 183] on div "Alchemist 40 (Active)" at bounding box center [403, 184] width 279 height 37
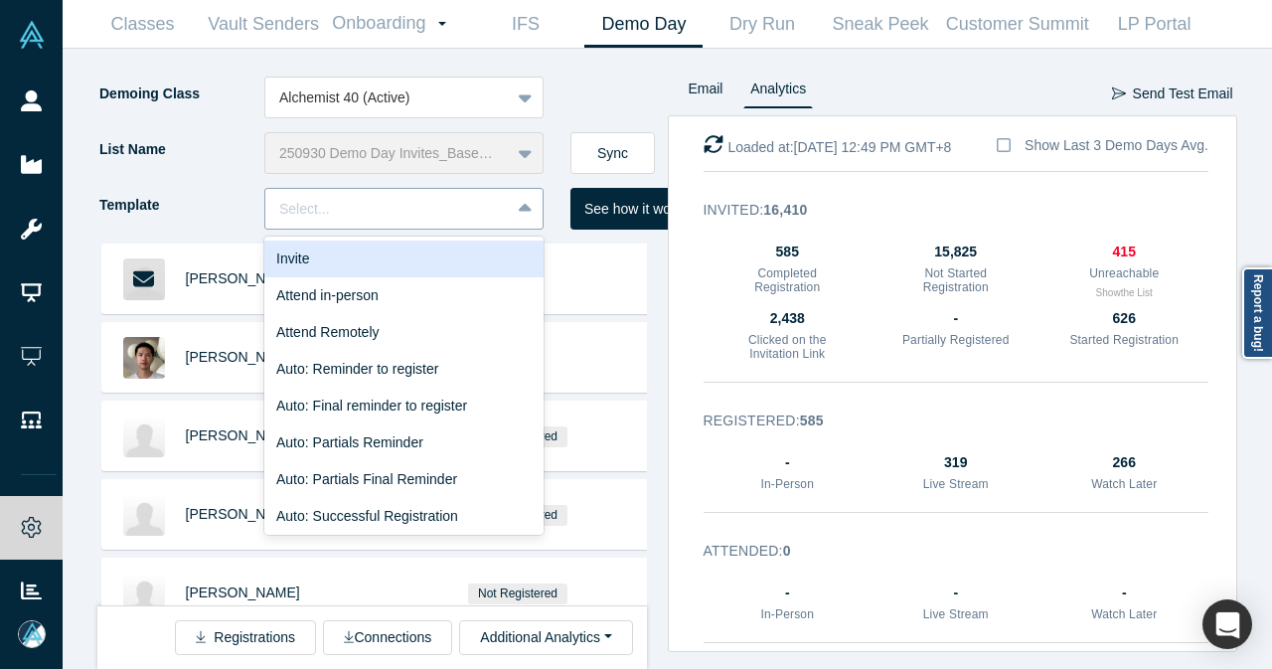
click at [463, 214] on div at bounding box center [387, 209] width 217 height 25
click at [451, 265] on div "Invite" at bounding box center [403, 258] width 279 height 37
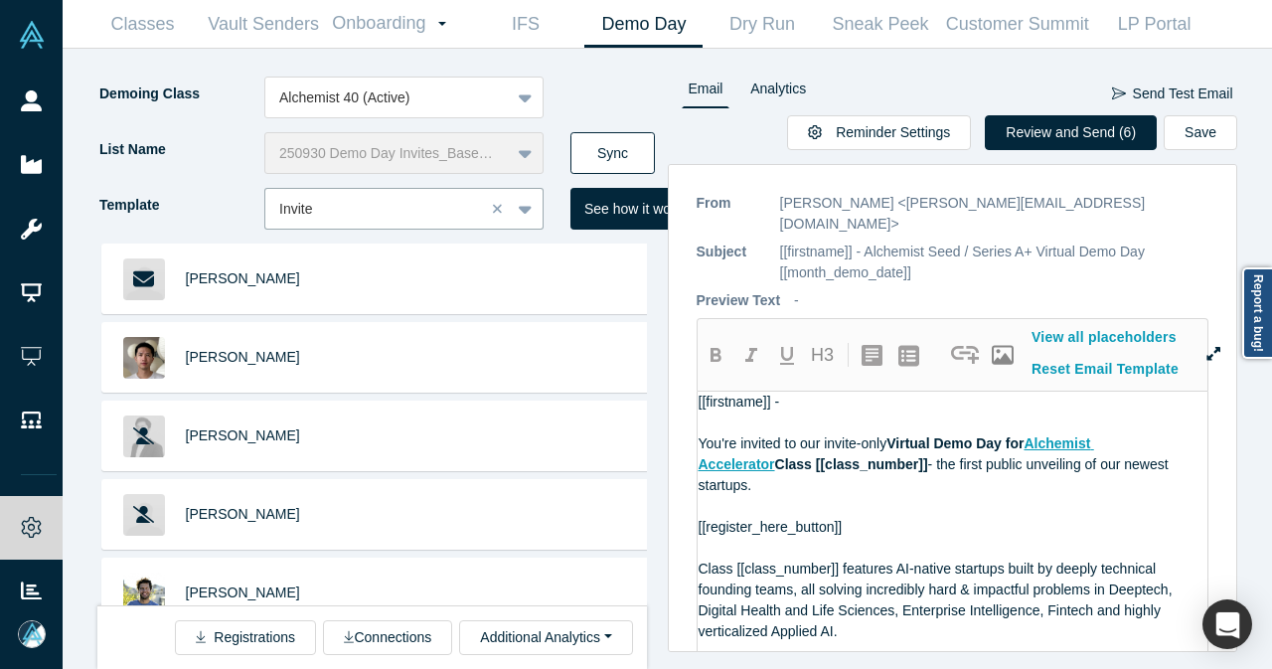
click at [632, 159] on button "Sync" at bounding box center [612, 153] width 84 height 42
drag, startPoint x: 1021, startPoint y: 131, endPoint x: 1011, endPoint y: 126, distance: 11.1
click at [1020, 131] on button "Review and Send (7)" at bounding box center [1070, 132] width 172 height 35
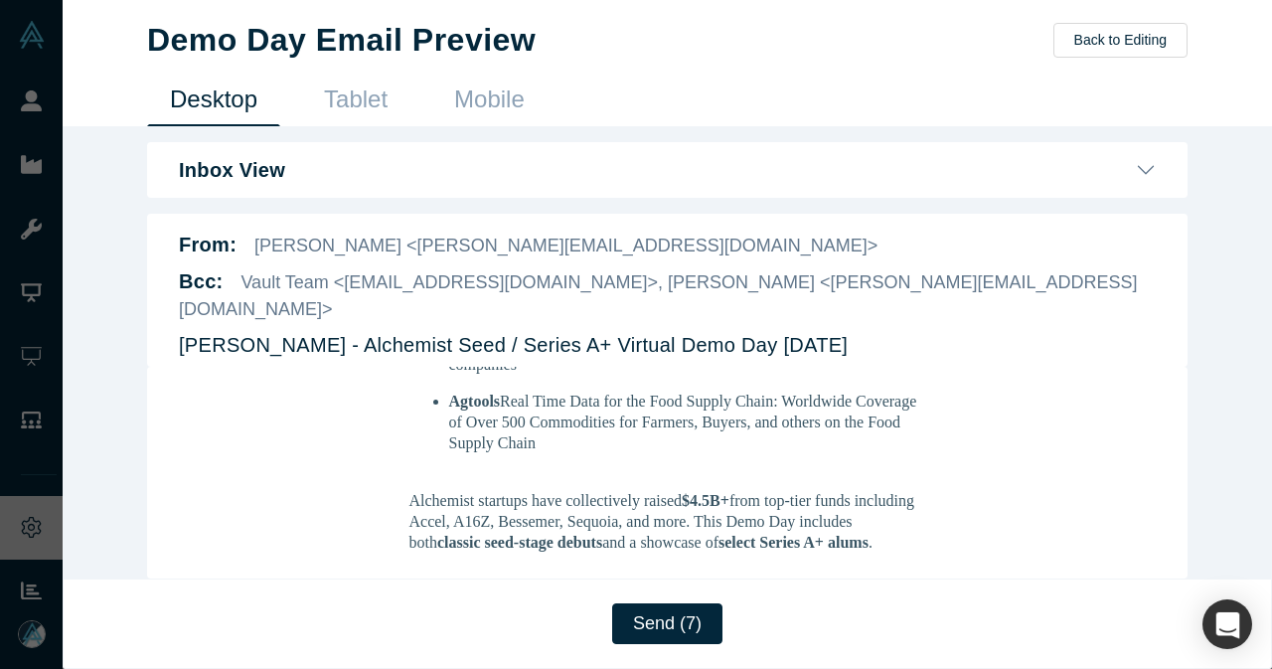
scroll to position [1192, 0]
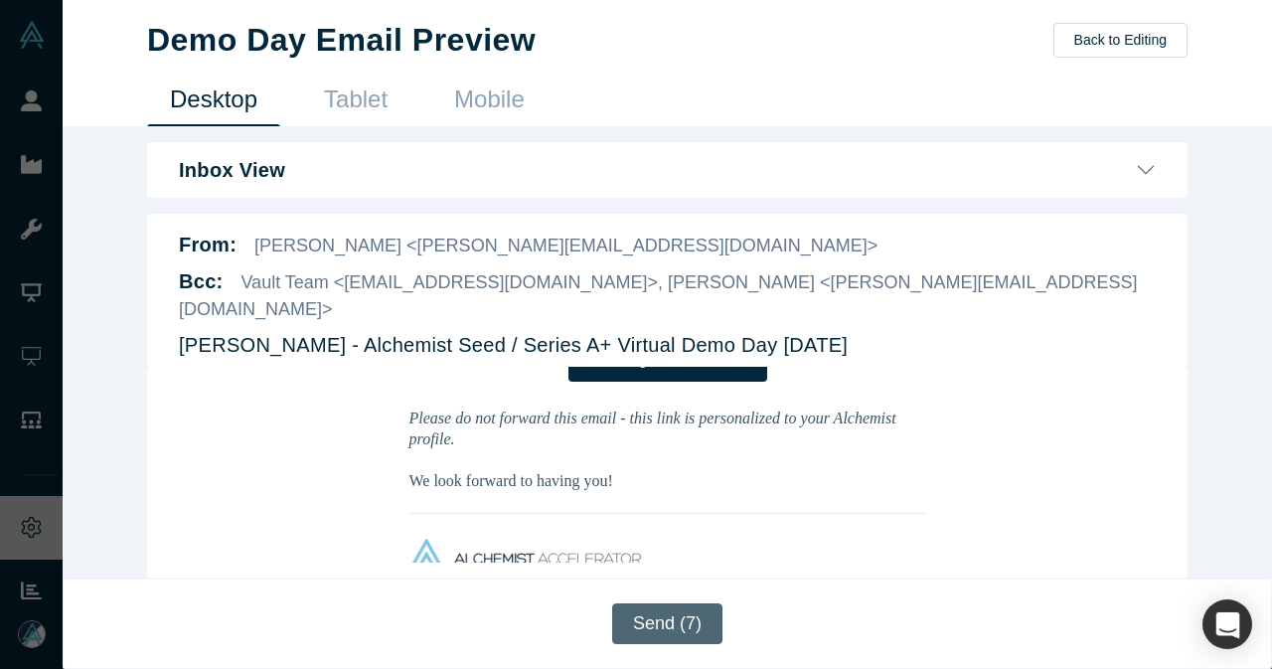
click at [672, 631] on button "Send (7)" at bounding box center [667, 623] width 110 height 41
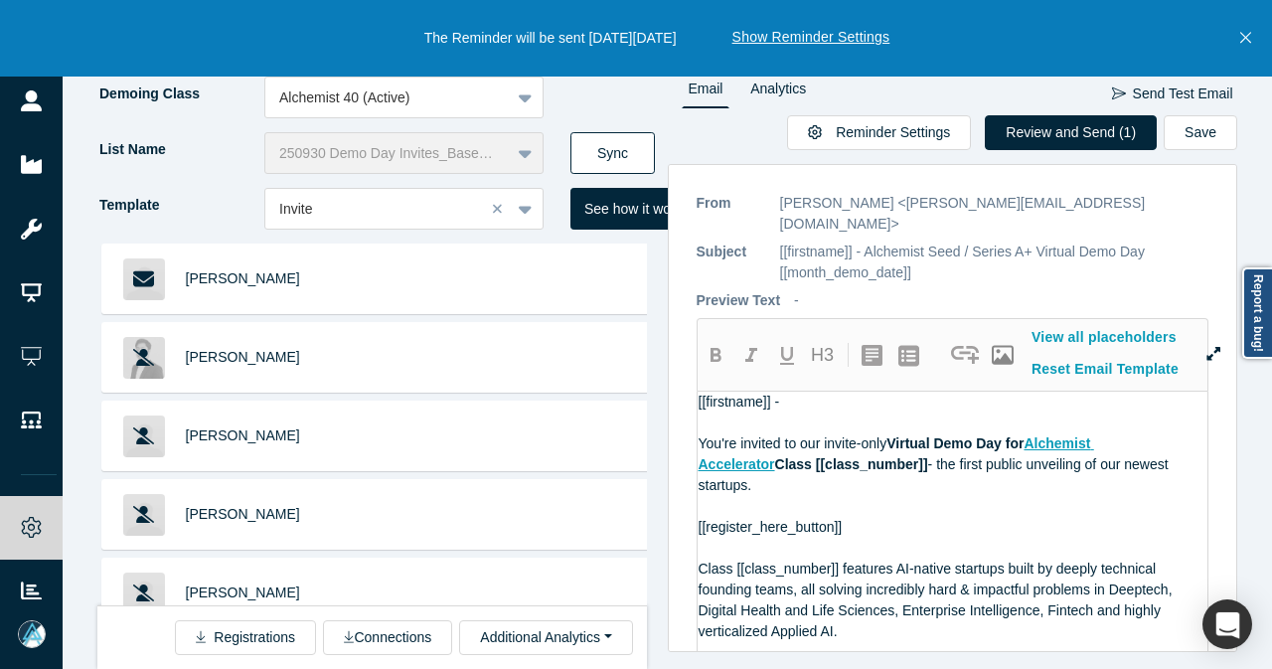
click at [620, 150] on button "Sync" at bounding box center [612, 153] width 84 height 42
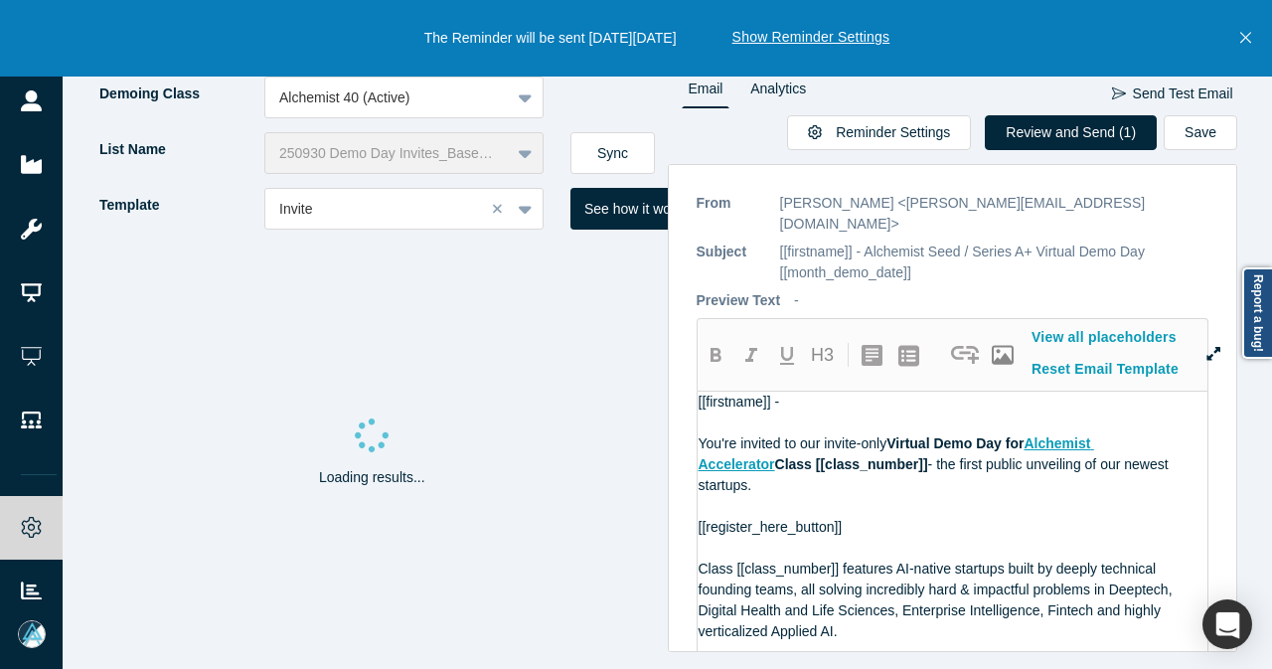
click at [1252, 34] on button "Close" at bounding box center [1245, 38] width 25 height 76
